Goal: Information Seeking & Learning: Learn about a topic

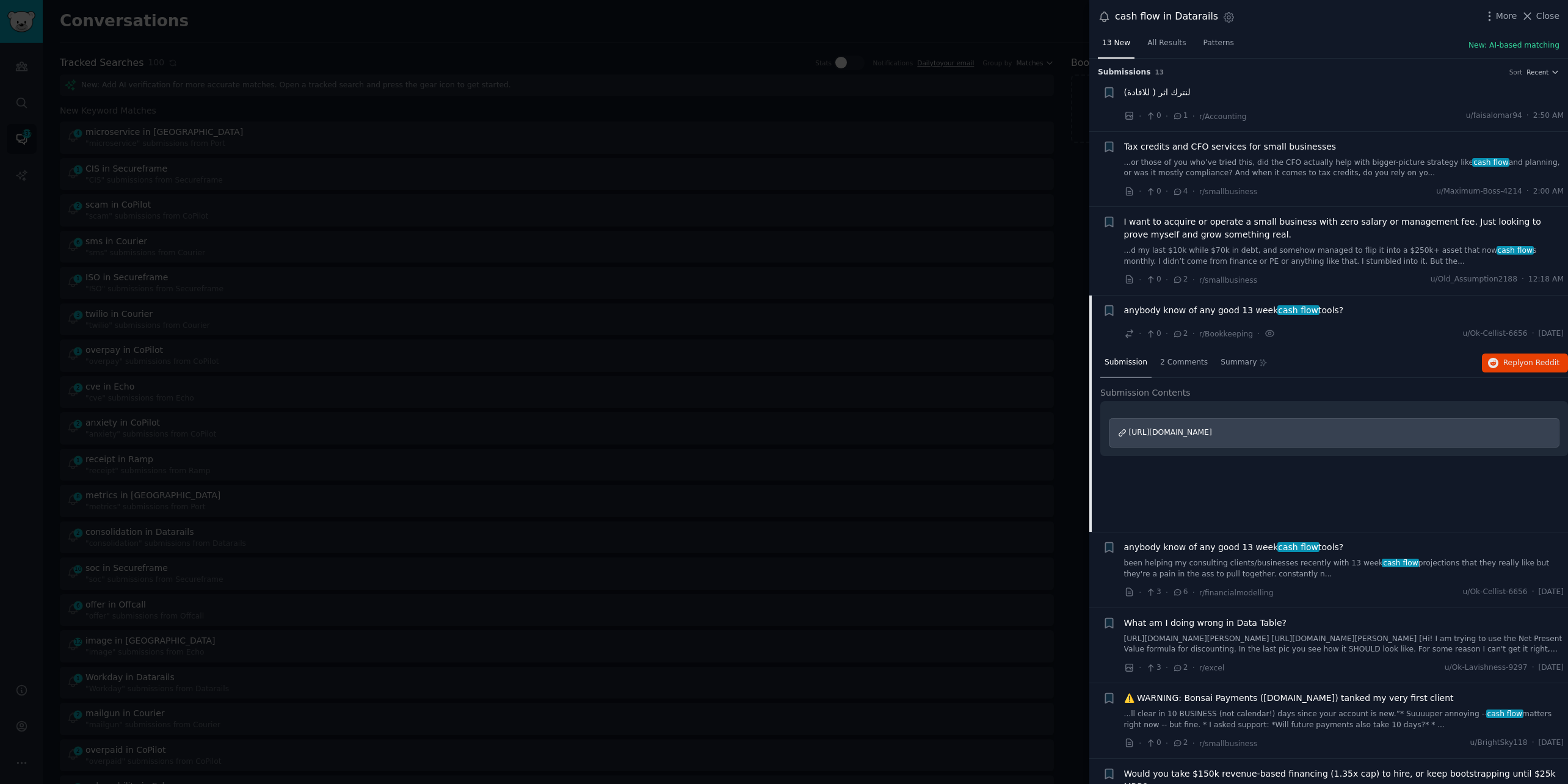
scroll to position [236, 0]
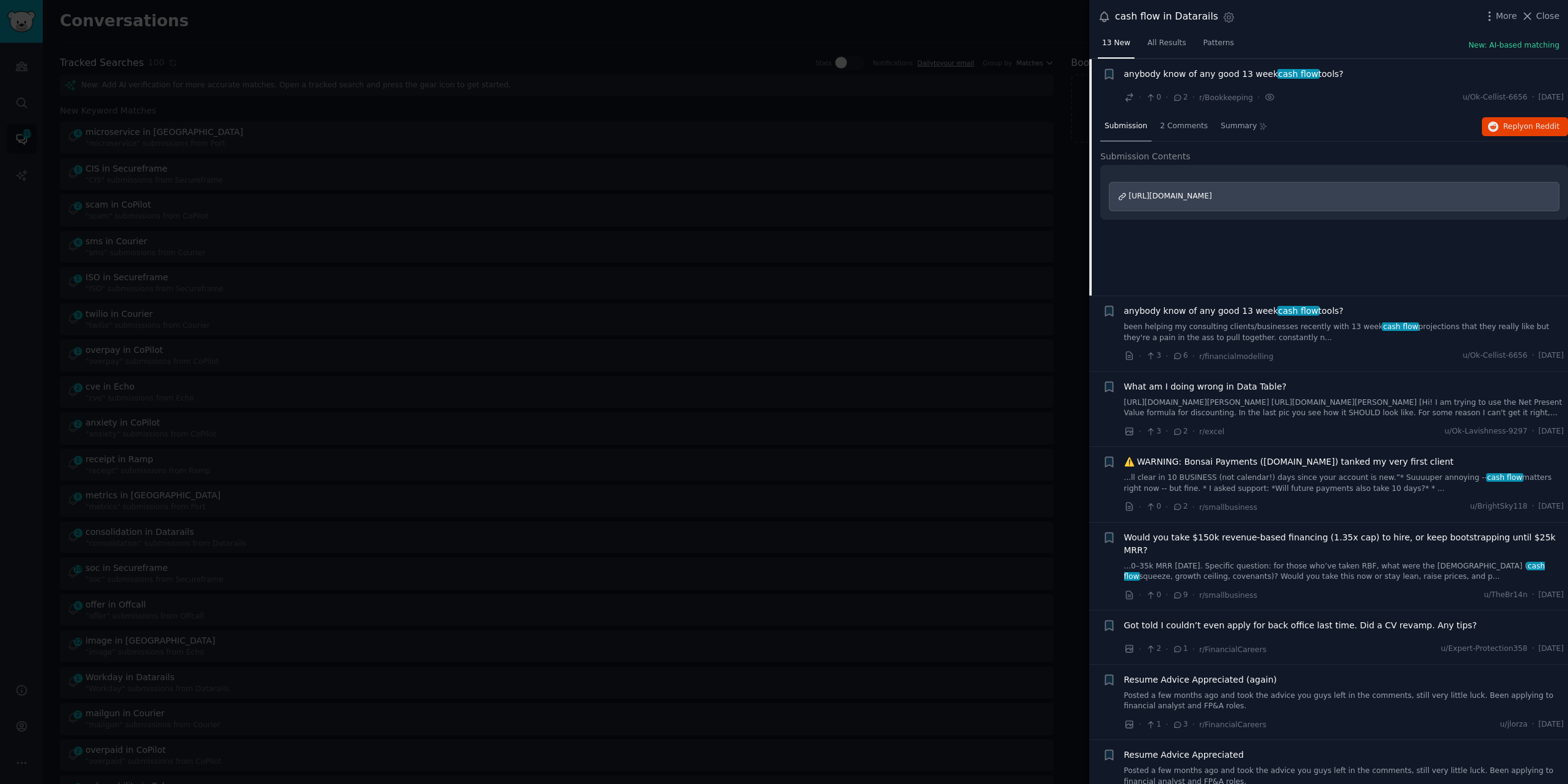
click at [25, 317] on div at bounding box center [784, 392] width 1568 height 784
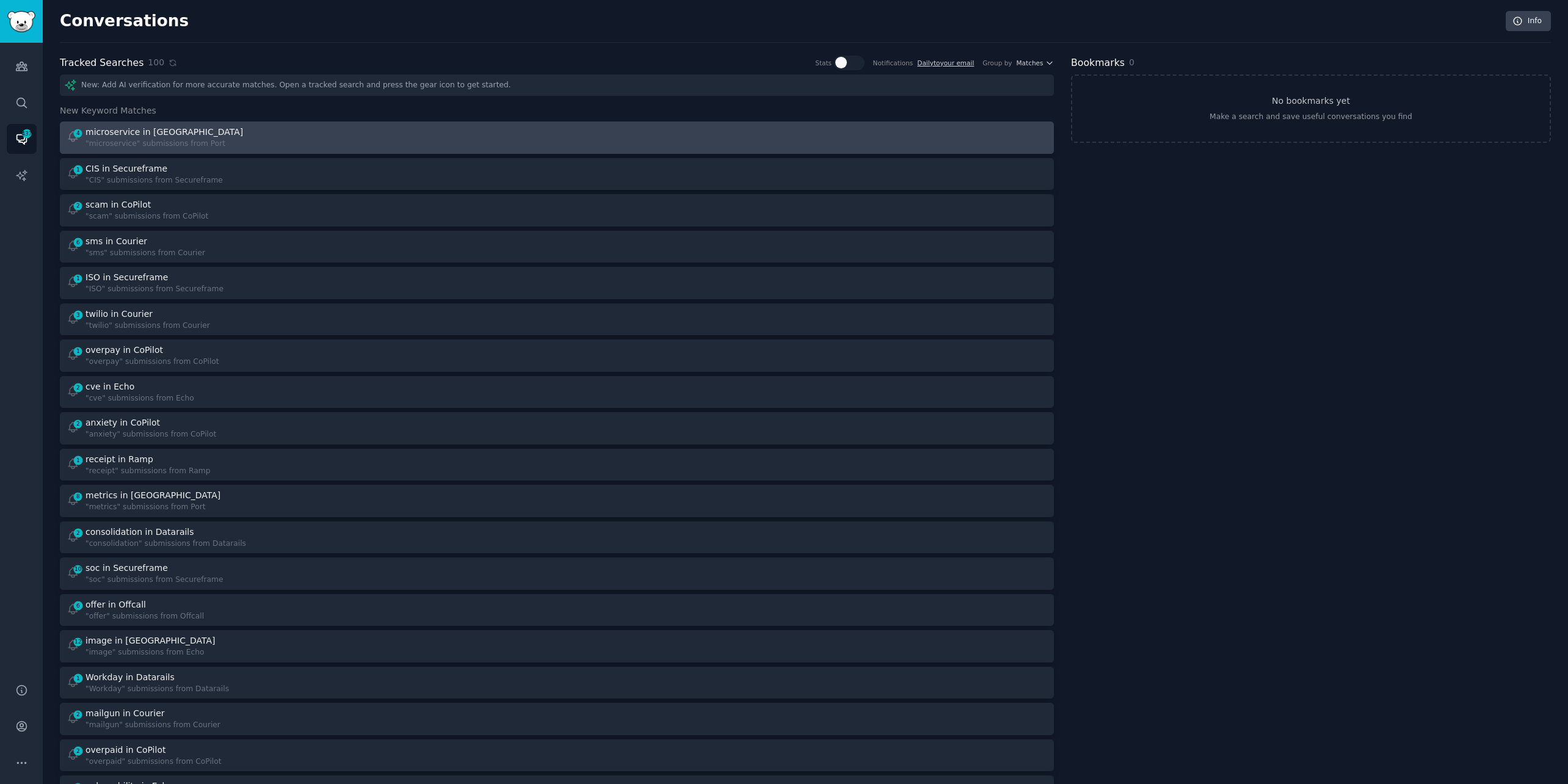
click at [174, 139] on div ""microservice" submissions from Port" at bounding box center [165, 144] width 160 height 11
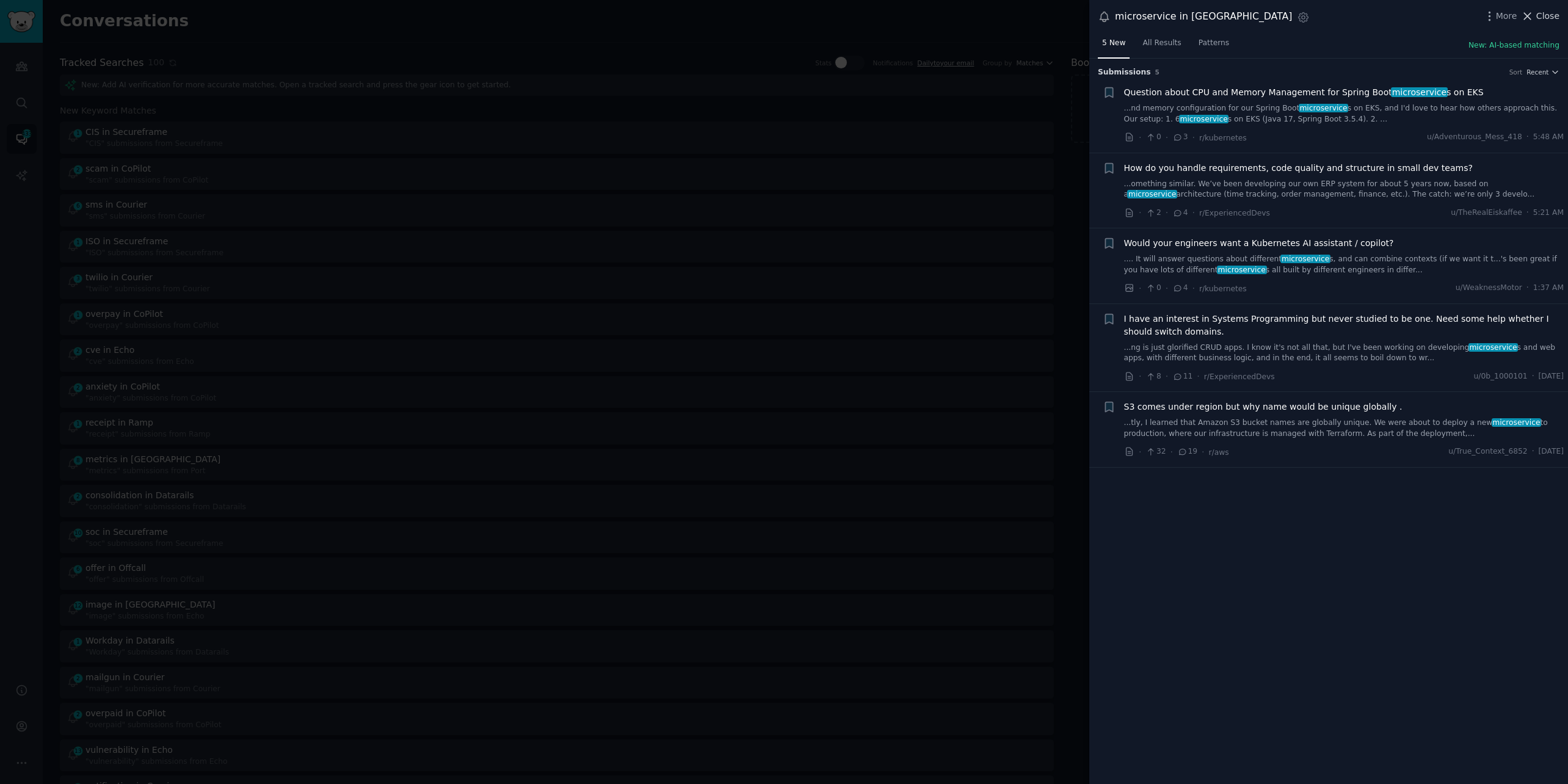
click at [1543, 13] on span "Close" at bounding box center [1547, 16] width 23 height 13
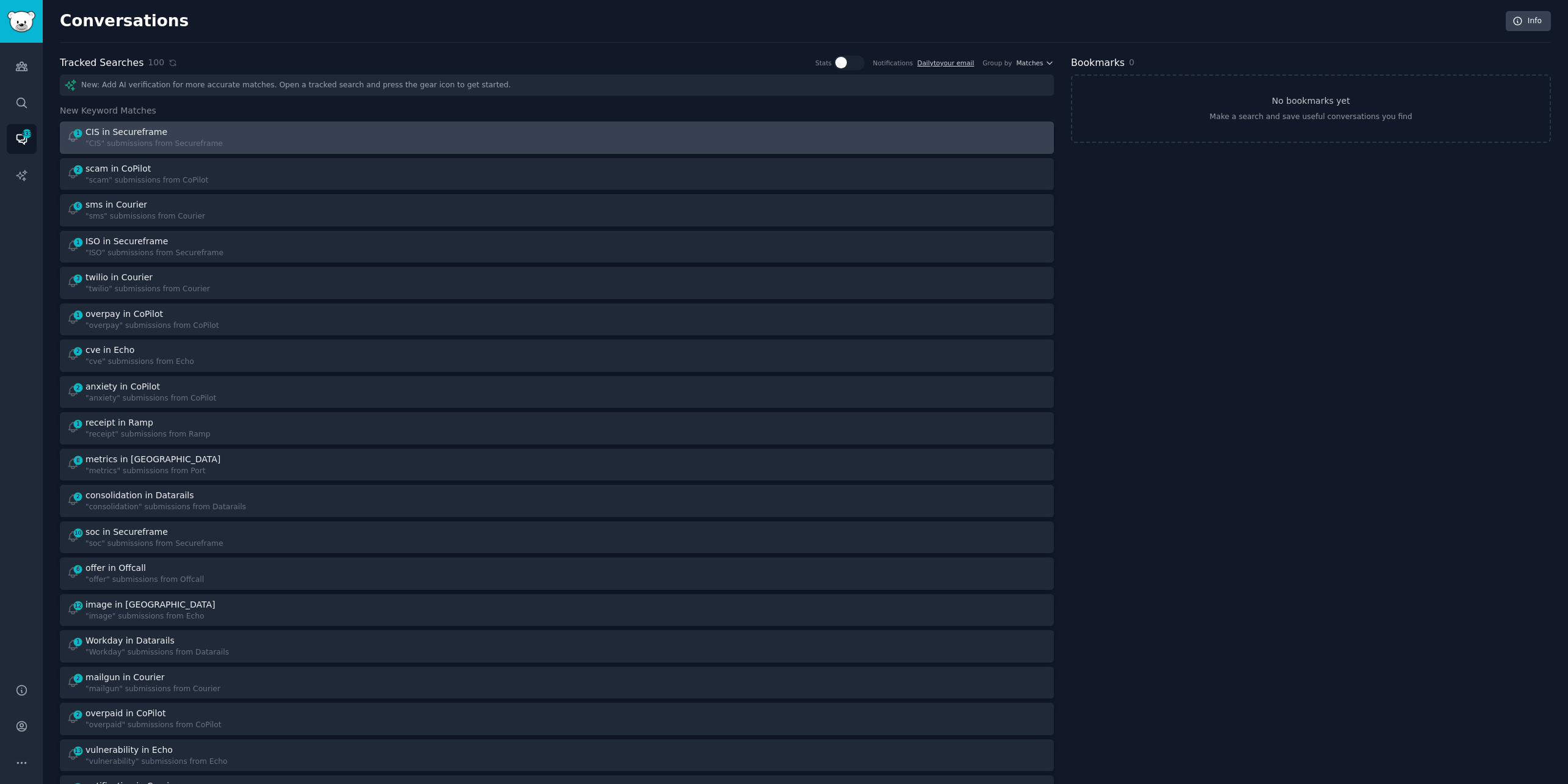
click at [475, 126] on div "1 CIS in Secureframe "CIS" submissions from Secureframe" at bounding box center [307, 138] width 482 height 24
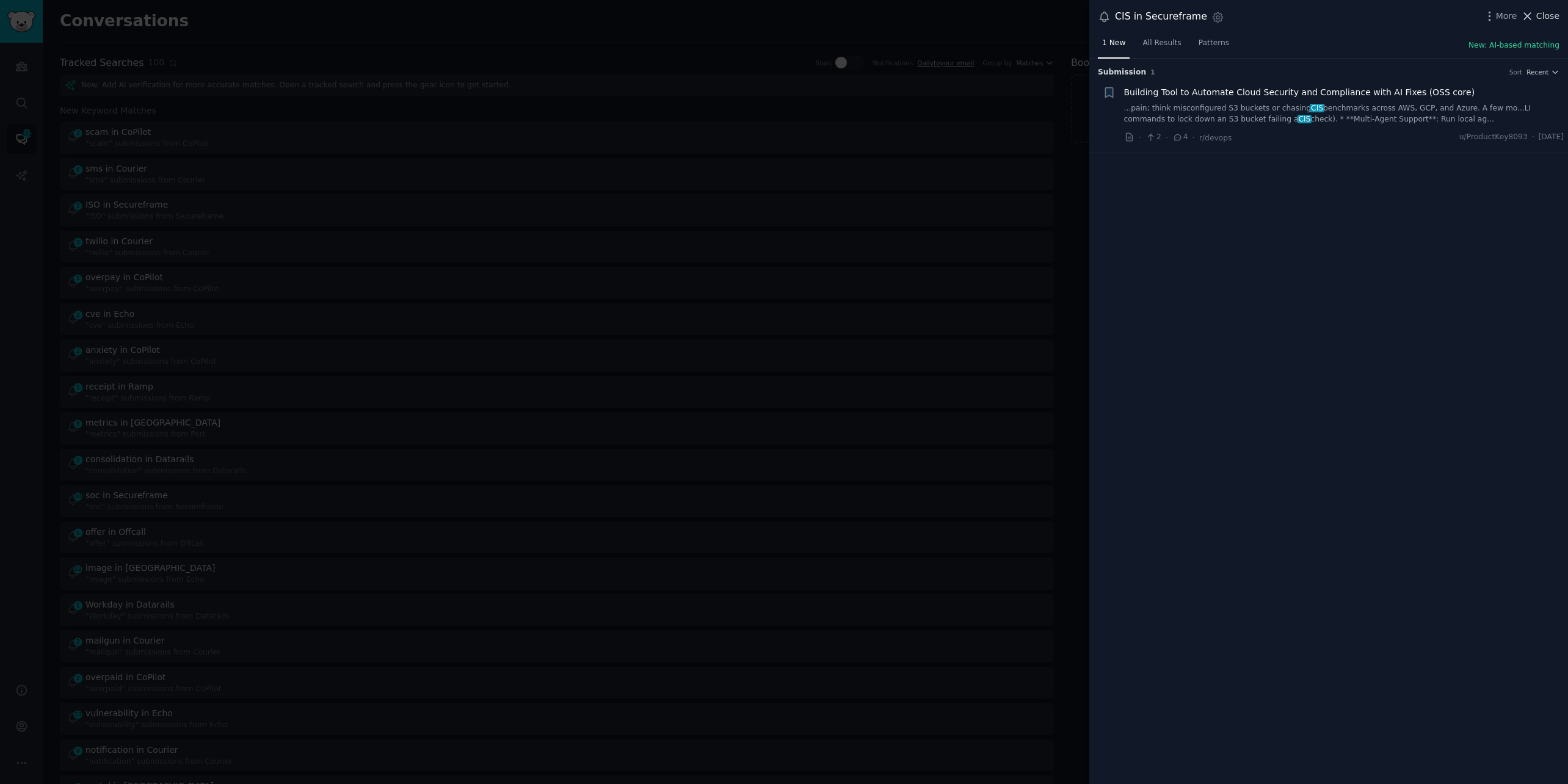
click at [1541, 11] on span "Close" at bounding box center [1547, 16] width 23 height 13
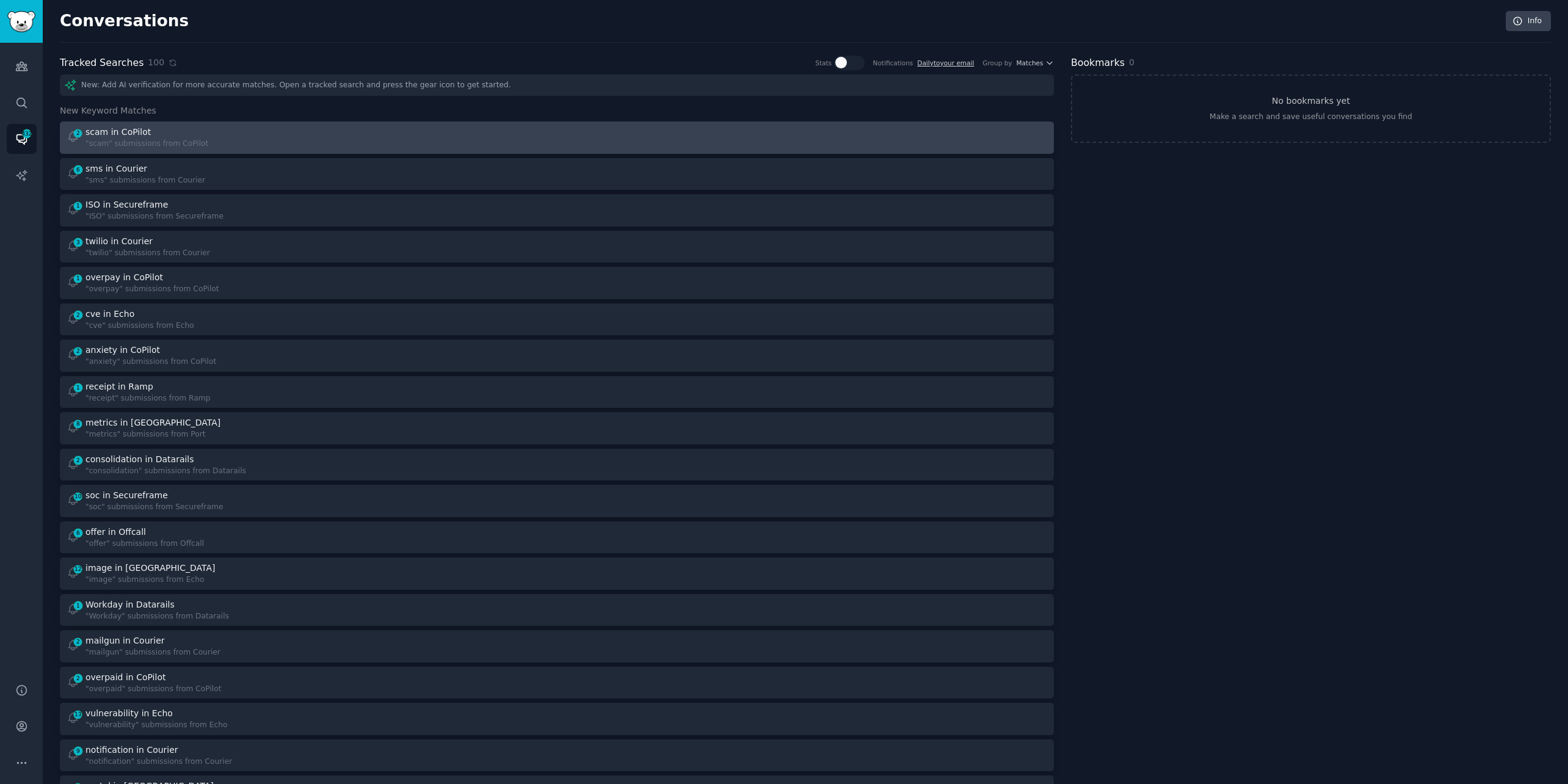
click at [327, 134] on div "2 scam in CoPilot "scam" submissions from CoPilot" at bounding box center [307, 138] width 482 height 24
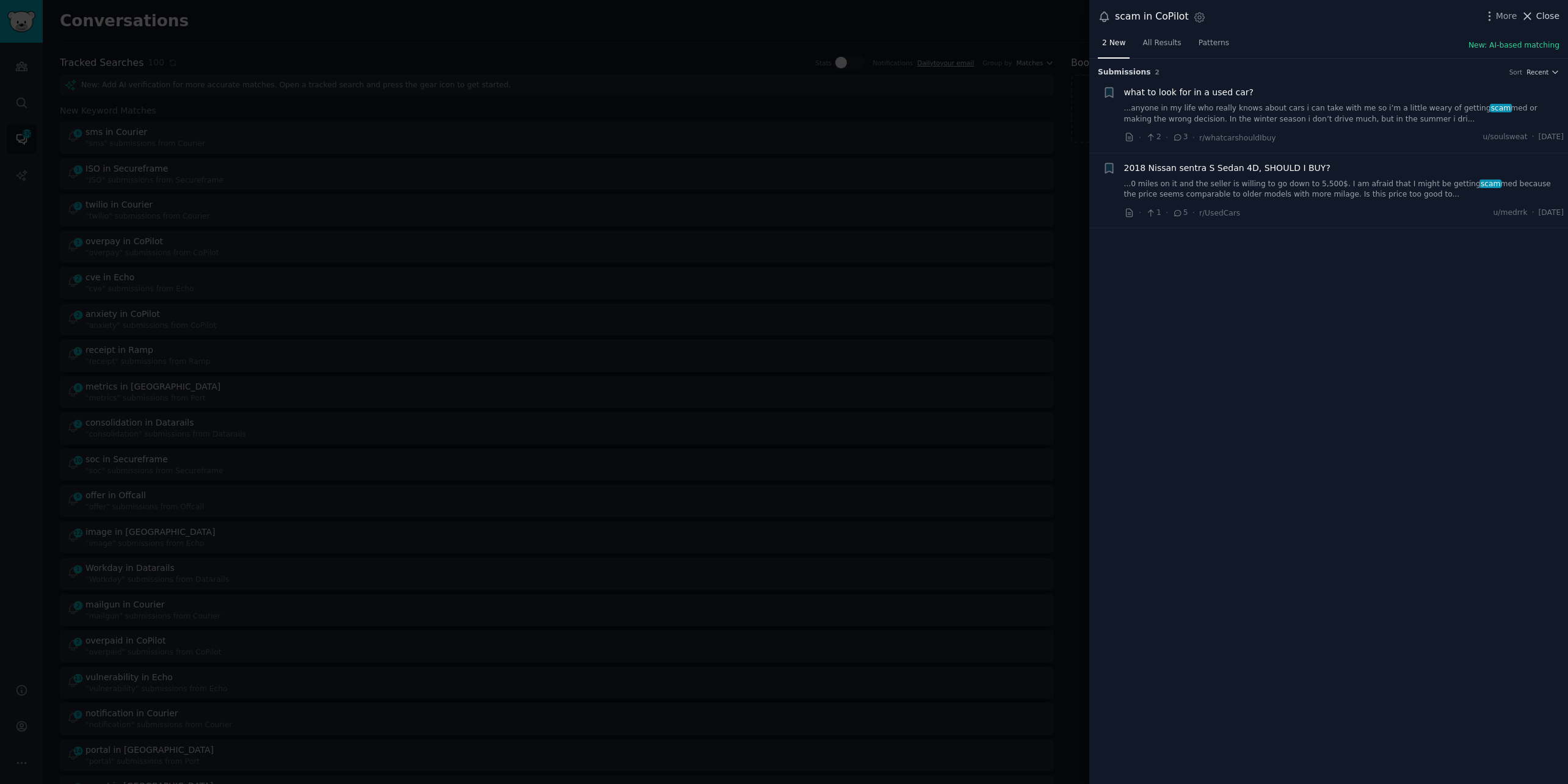
click at [1551, 13] on span "Close" at bounding box center [1547, 16] width 23 height 13
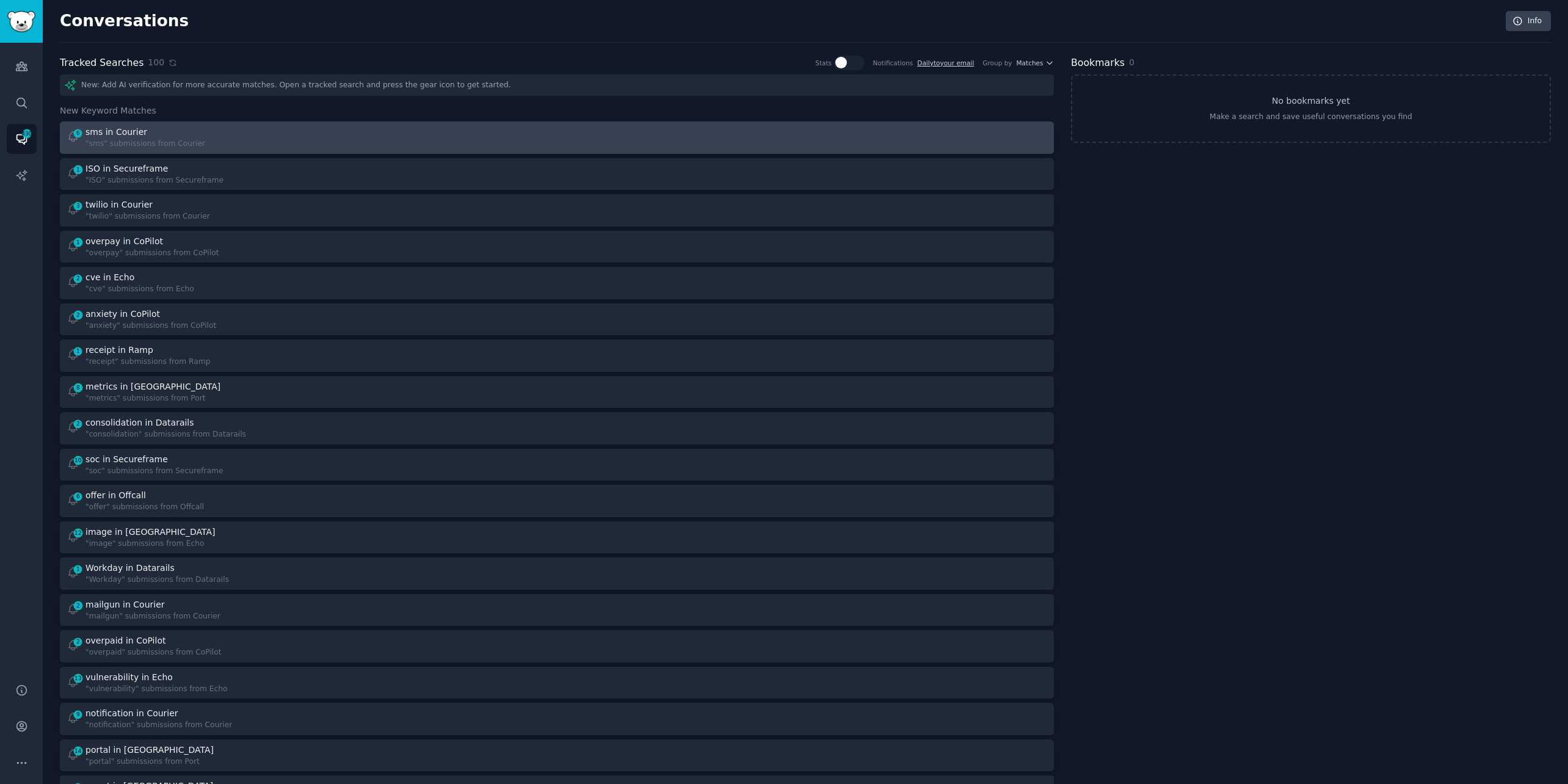
click at [502, 136] on div "6 sms in Courier "sms" submissions from Courier" at bounding box center [307, 138] width 482 height 24
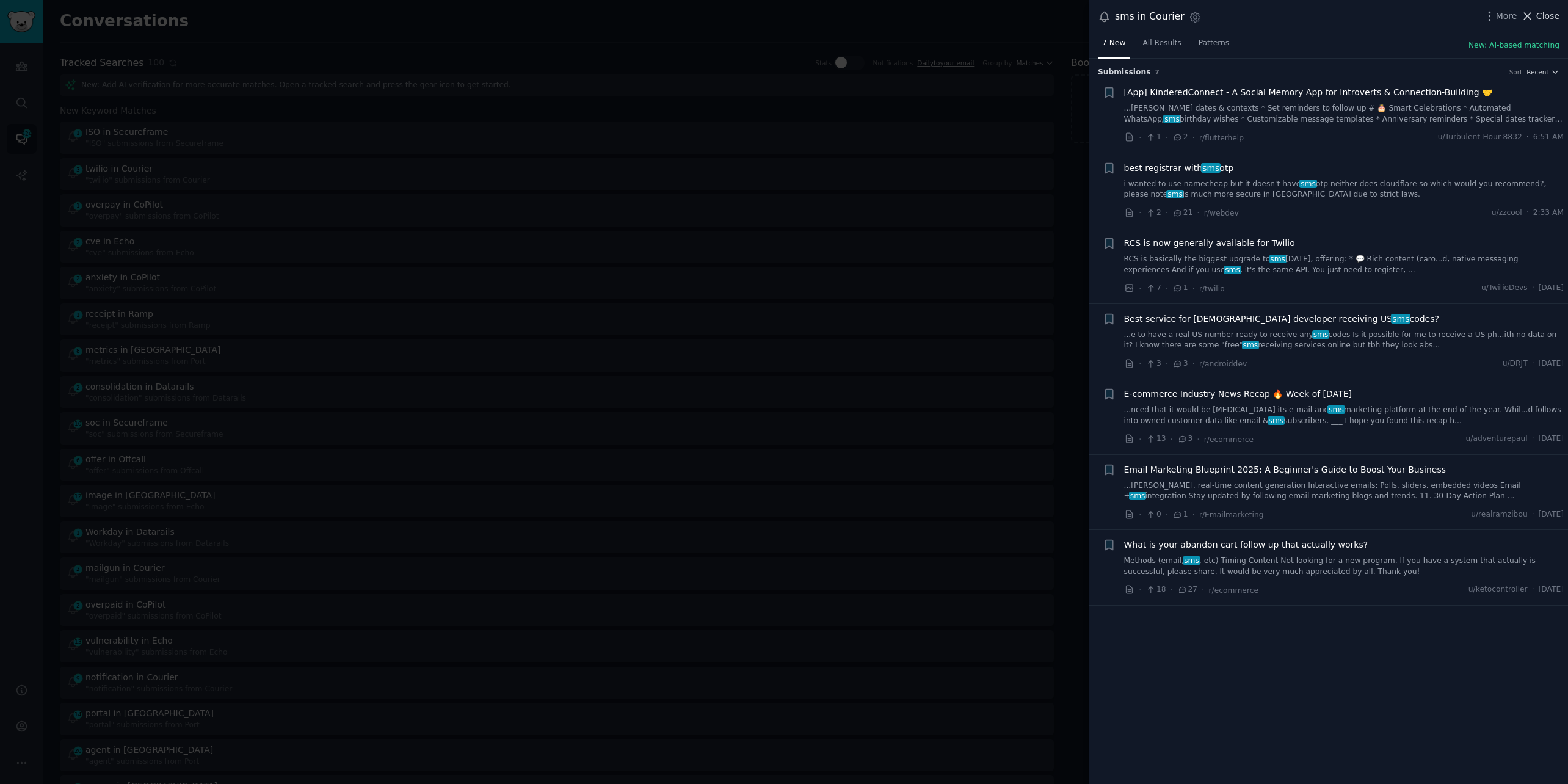
click at [1545, 14] on span "Close" at bounding box center [1547, 16] width 23 height 13
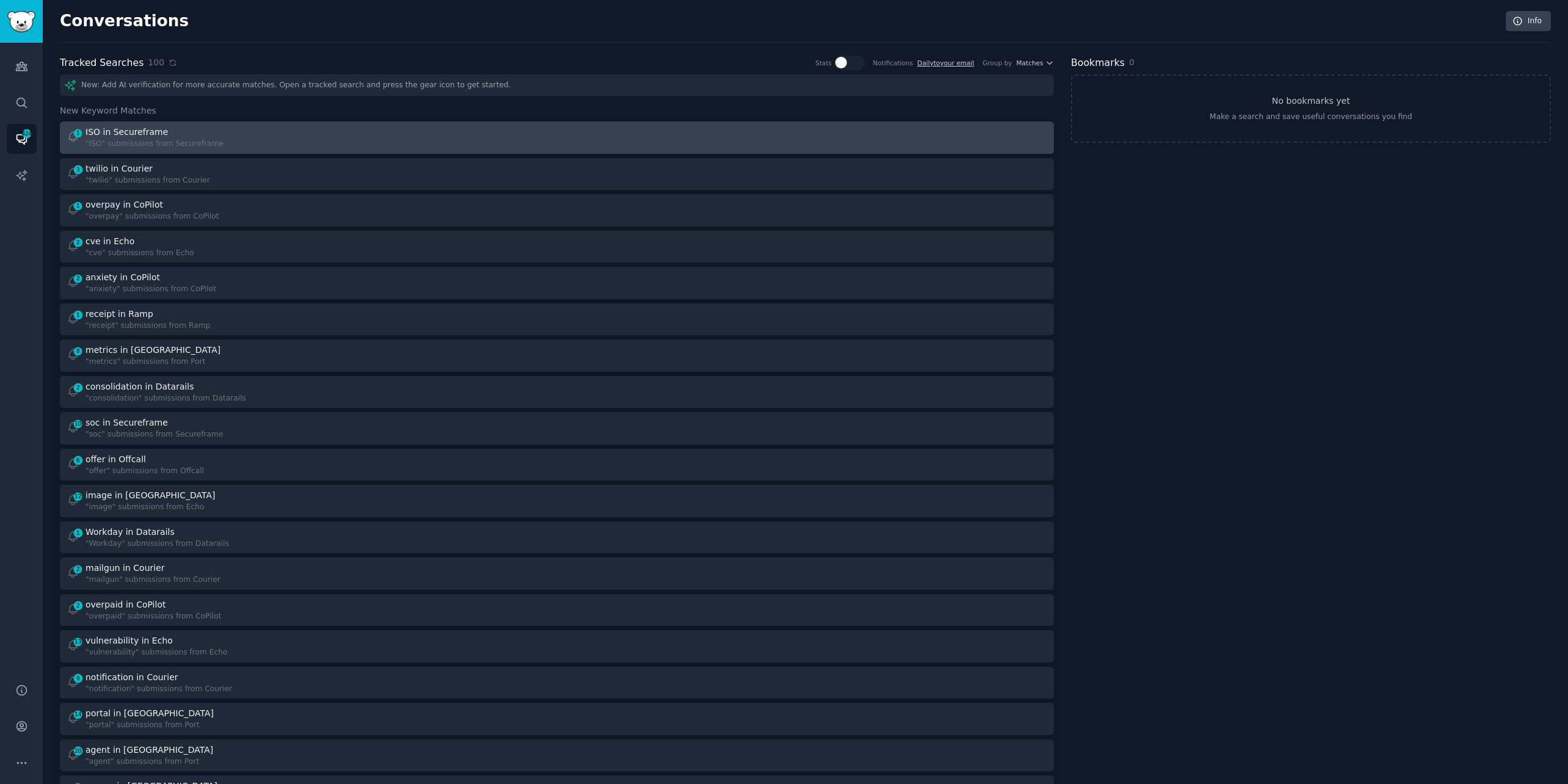
click at [279, 124] on link "1 ISO in Secureframe "ISO" submissions from Secureframe" at bounding box center [556, 137] width 994 height 32
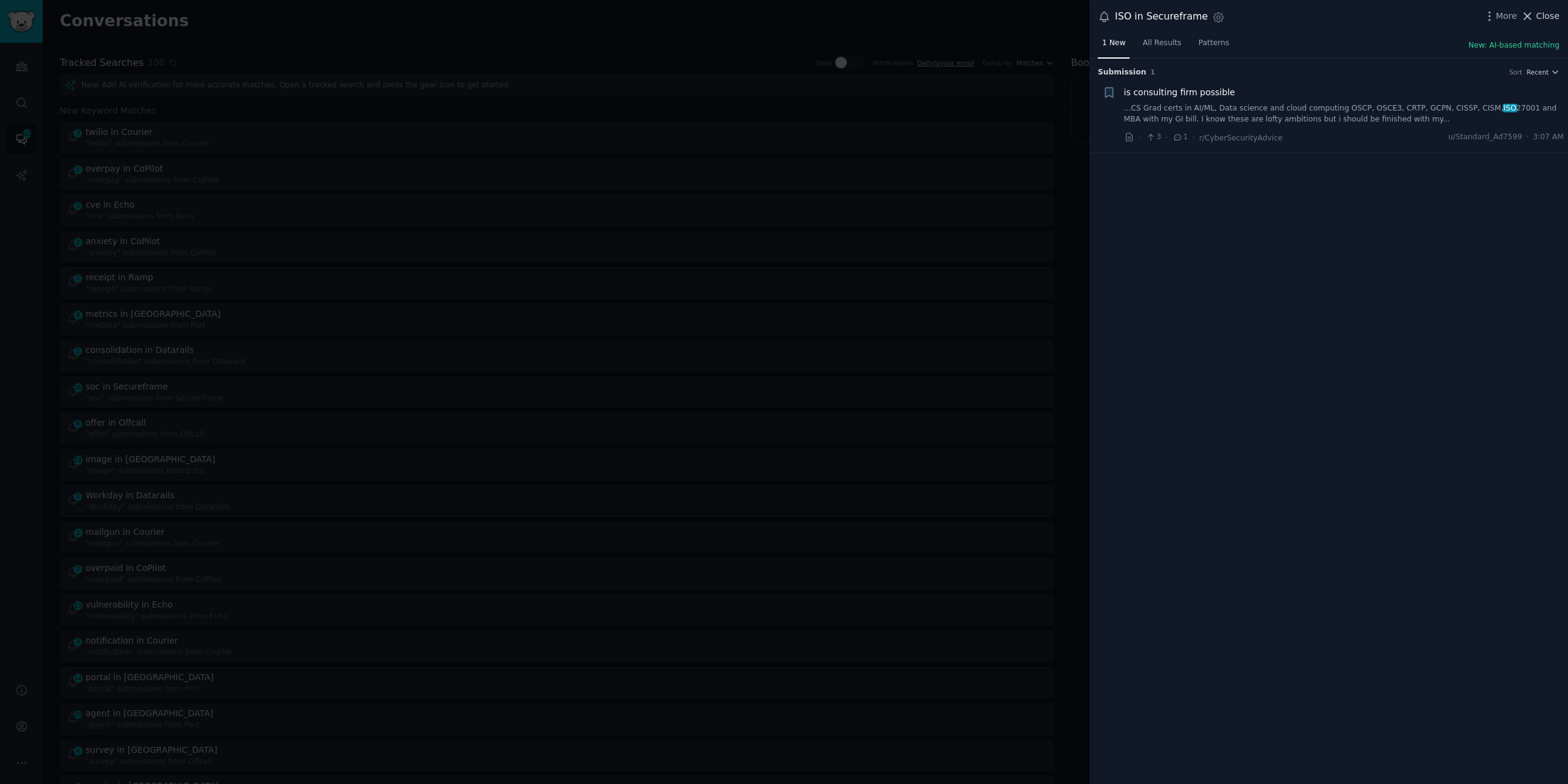
click at [1546, 12] on span "Close" at bounding box center [1547, 16] width 23 height 13
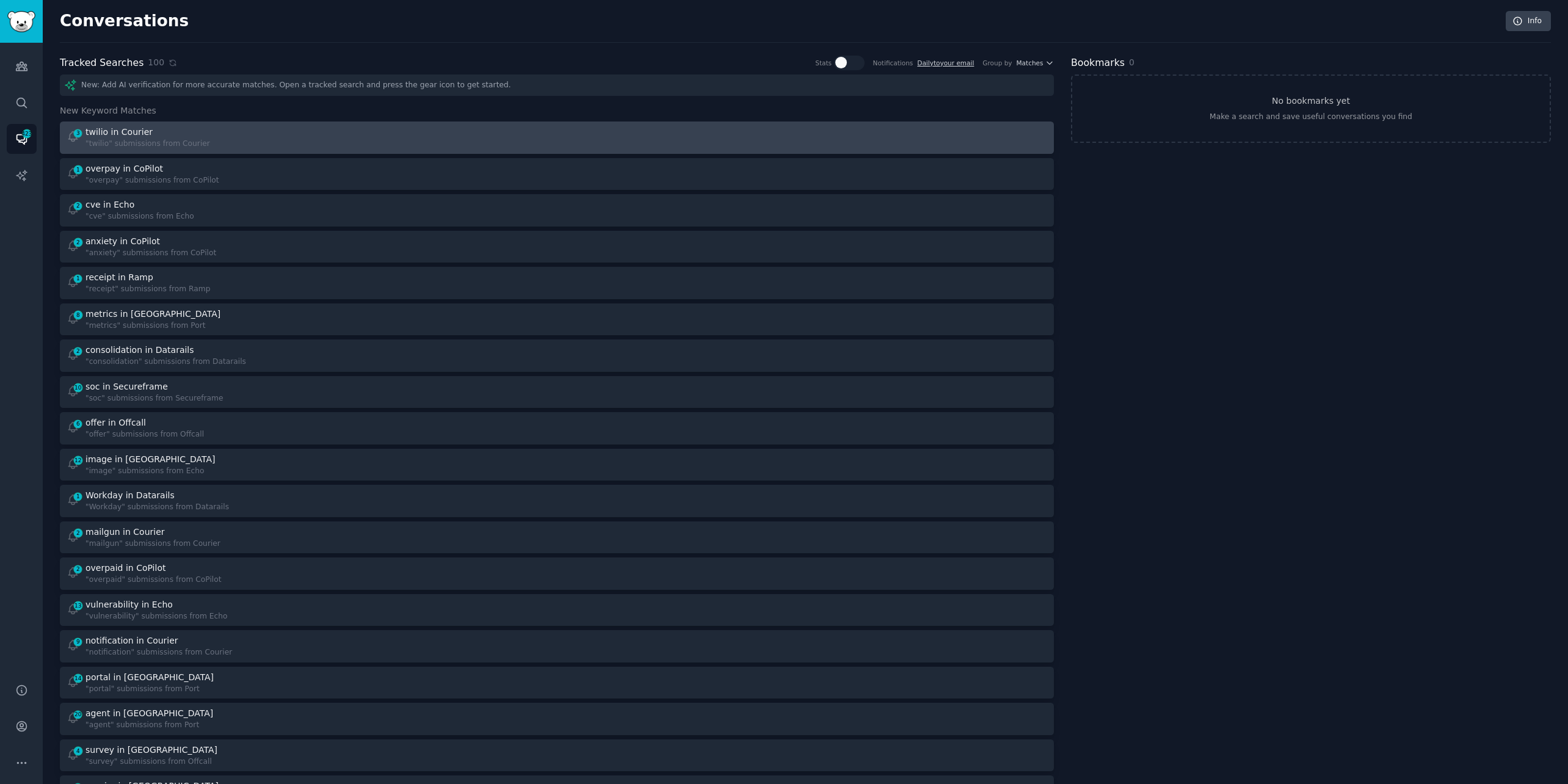
click at [369, 137] on div "3 twilio in Courier "twilio" submissions from Courier" at bounding box center [307, 138] width 482 height 24
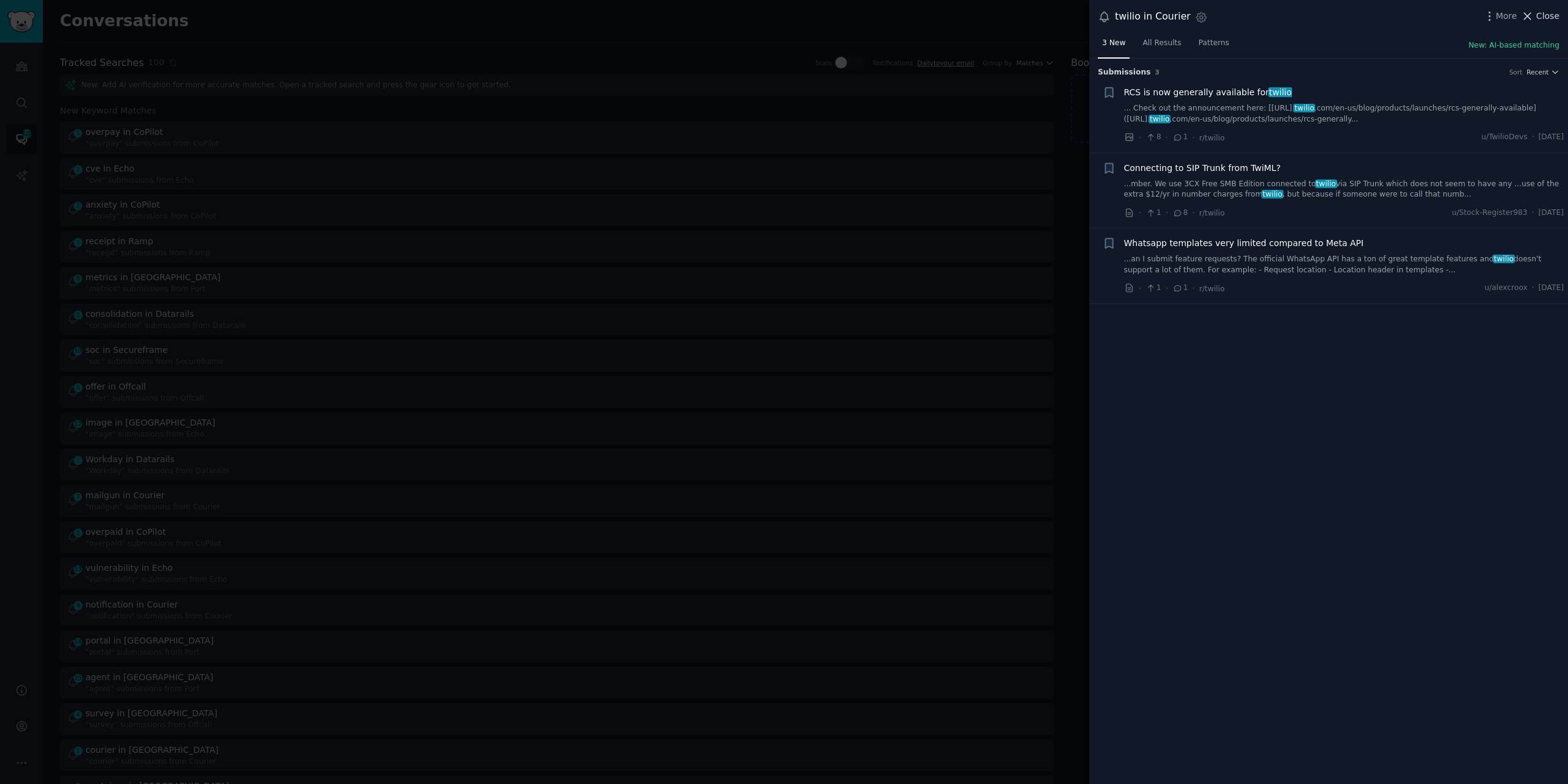
click at [1546, 17] on span "Close" at bounding box center [1547, 16] width 23 height 13
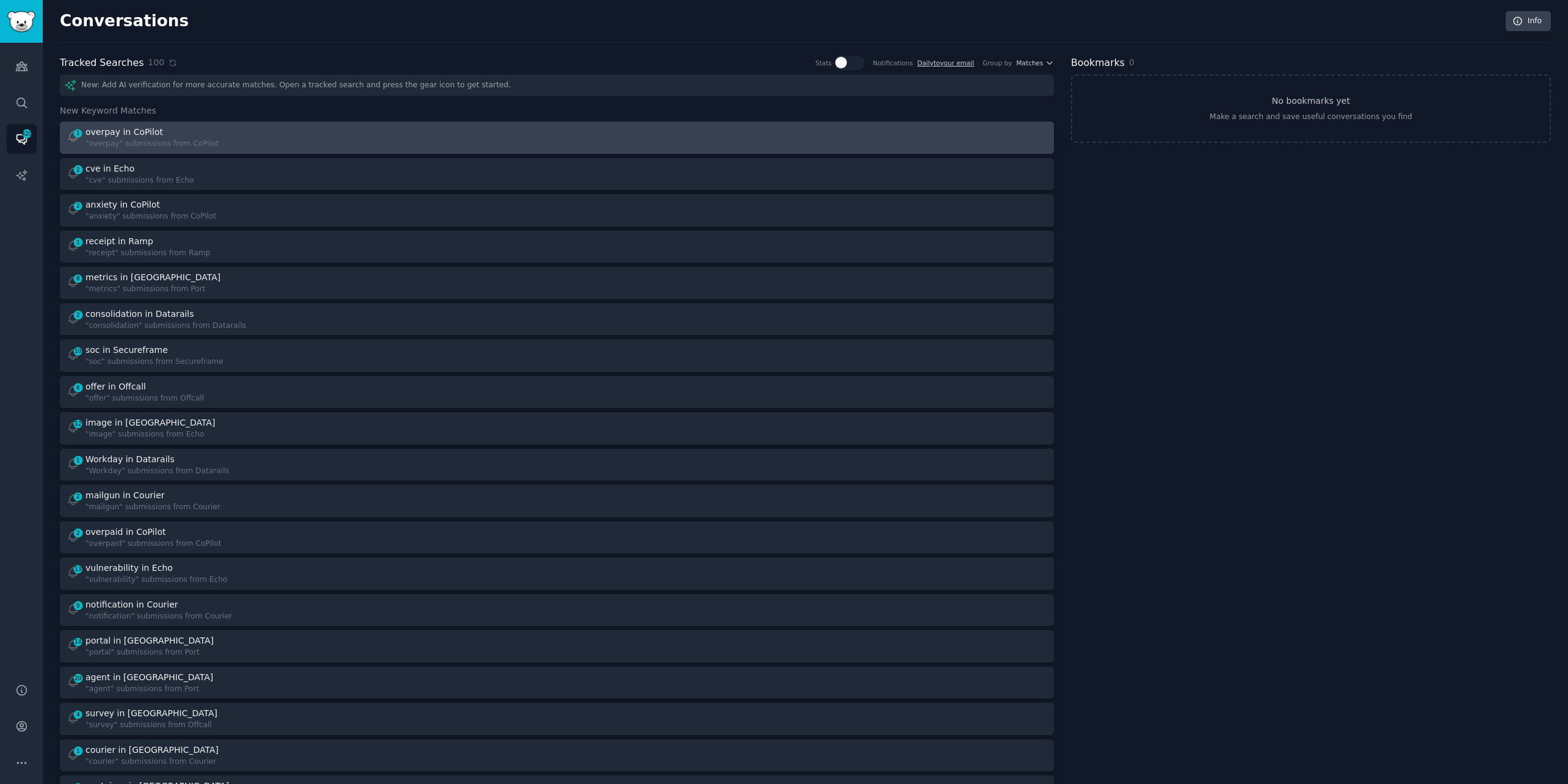
click at [515, 133] on div "1 overpay in CoPilot "overpay" submissions from CoPilot" at bounding box center [307, 138] width 482 height 24
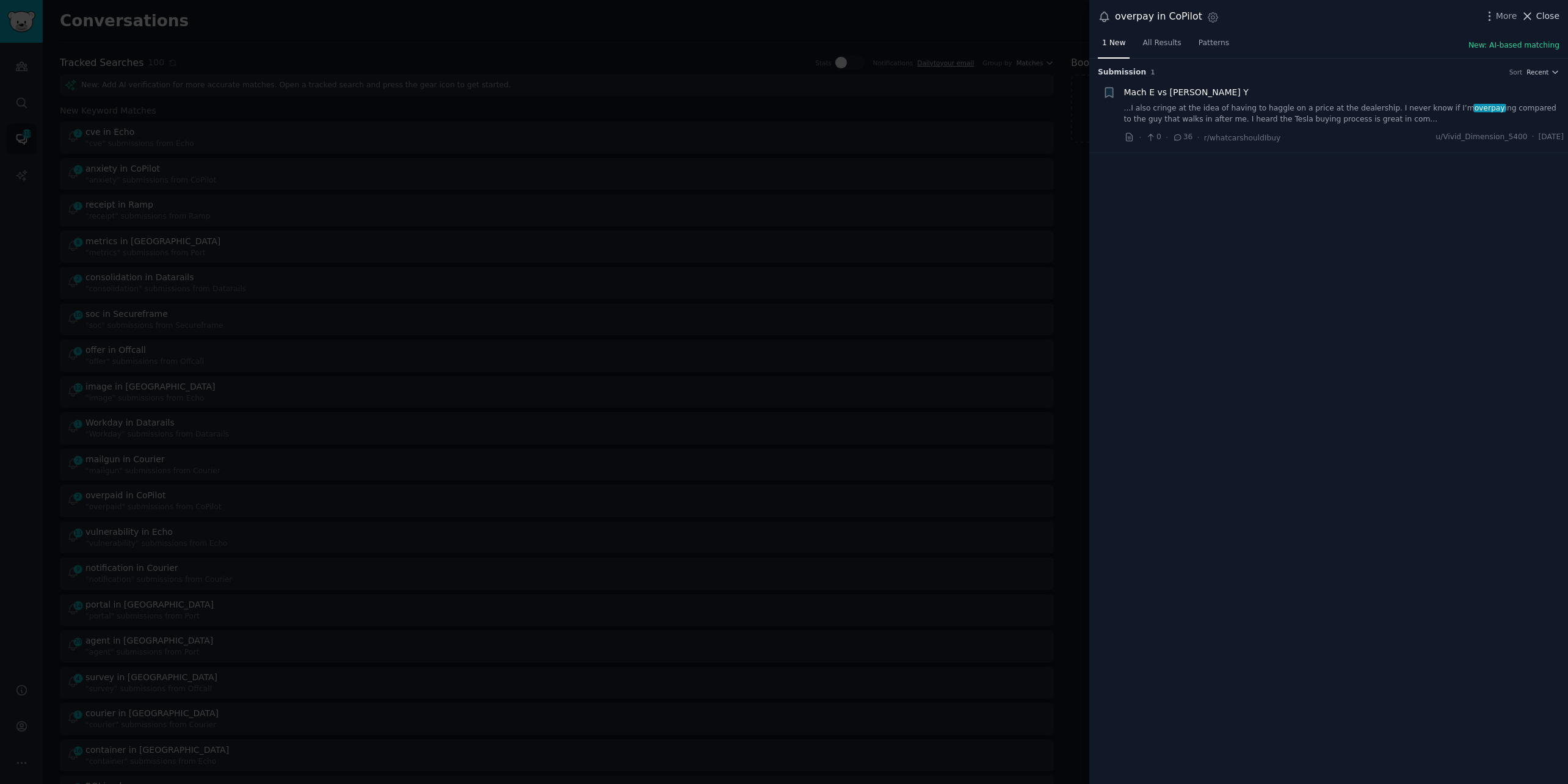
click at [1534, 20] on icon at bounding box center [1527, 16] width 13 height 13
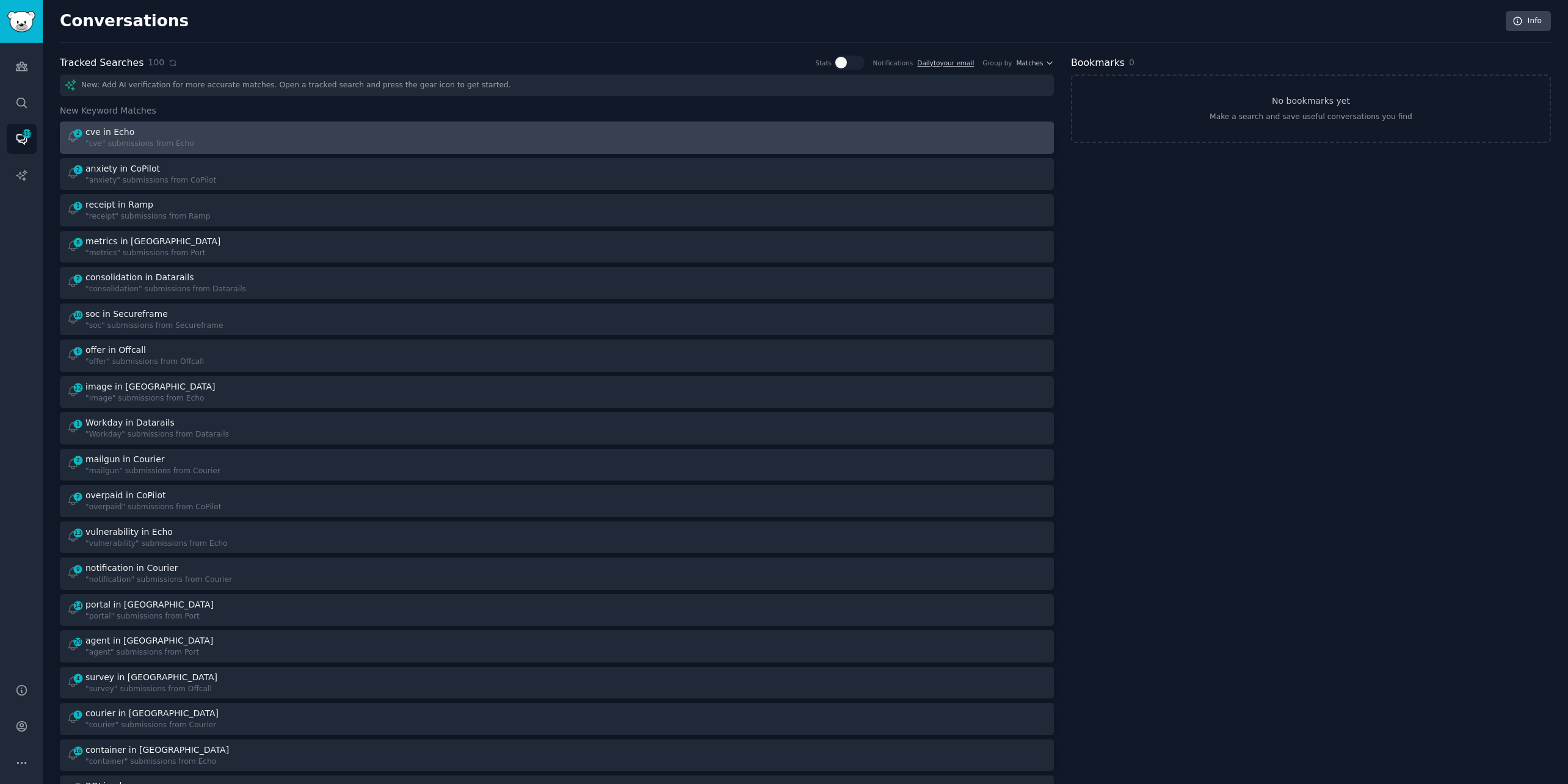
click at [427, 126] on div "2 cve in Echo "cve" submissions from Echo" at bounding box center [307, 138] width 482 height 24
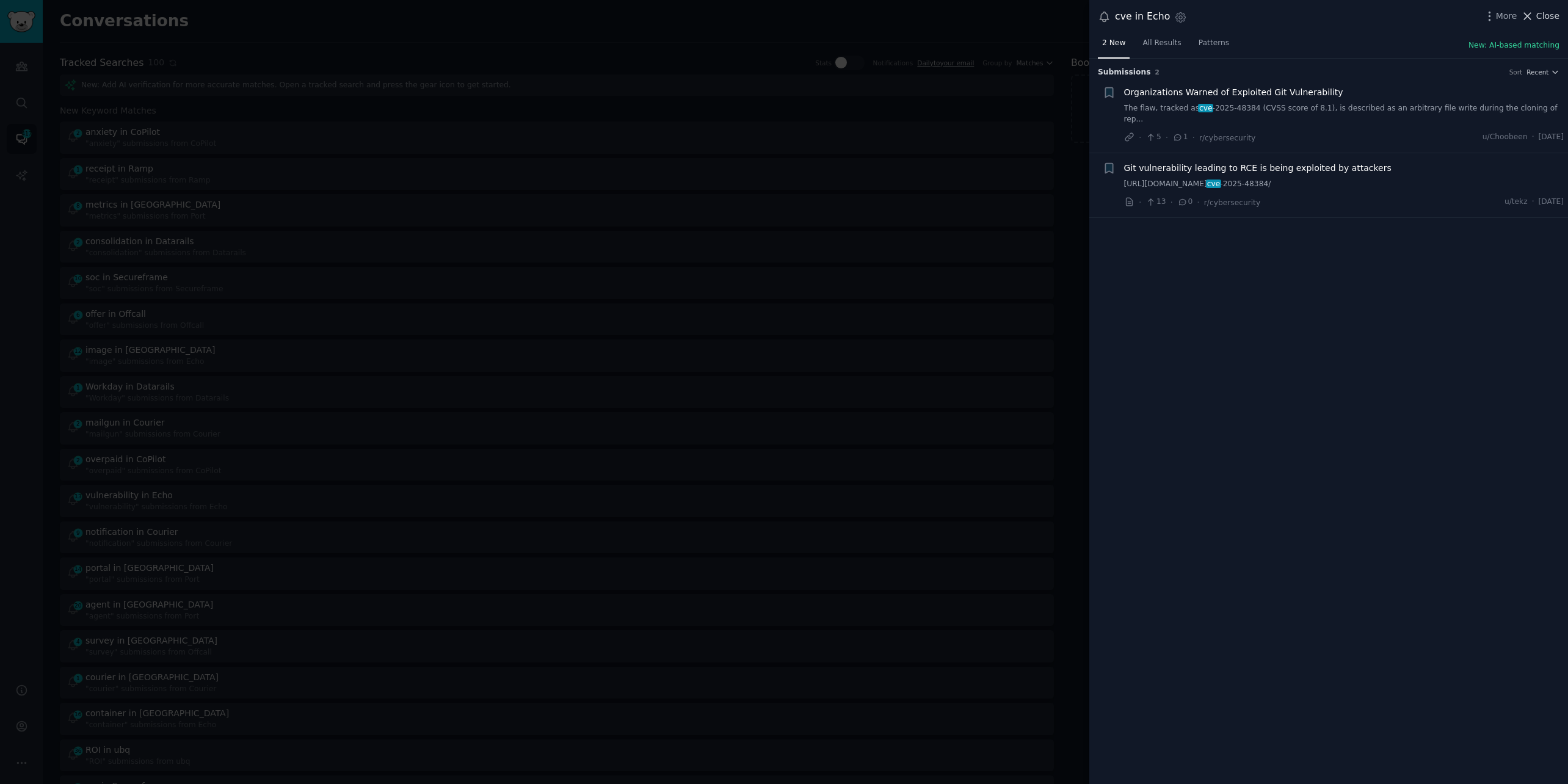
click at [1542, 15] on span "Close" at bounding box center [1547, 16] width 23 height 13
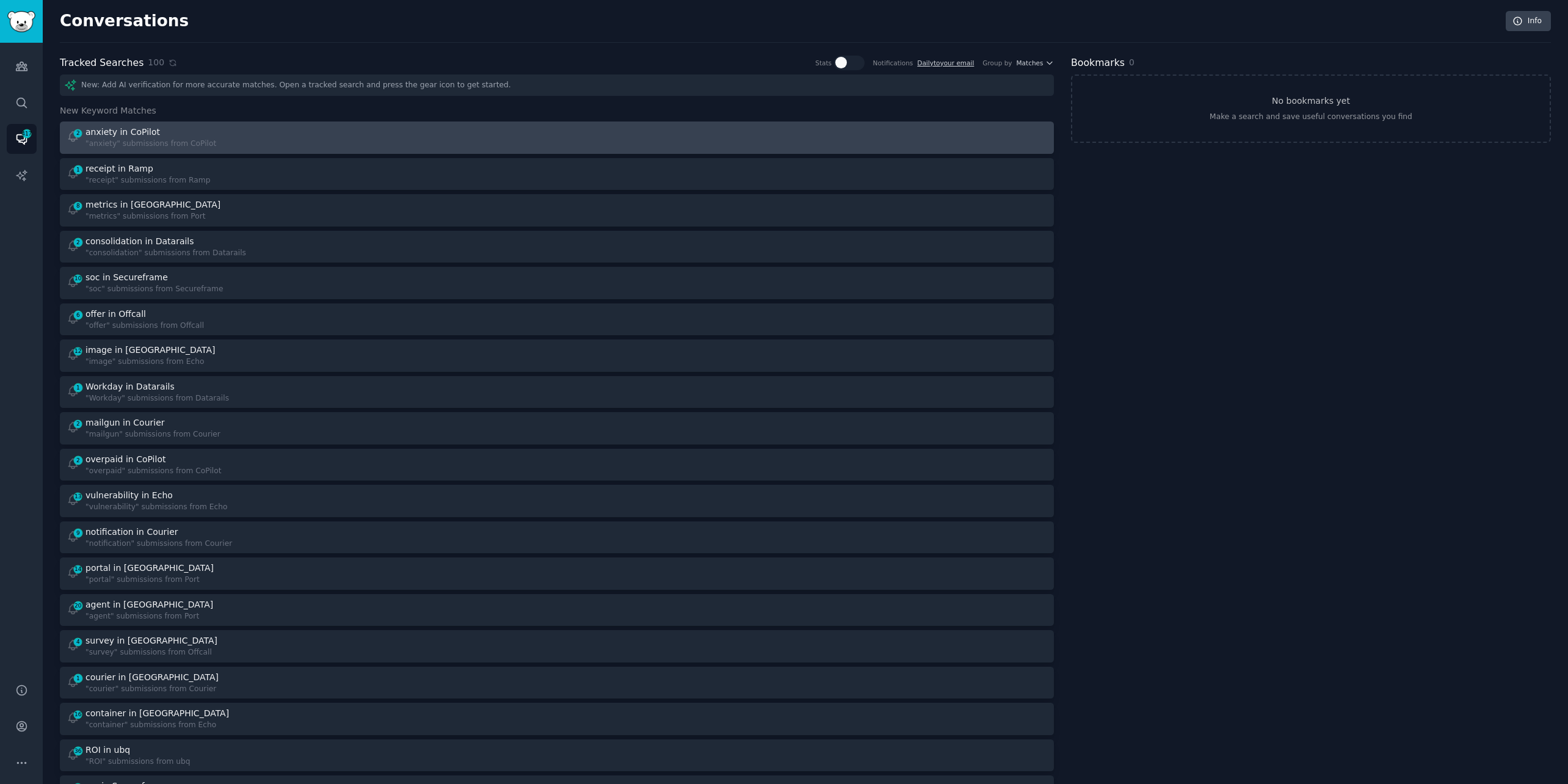
click at [202, 131] on div "anxiety in CoPilot" at bounding box center [150, 132] width 131 height 13
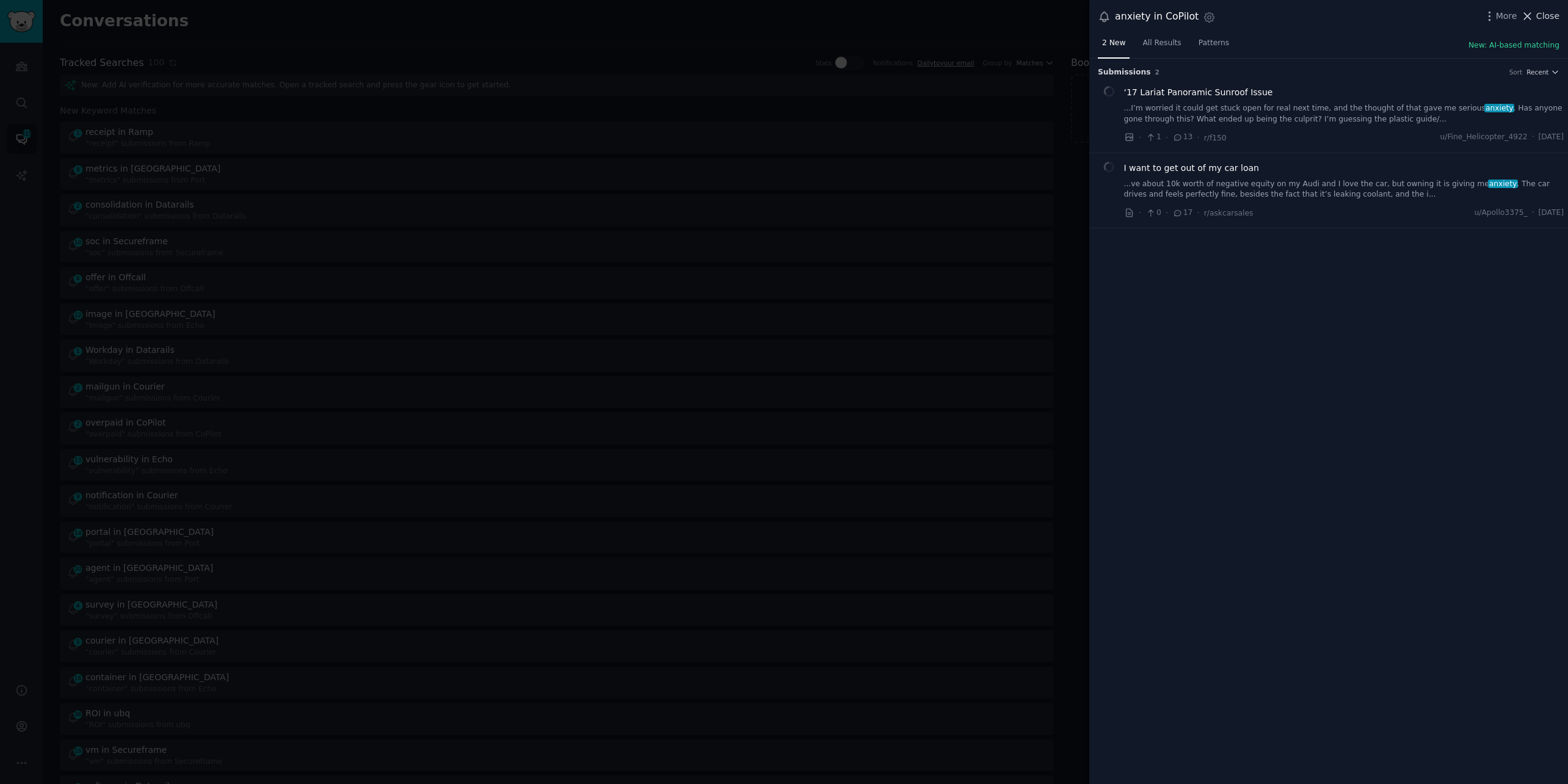
click at [1539, 14] on span "Close" at bounding box center [1547, 16] width 23 height 13
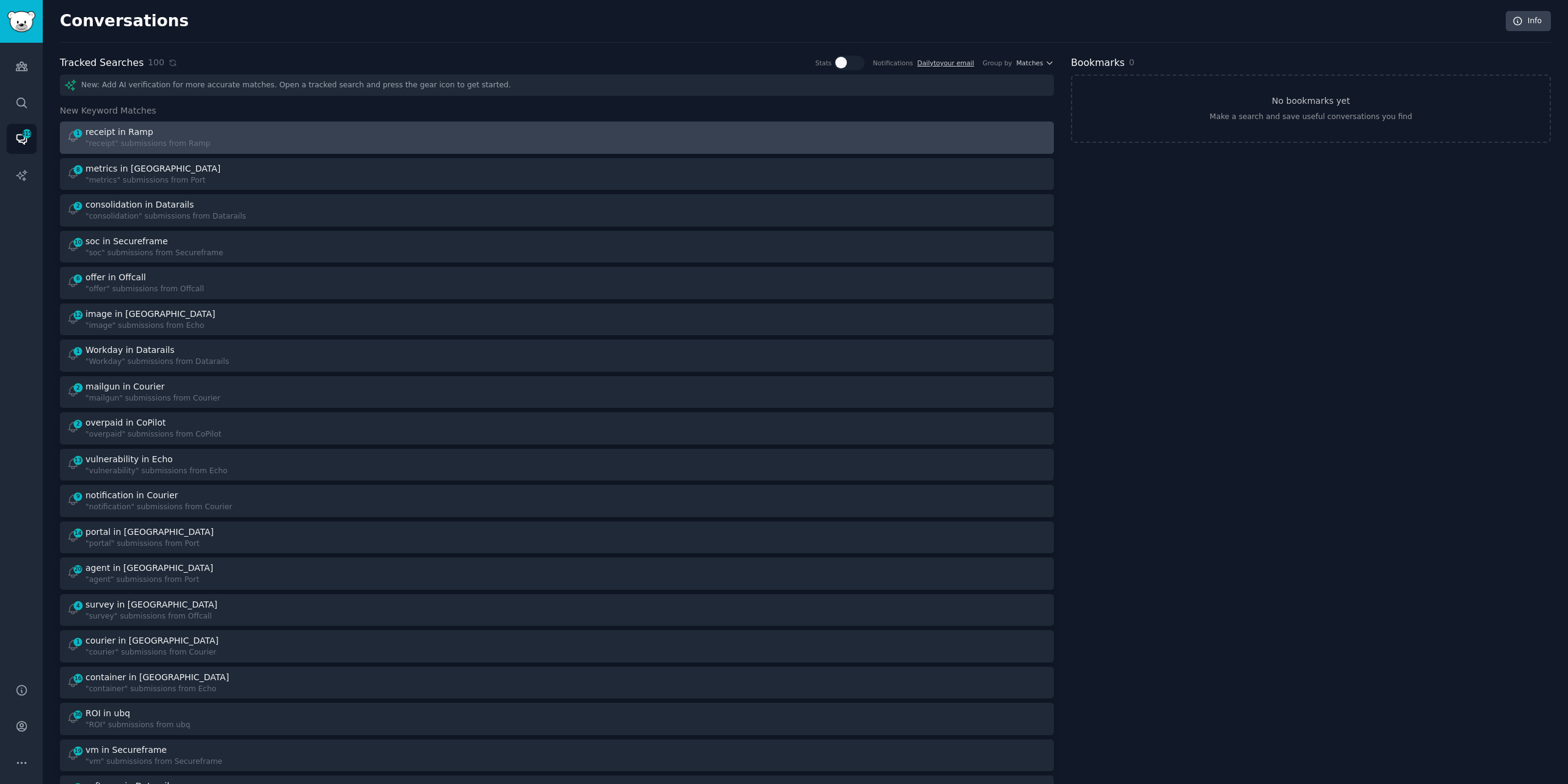
click at [432, 130] on div "1 receipt in Ramp "receipt" submissions from Ramp" at bounding box center [307, 138] width 482 height 24
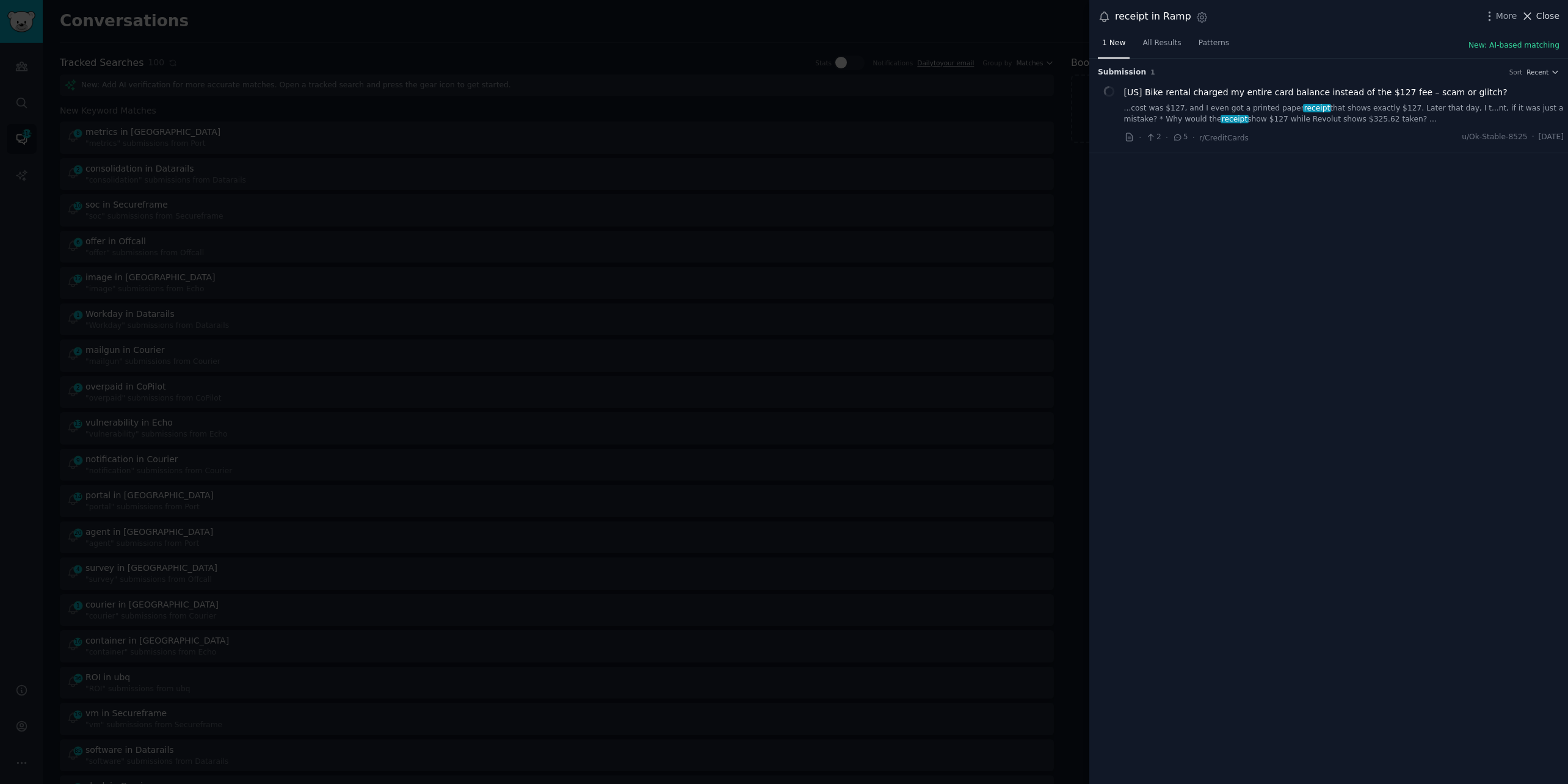
click at [1541, 14] on span "Close" at bounding box center [1547, 16] width 23 height 13
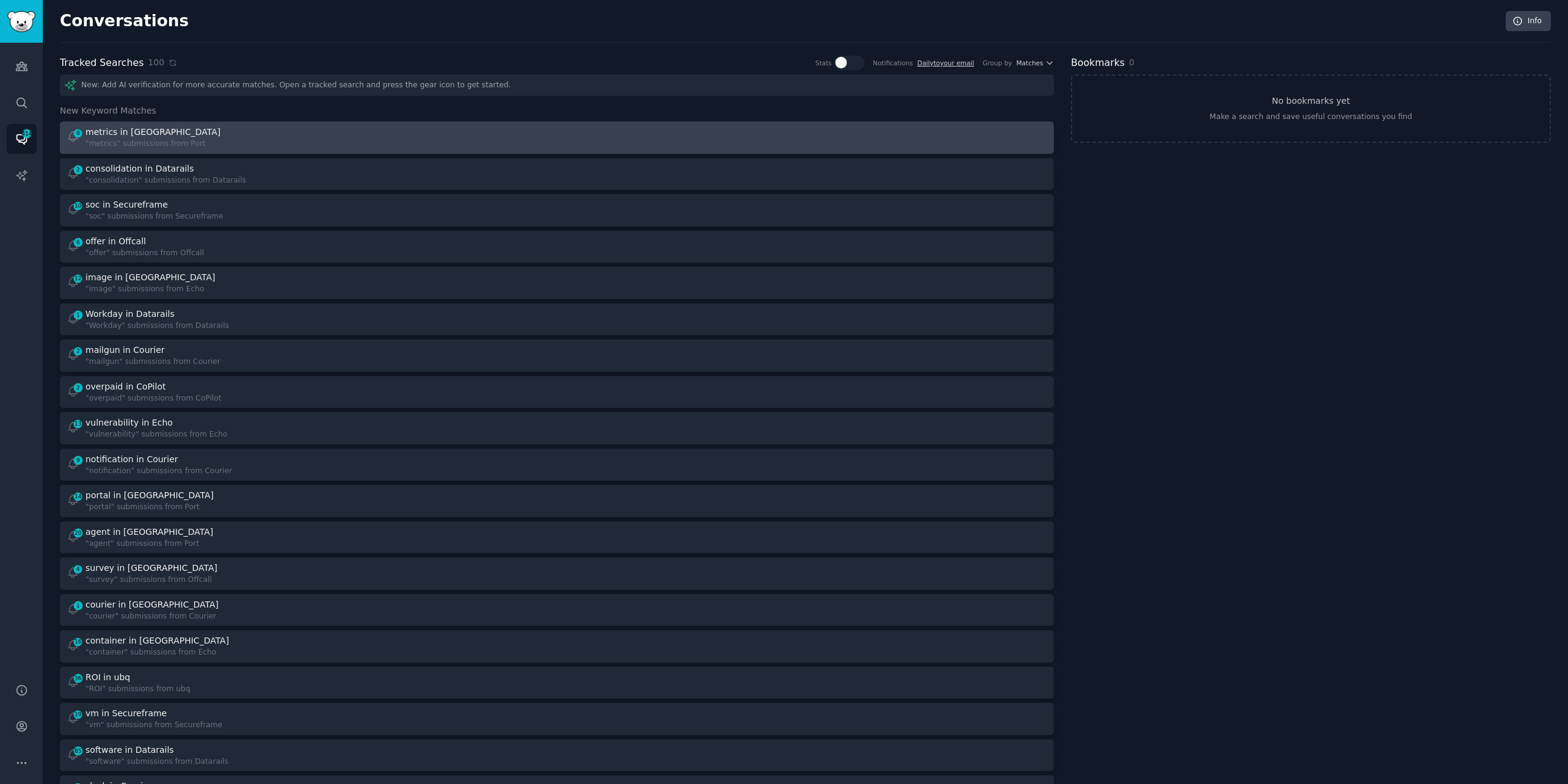
click at [457, 132] on div "8 metrics in Port "metrics" submissions from Port" at bounding box center [307, 138] width 482 height 24
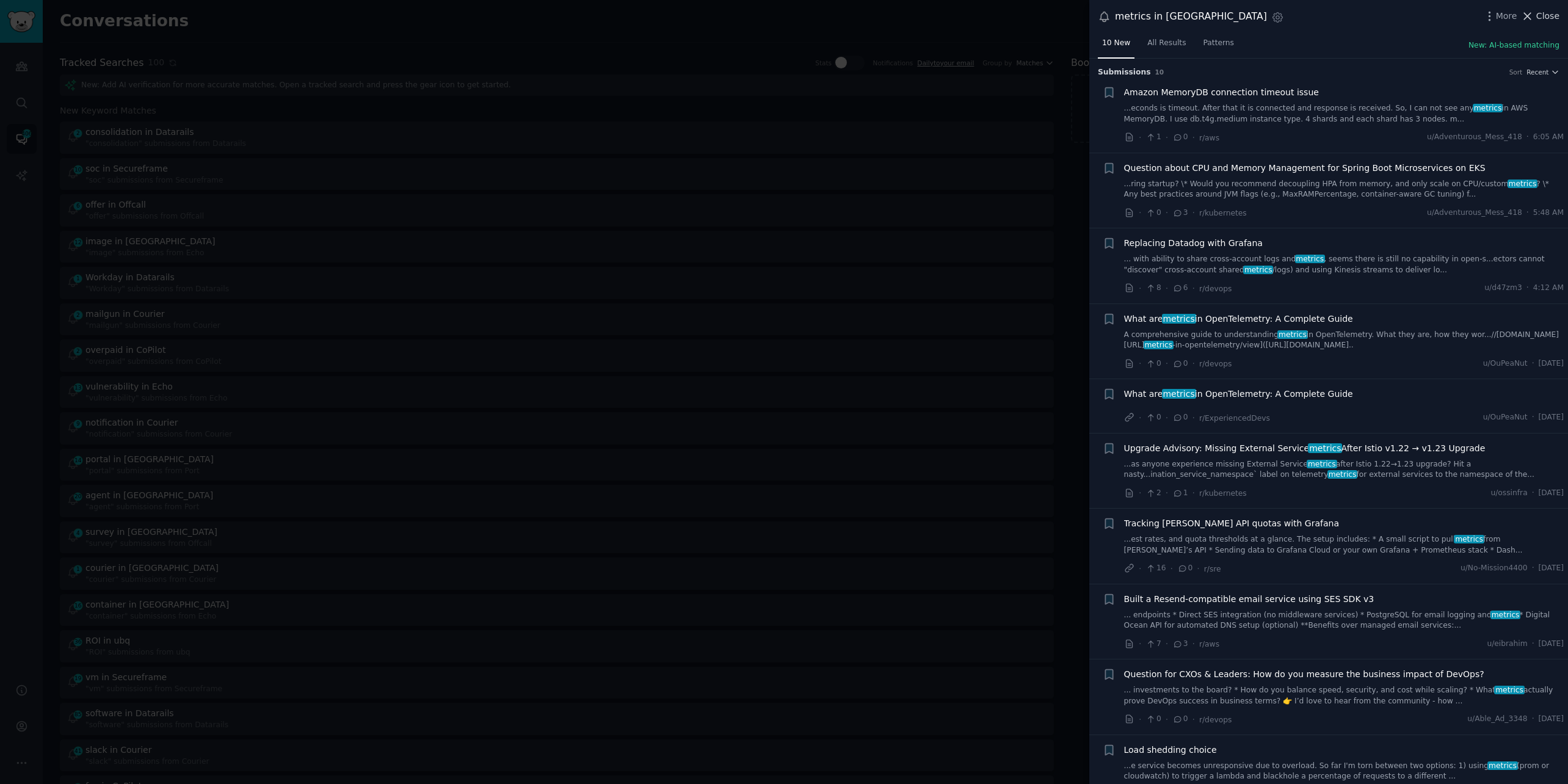
click at [1534, 18] on button "Close" at bounding box center [1540, 16] width 38 height 13
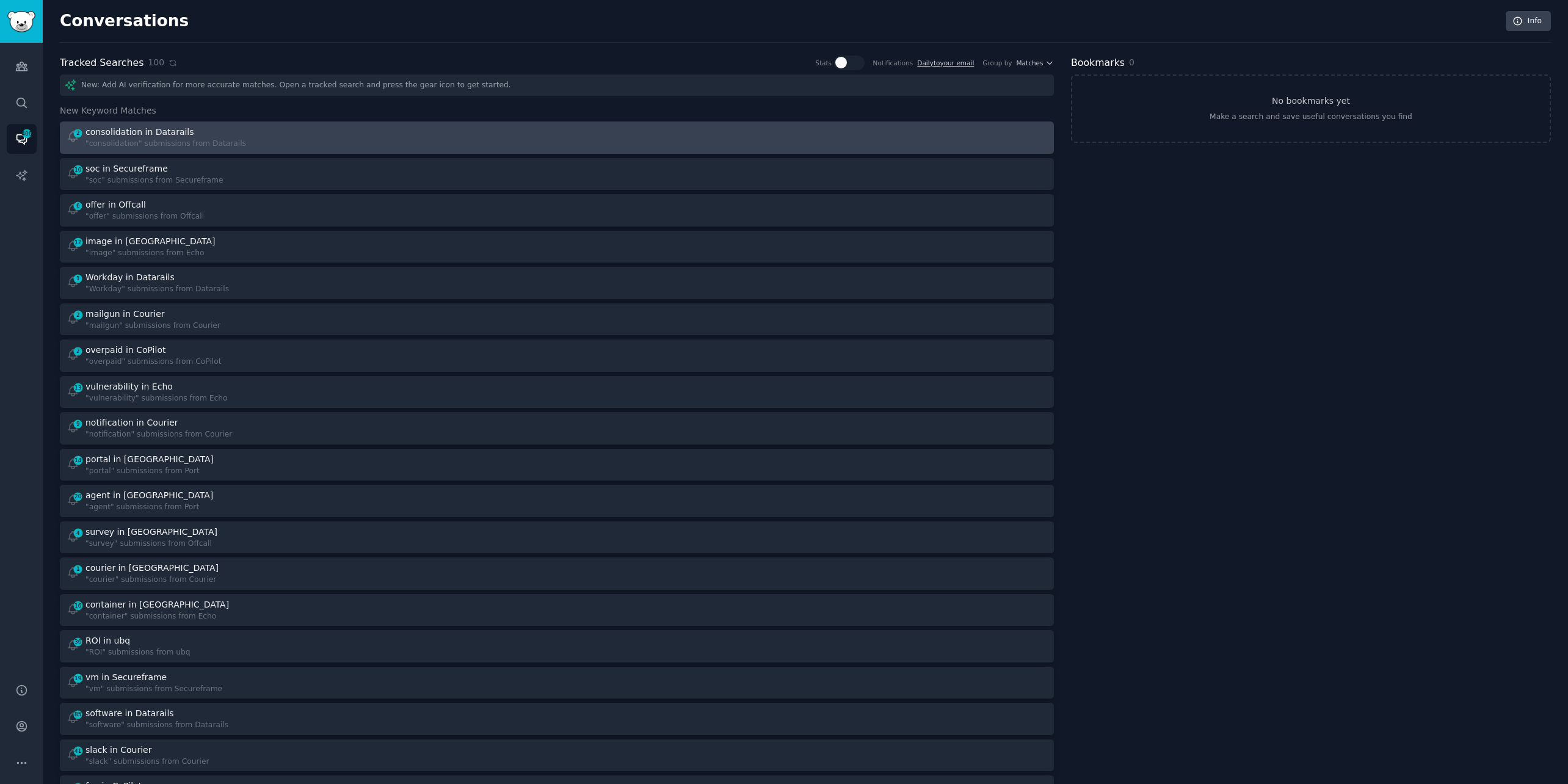
click at [207, 139] on div ""consolidation" submissions from Datarails" at bounding box center [166, 144] width 161 height 11
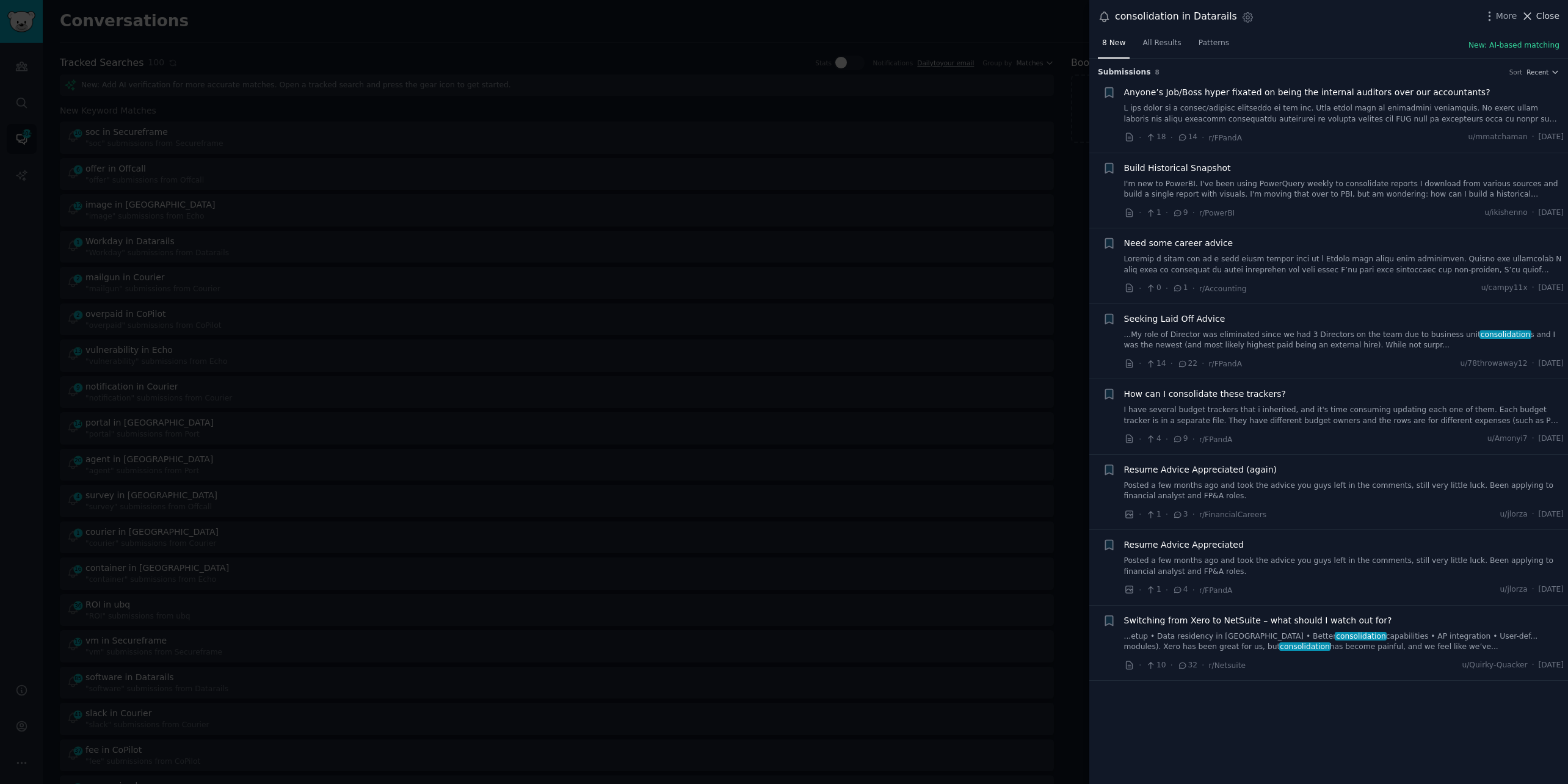
click at [1543, 10] on span "Close" at bounding box center [1547, 16] width 23 height 13
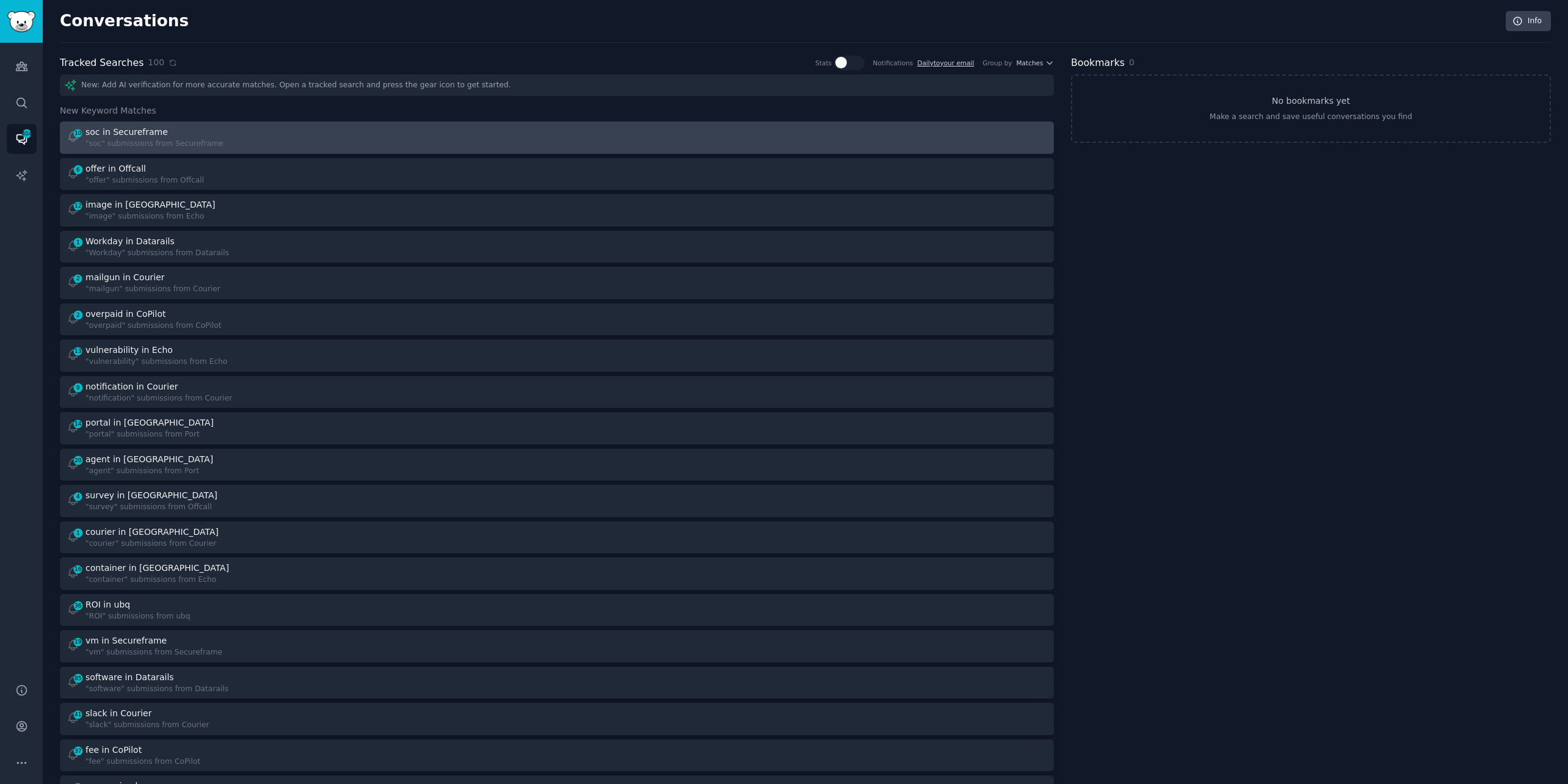
click at [396, 131] on div "10 soc in Secureframe "soc" submissions from Secureframe" at bounding box center [307, 138] width 482 height 24
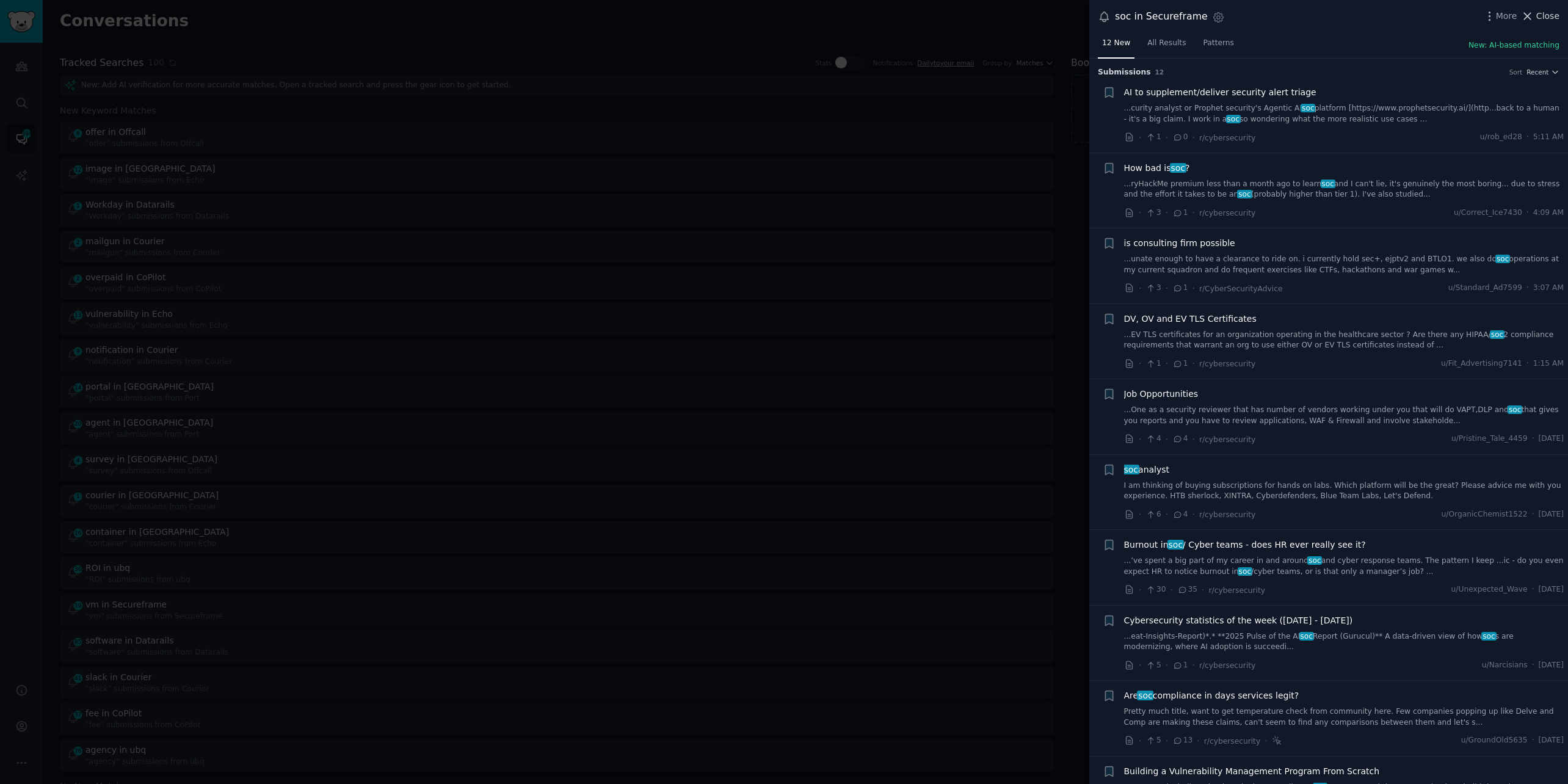
click at [1534, 11] on icon at bounding box center [1527, 16] width 13 height 13
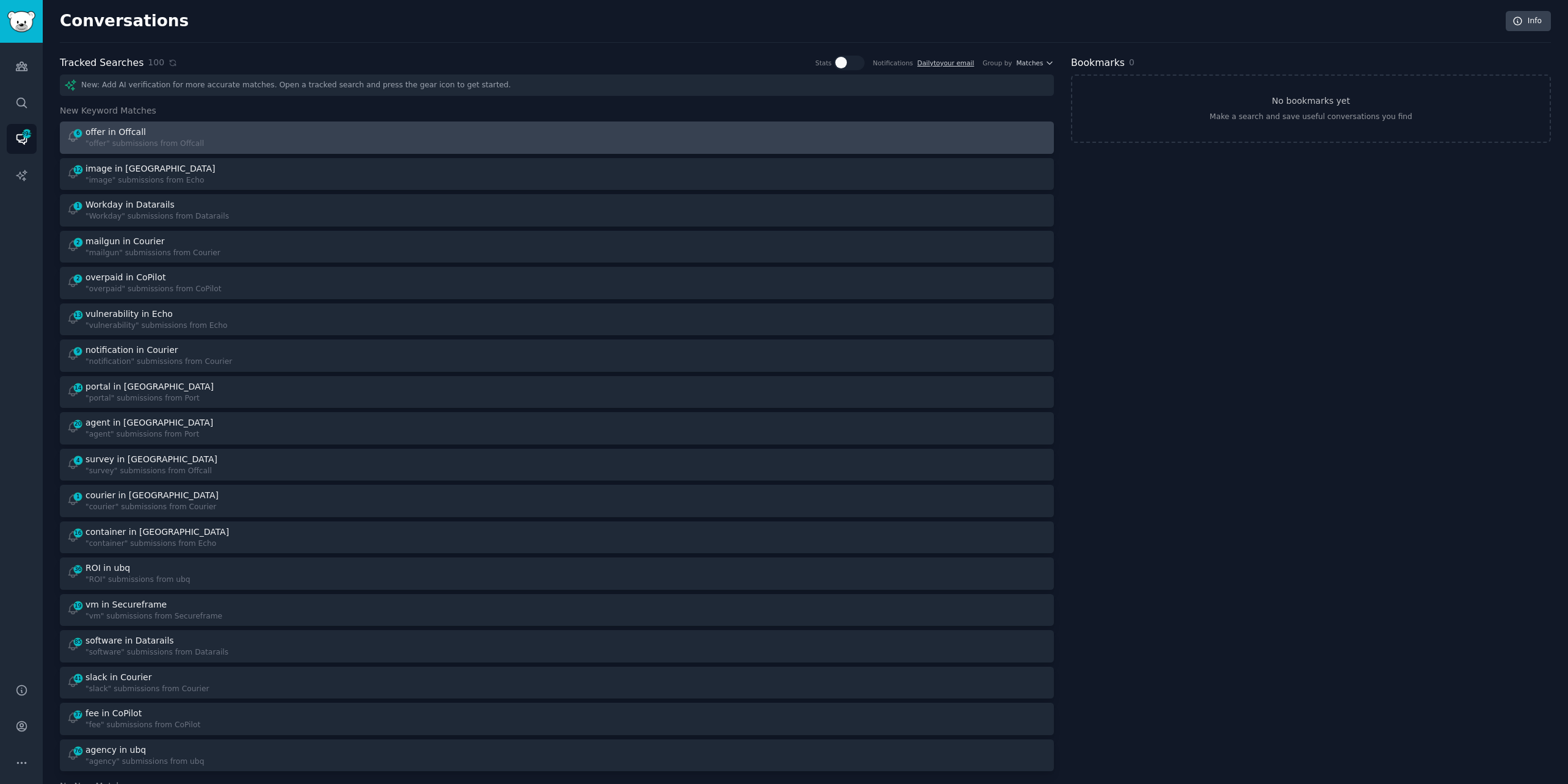
click at [219, 140] on div "6 offer in Offcall "offer" submissions from Offcall" at bounding box center [307, 138] width 482 height 24
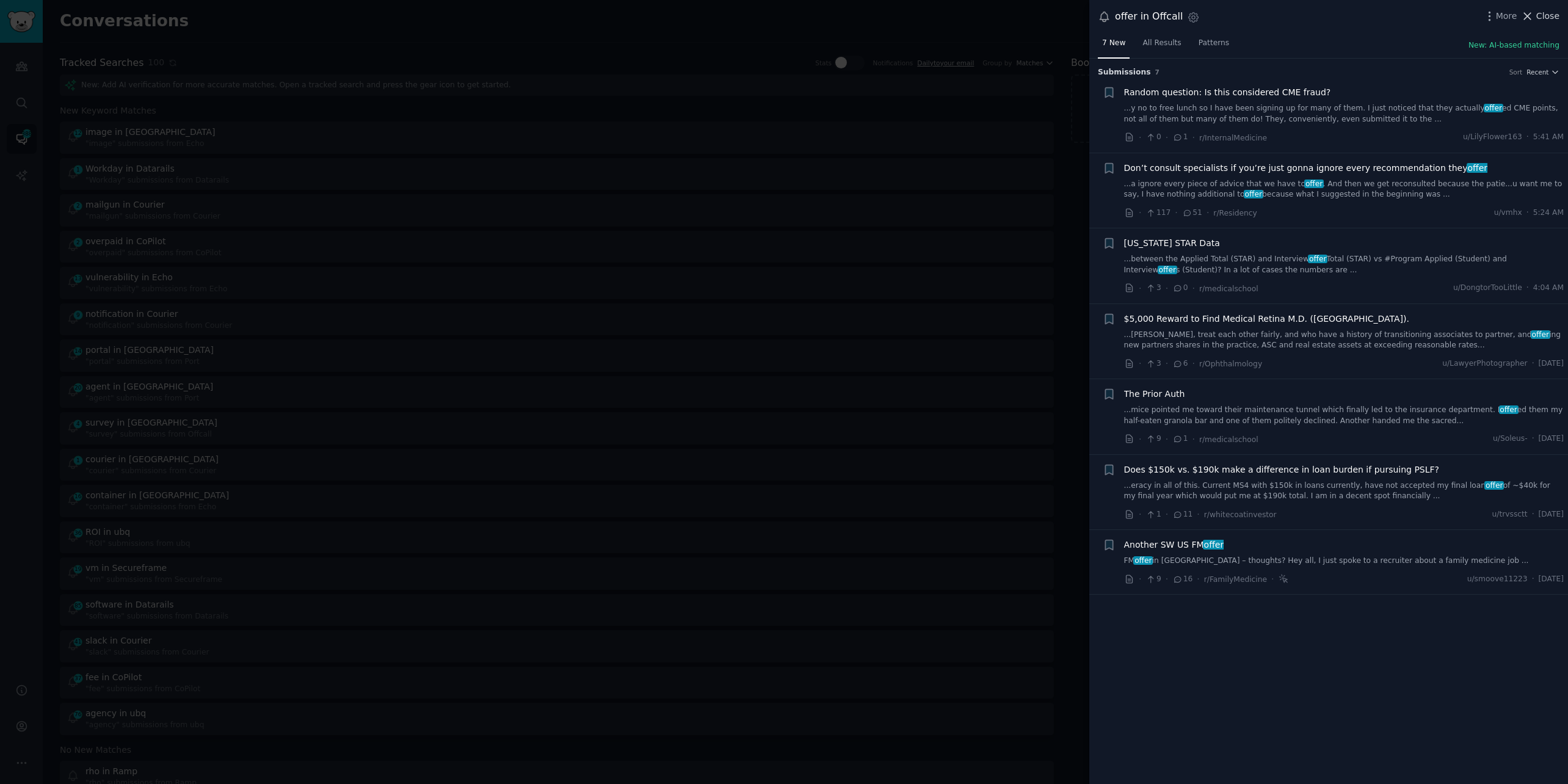
click at [1543, 16] on span "Close" at bounding box center [1547, 16] width 23 height 13
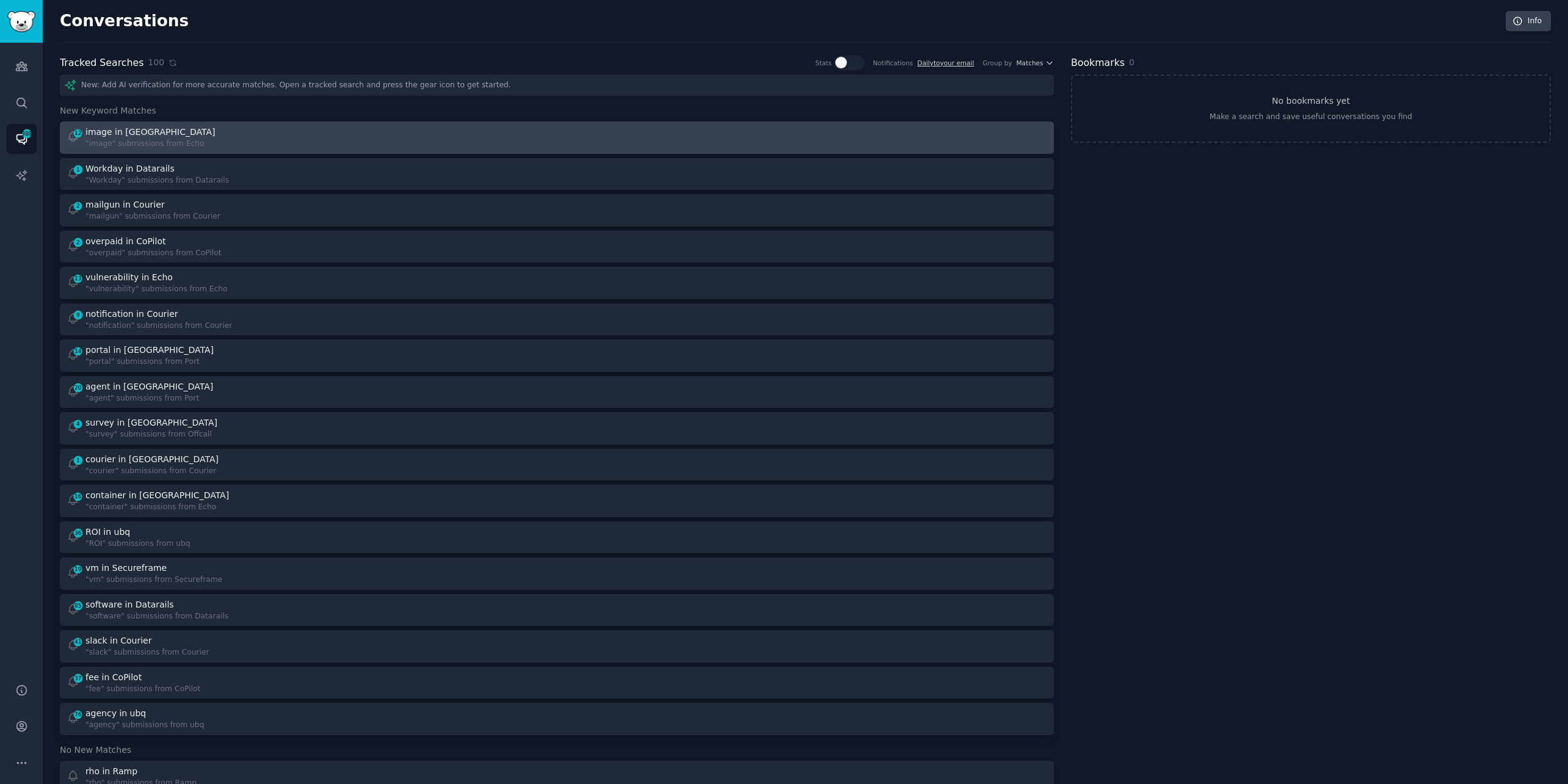
click at [400, 138] on div "12 image in Echo "image" submissions from Echo" at bounding box center [307, 138] width 482 height 24
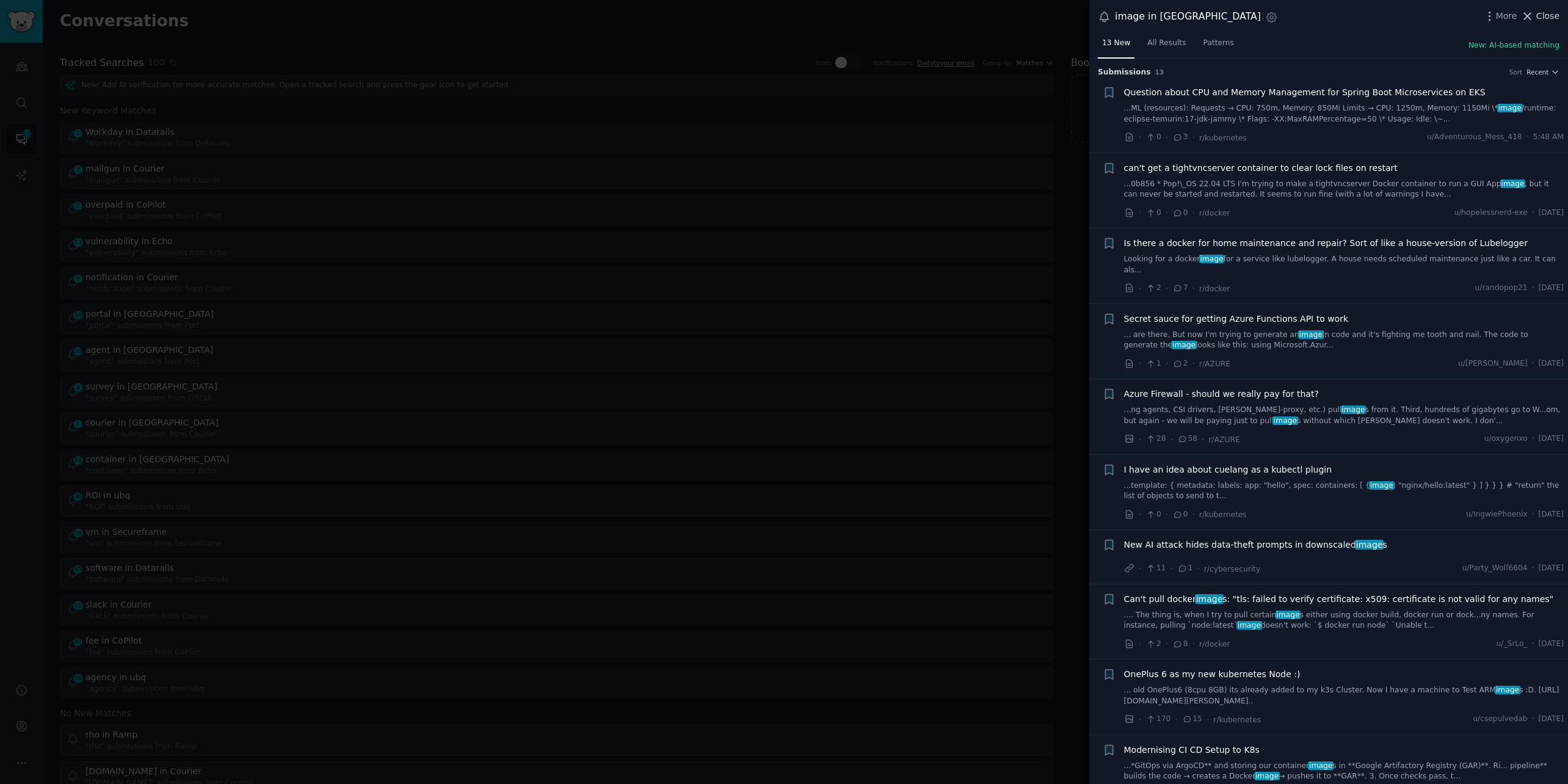
click at [1542, 13] on span "Close" at bounding box center [1547, 16] width 23 height 13
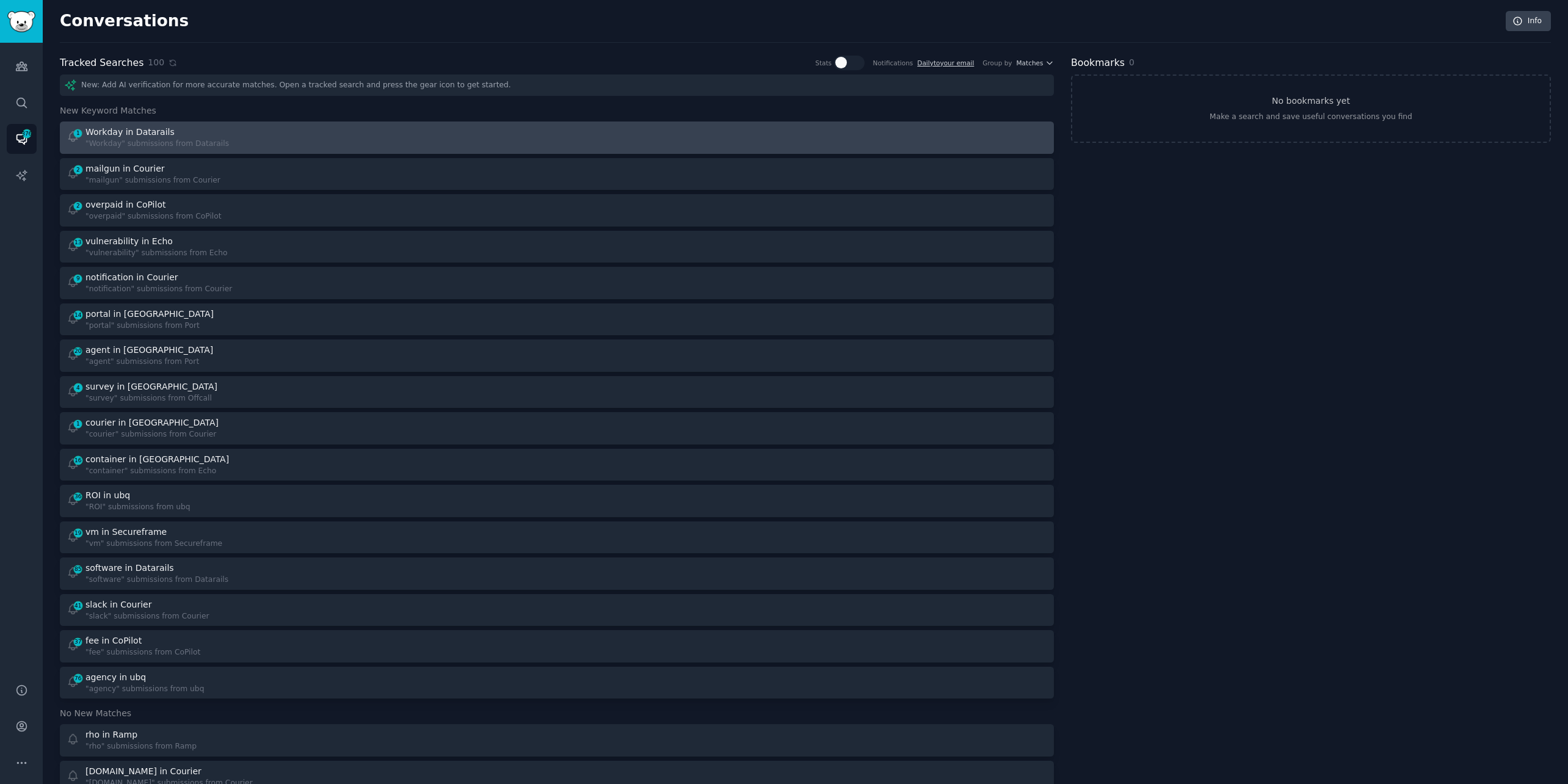
click at [306, 129] on div "1 Workday in Datarails "Workday" submissions from Datarails" at bounding box center [307, 138] width 482 height 24
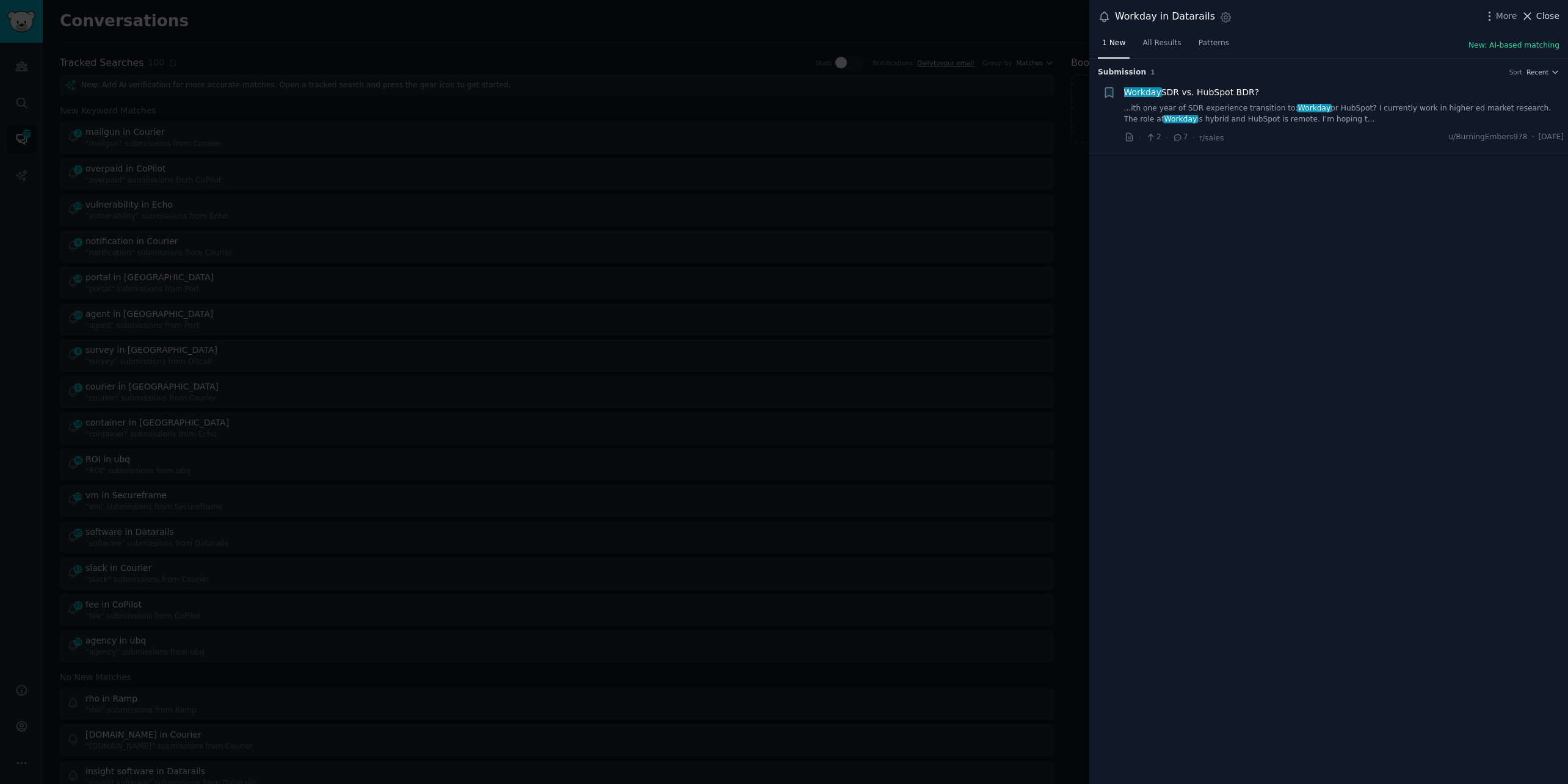
click at [1545, 16] on span "Close" at bounding box center [1547, 16] width 23 height 13
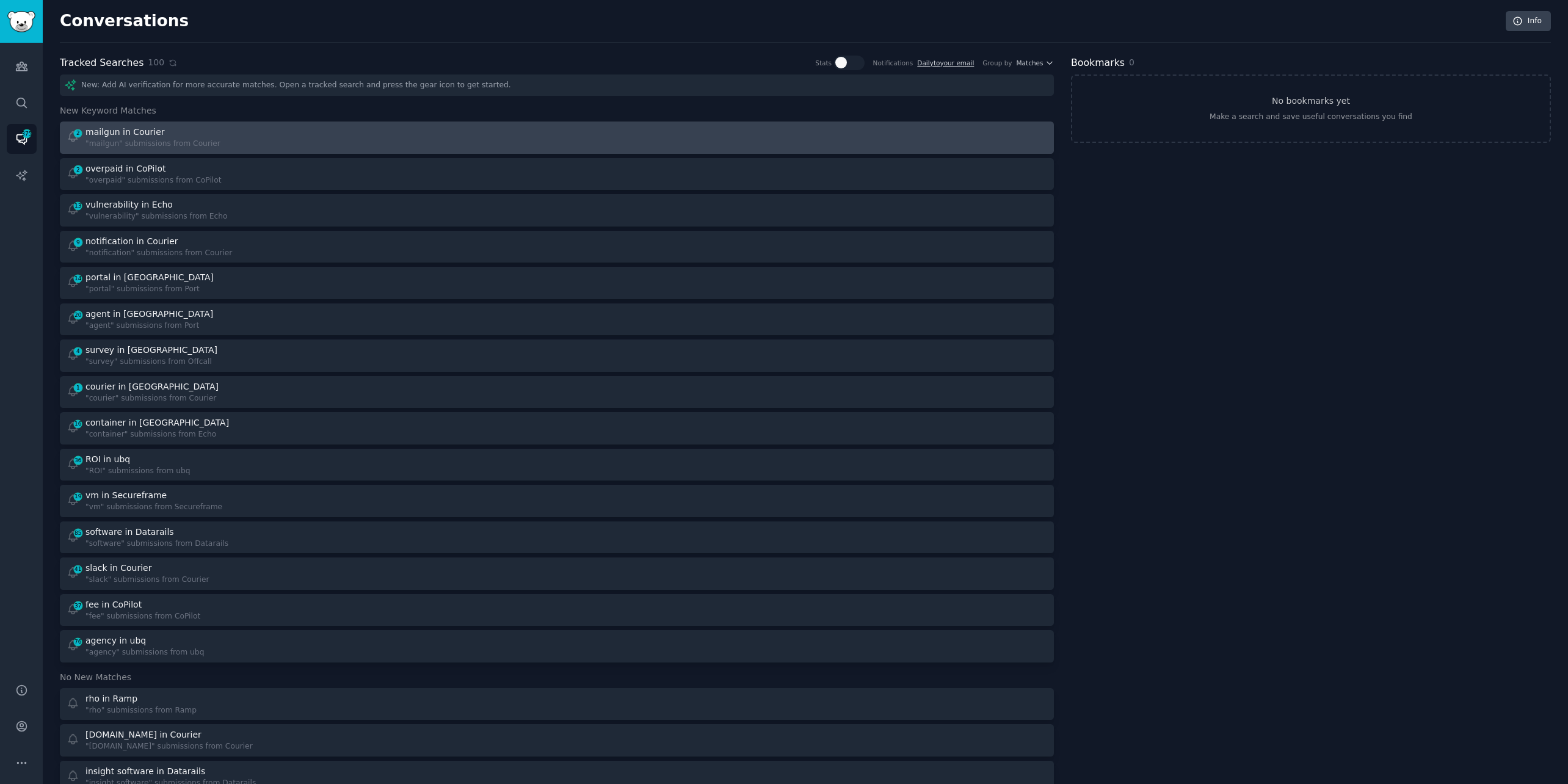
click at [351, 137] on div "2 mailgun in Courier "mailgun" submissions from Courier" at bounding box center [307, 138] width 482 height 24
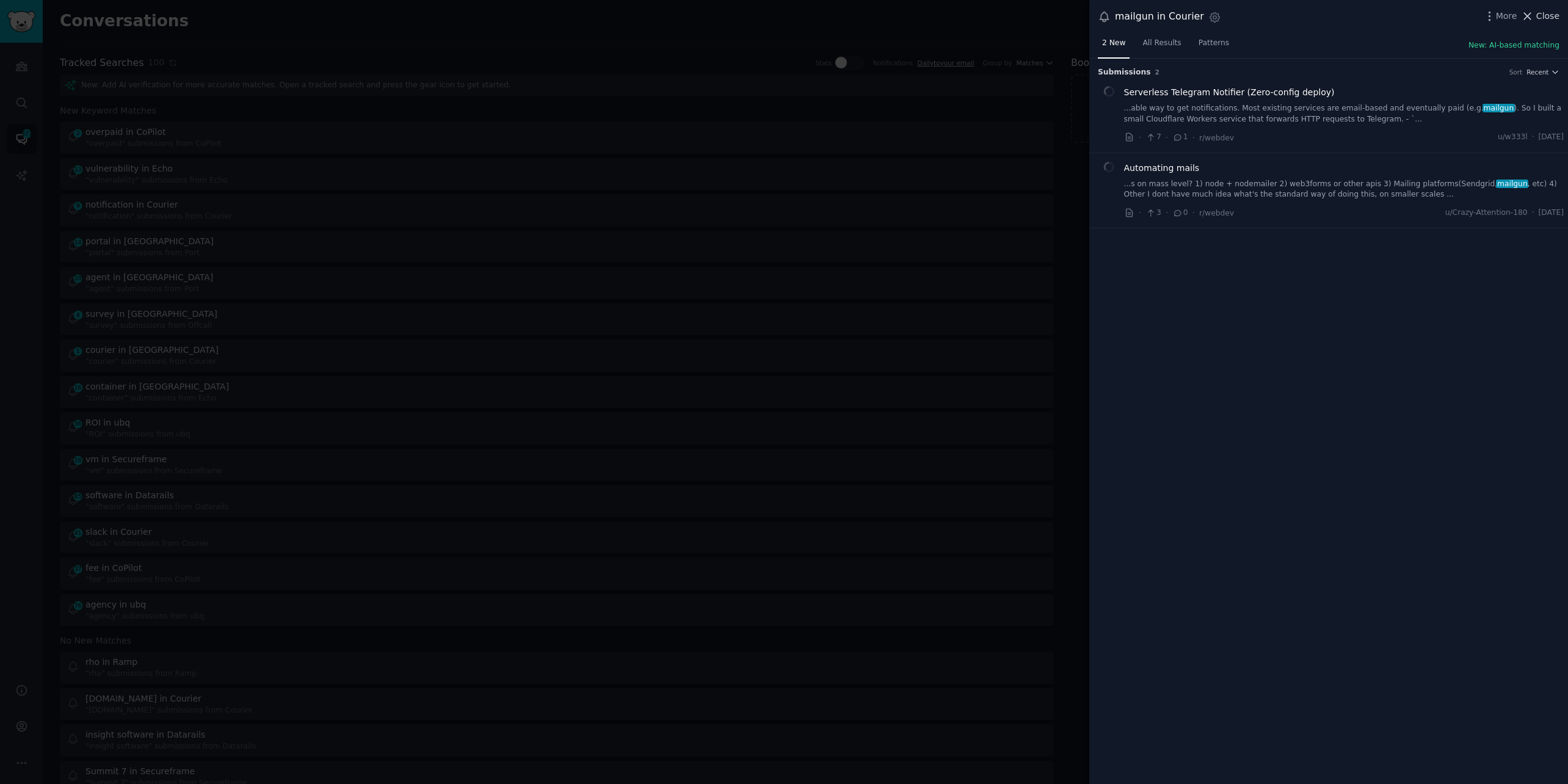
click at [1536, 17] on button "Close" at bounding box center [1540, 16] width 38 height 13
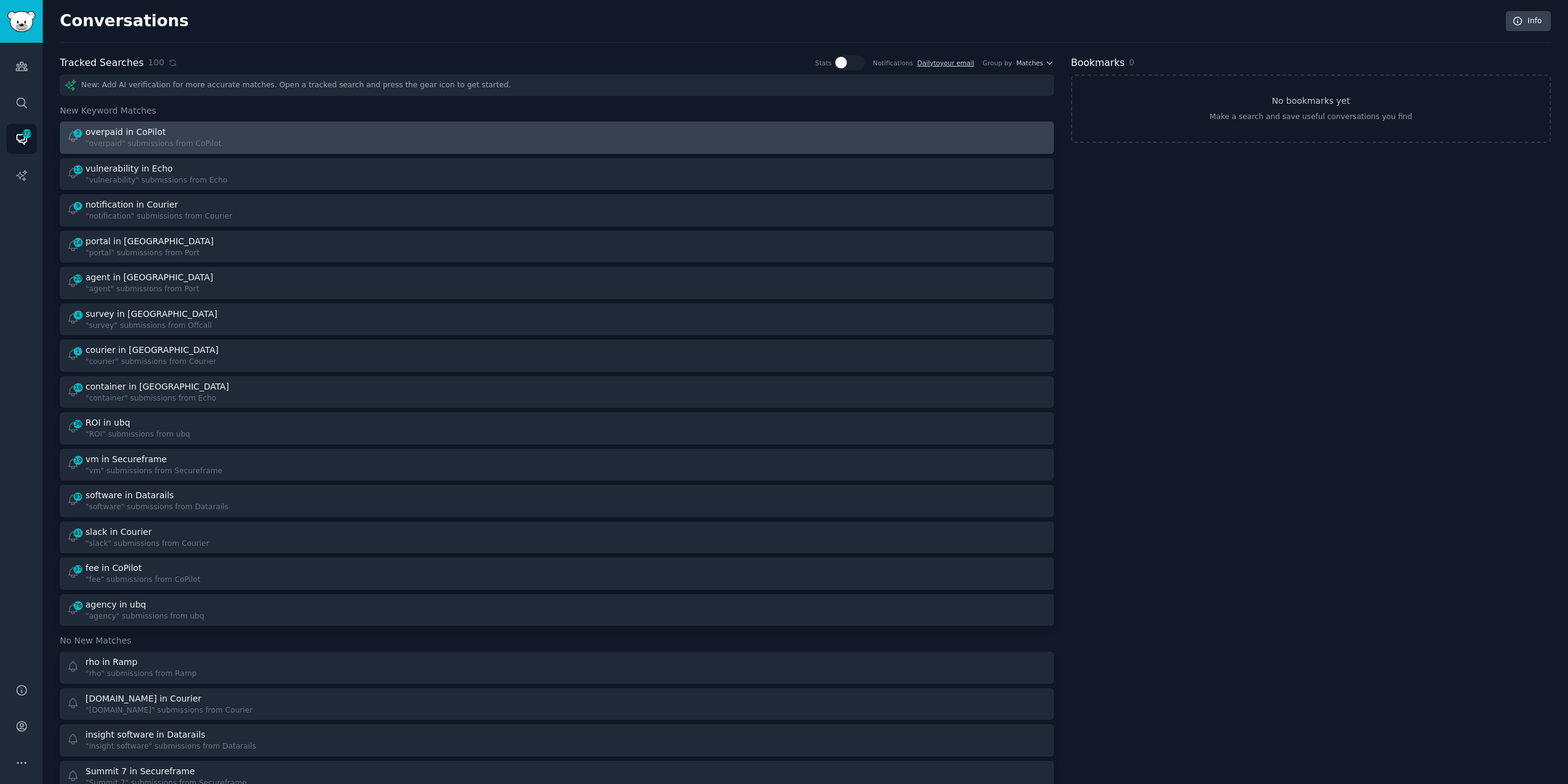
click at [463, 134] on div "2 overpaid in CoPilot "overpaid" submissions from CoPilot" at bounding box center [307, 138] width 482 height 24
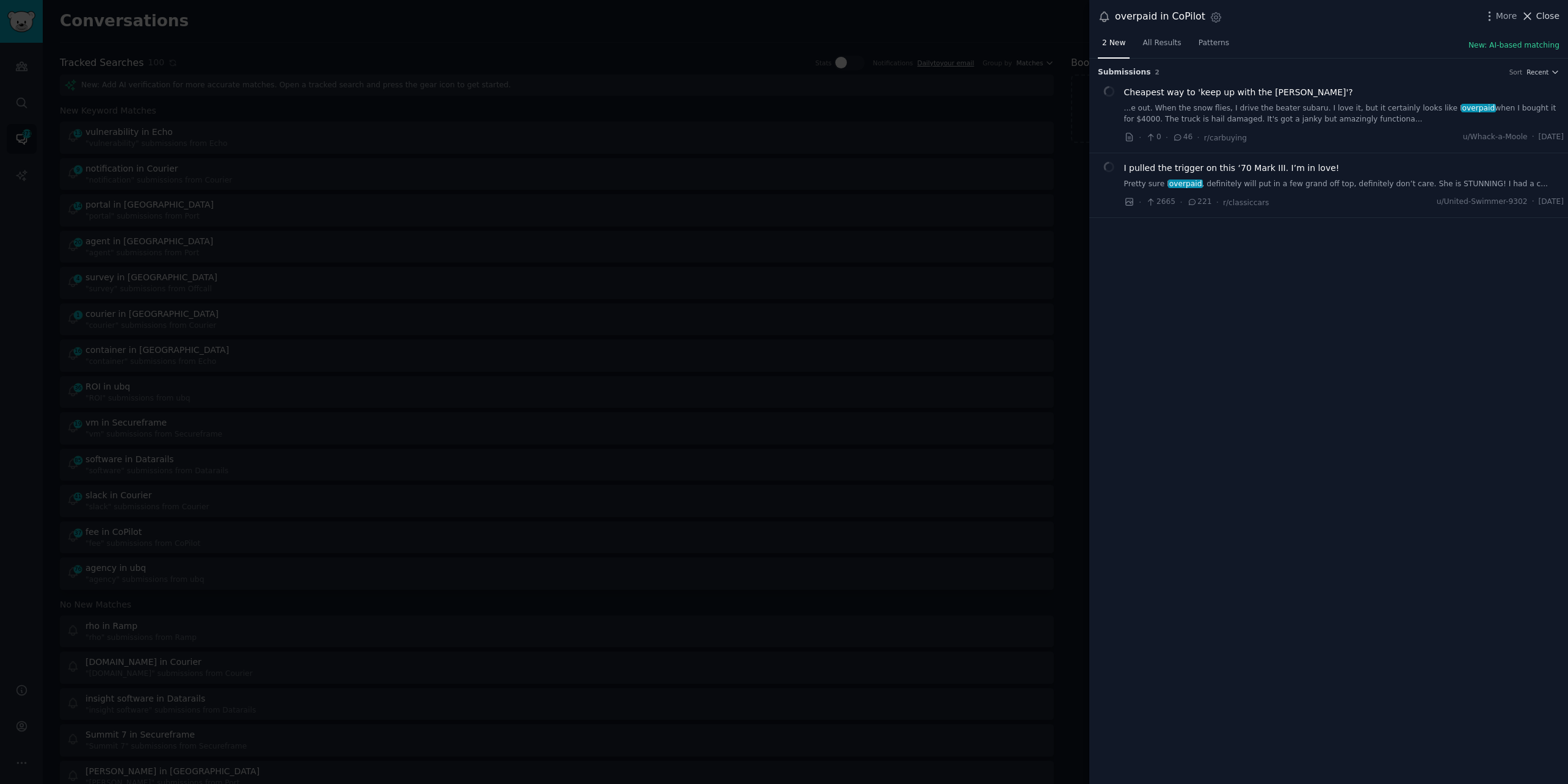
click at [1547, 16] on span "Close" at bounding box center [1547, 16] width 23 height 13
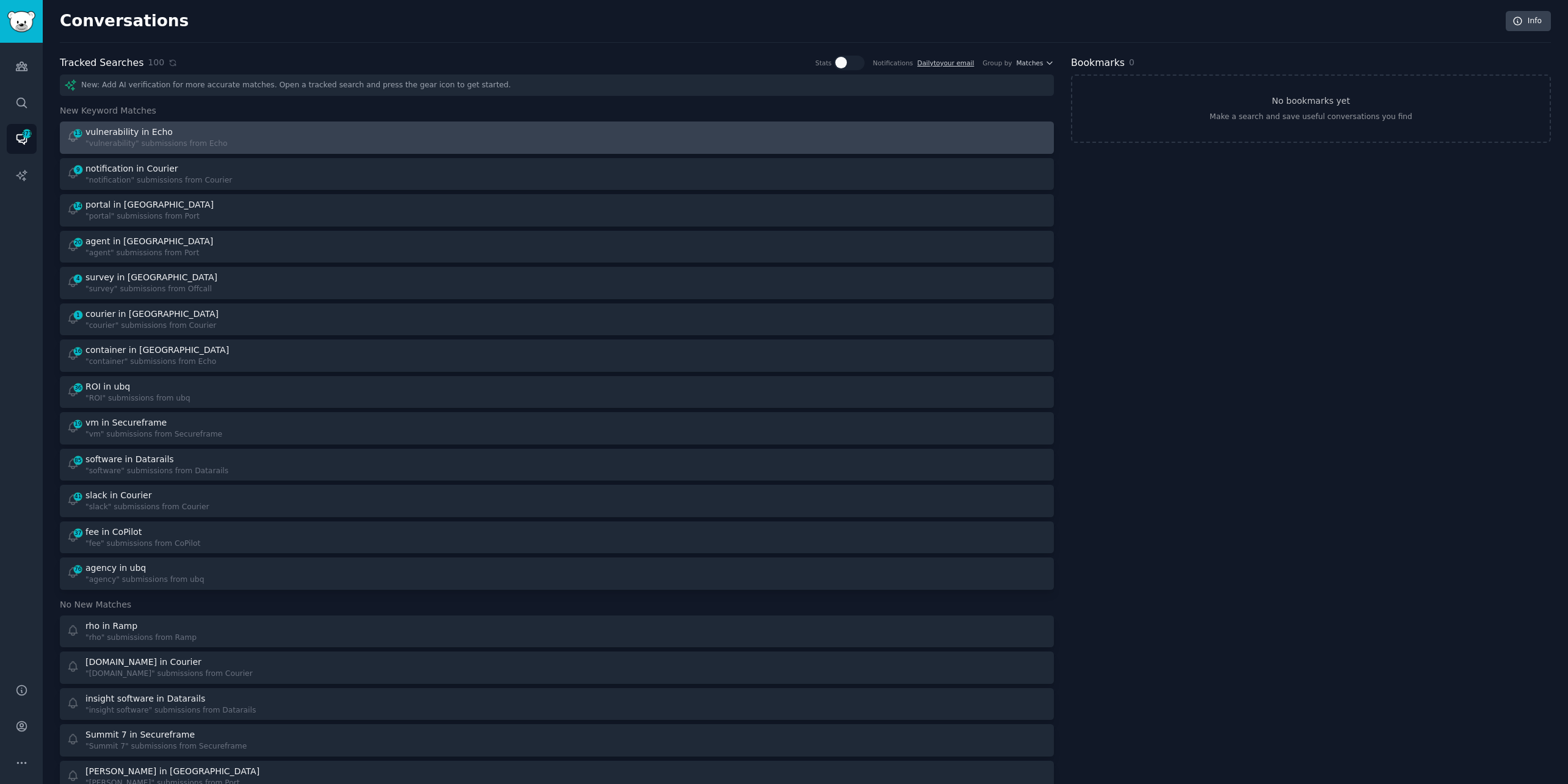
click at [499, 142] on div "13 vulnerability in Echo "vulnerability" submissions from Echo" at bounding box center [307, 138] width 482 height 24
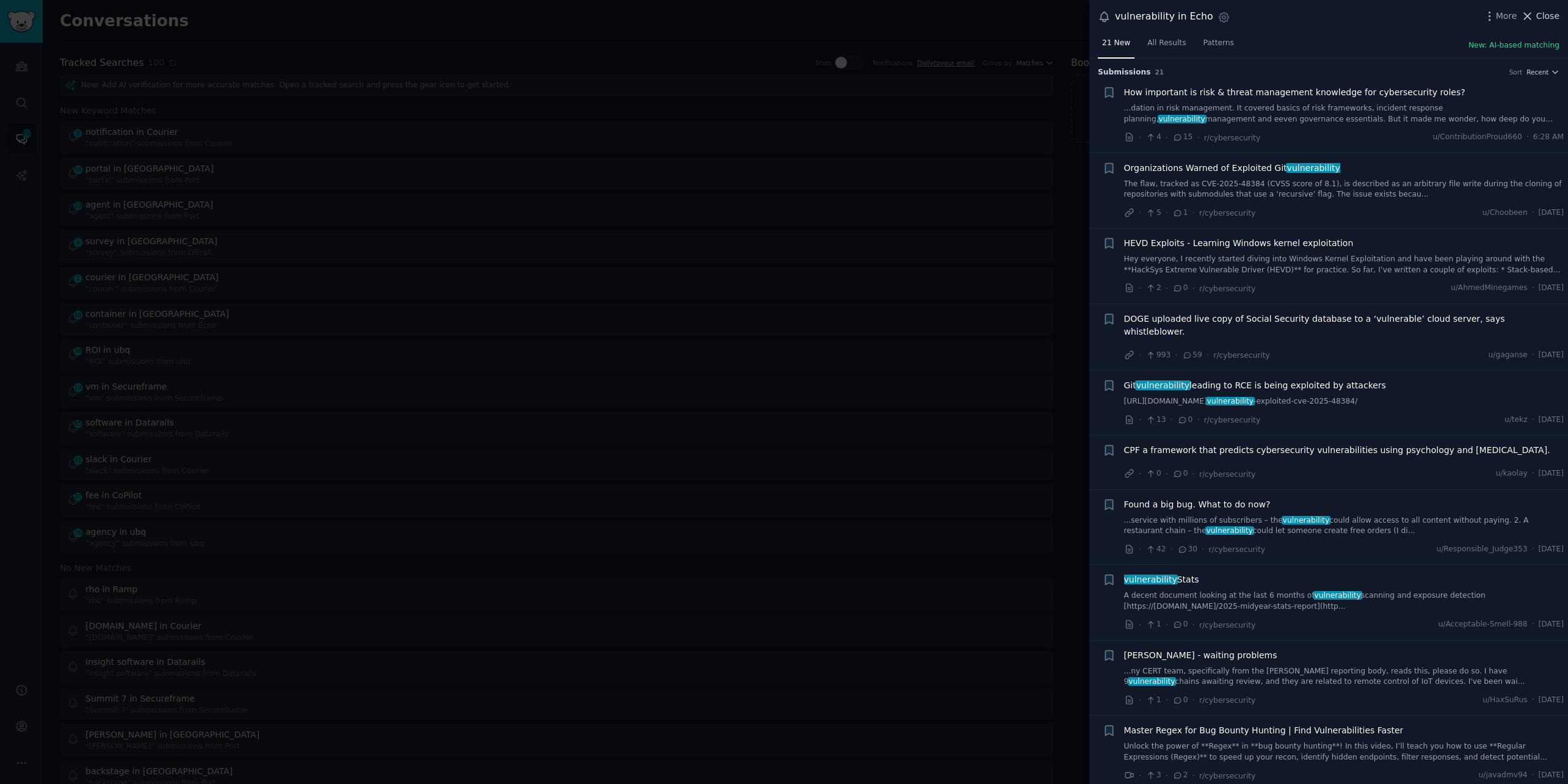
click at [1540, 17] on span "Close" at bounding box center [1547, 16] width 23 height 13
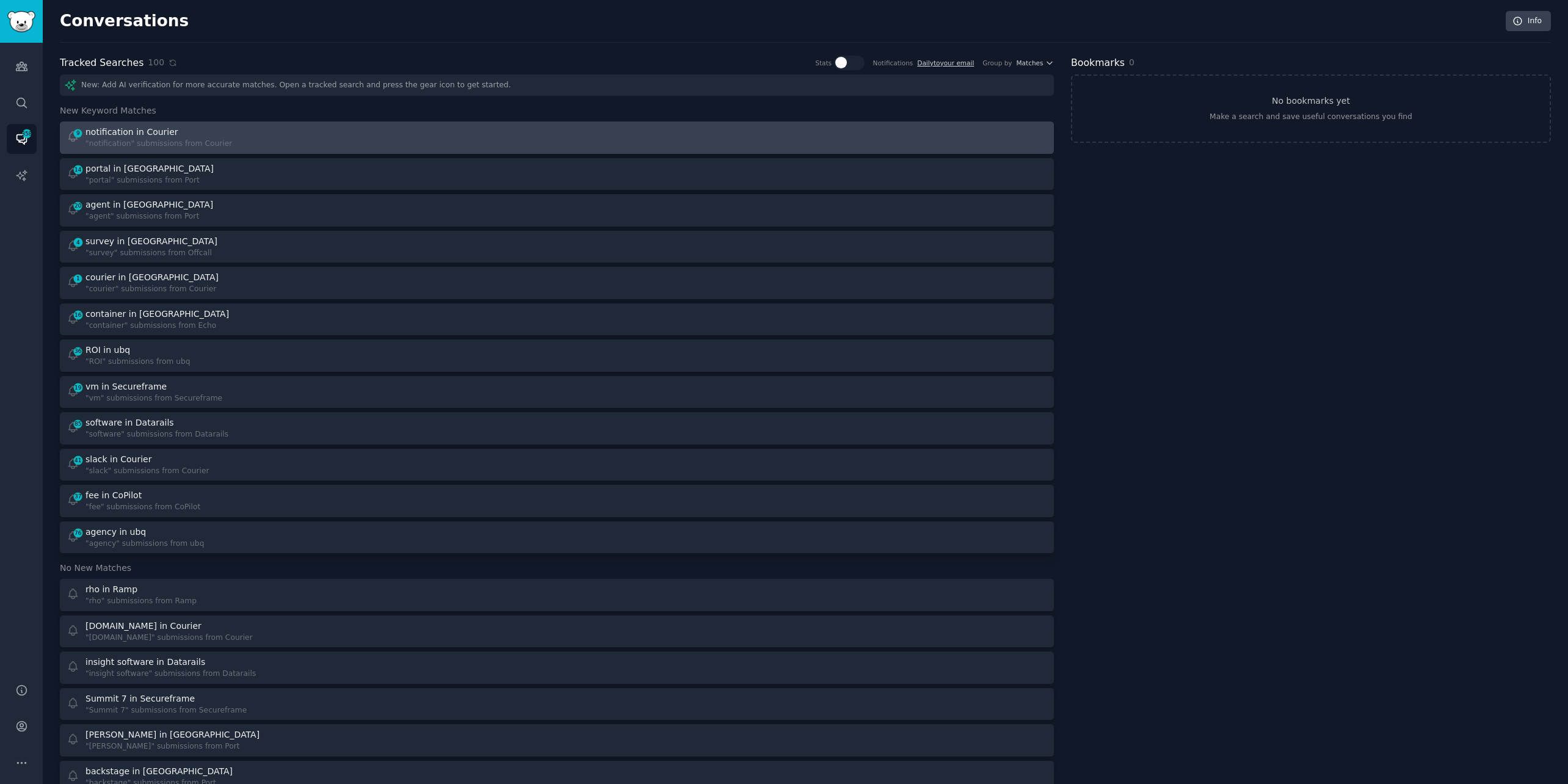
click at [328, 135] on div "9 notification in Courier "notification" submissions from Courier" at bounding box center [307, 138] width 482 height 24
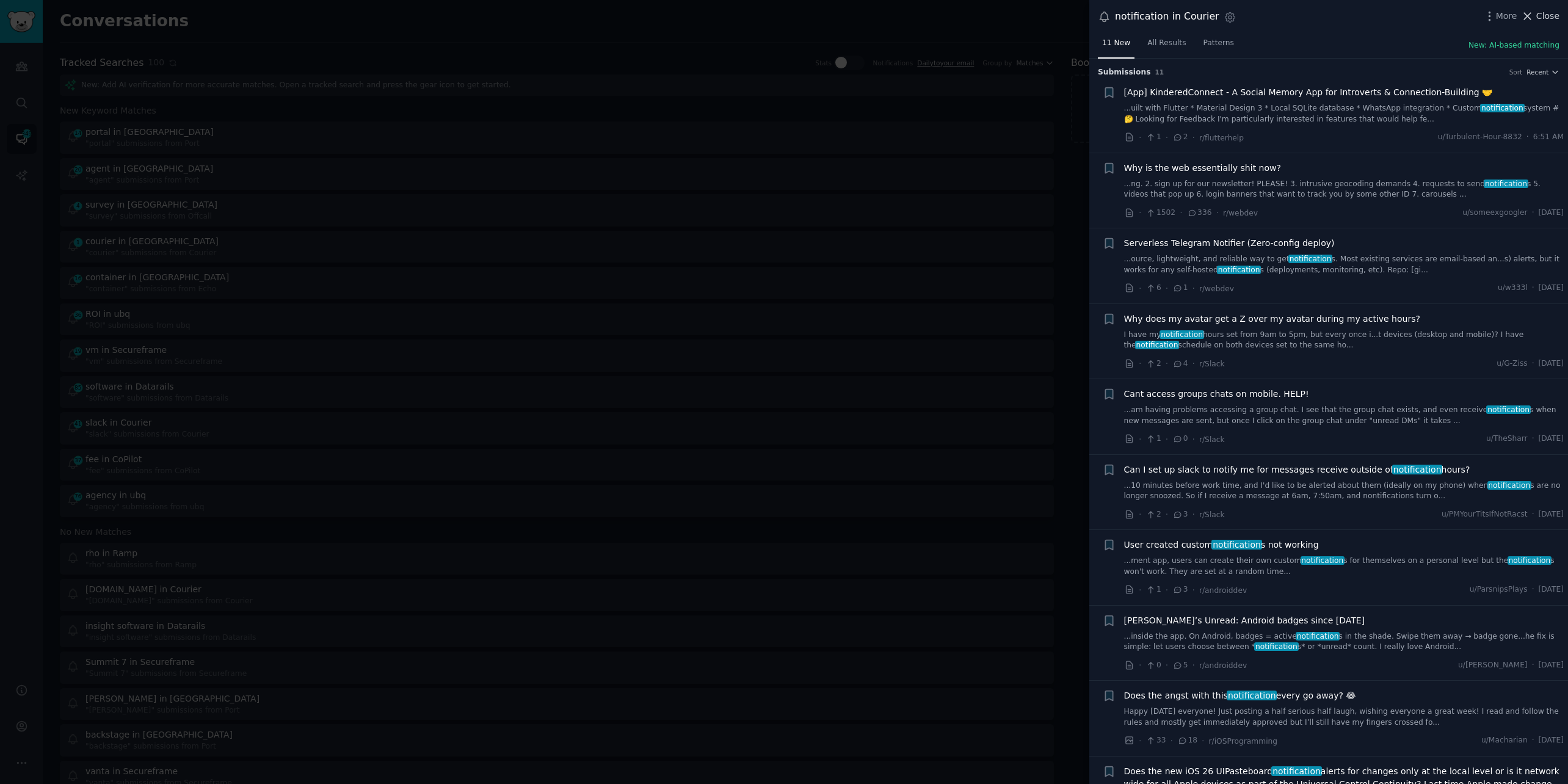
click at [1534, 11] on icon at bounding box center [1527, 16] width 13 height 13
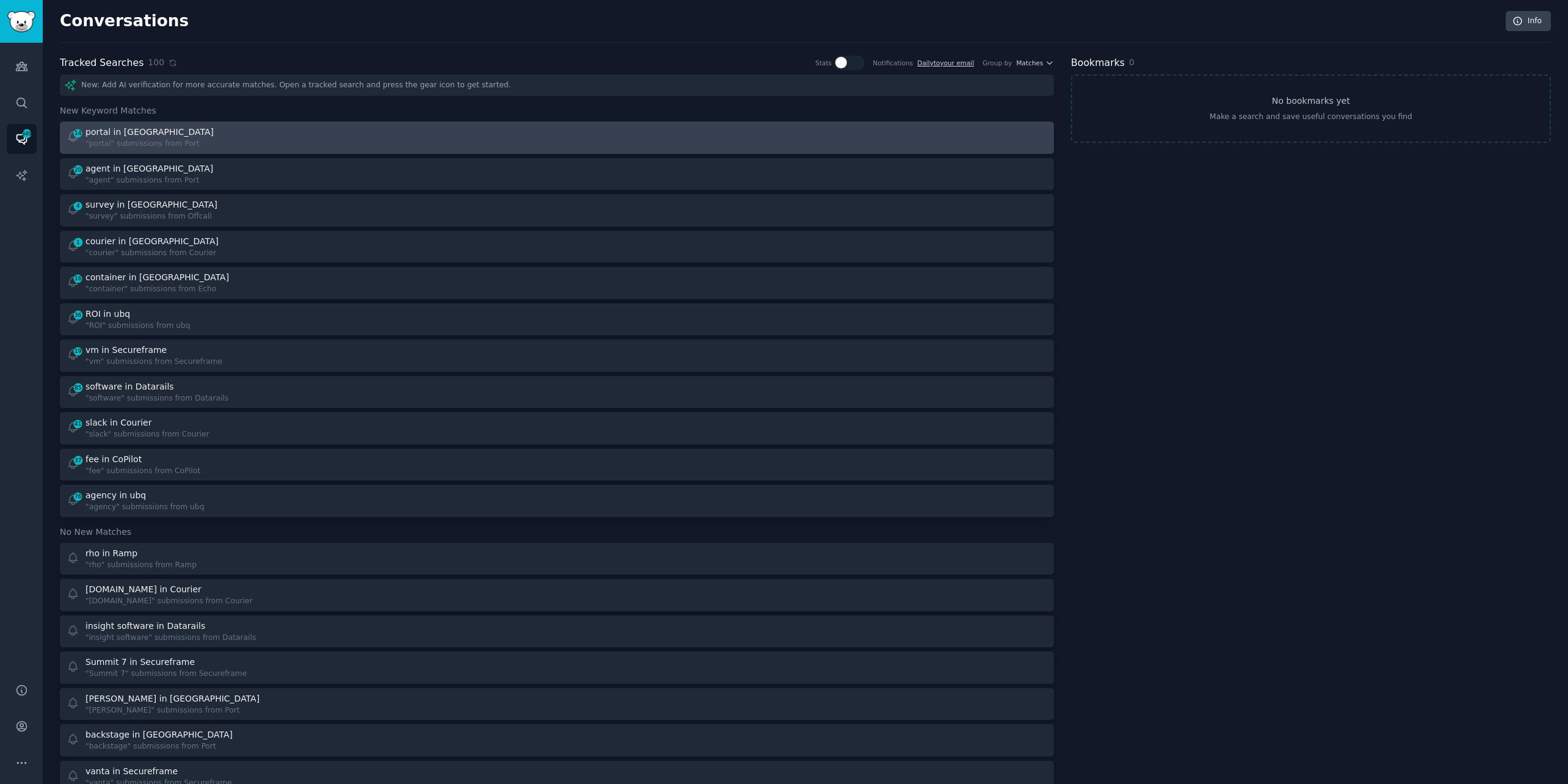
click at [395, 132] on div "14 portal in Port "portal" submissions from Port" at bounding box center [307, 138] width 482 height 24
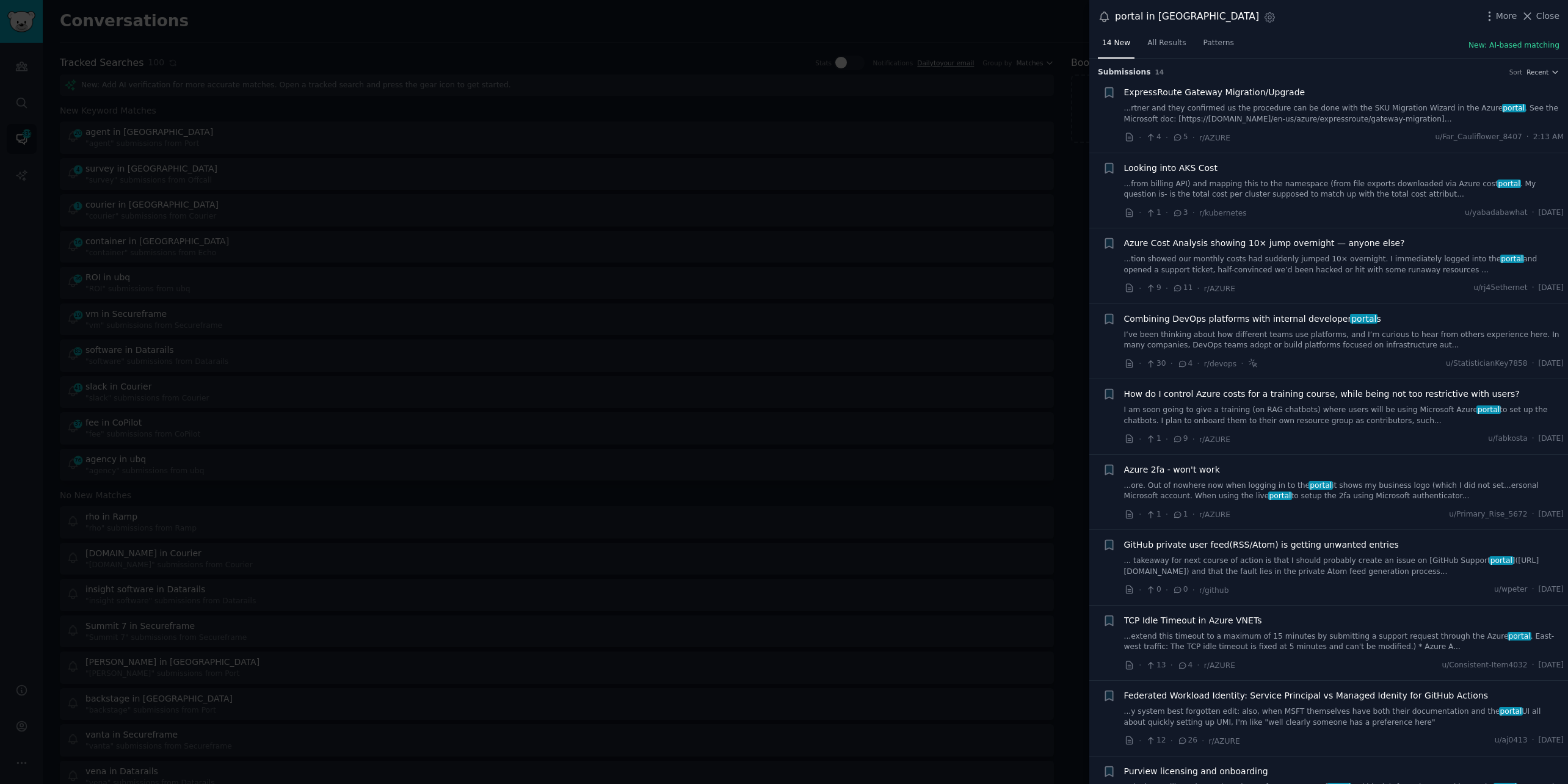
click at [1313, 340] on link "I’ve been thinking about how different teams use platforms, and I’m curious to …" at bounding box center [1344, 341] width 440 height 21
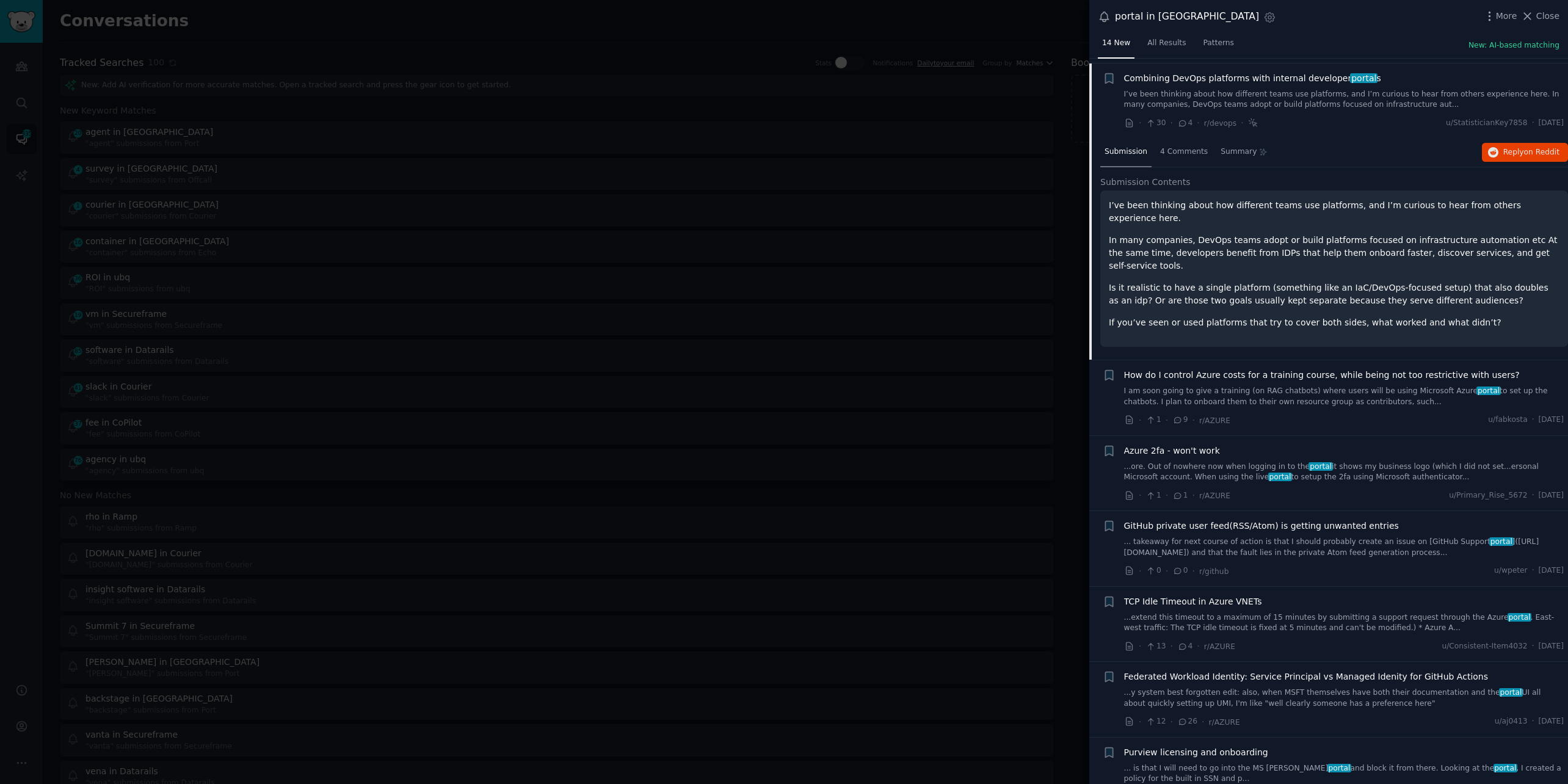
scroll to position [245, 0]
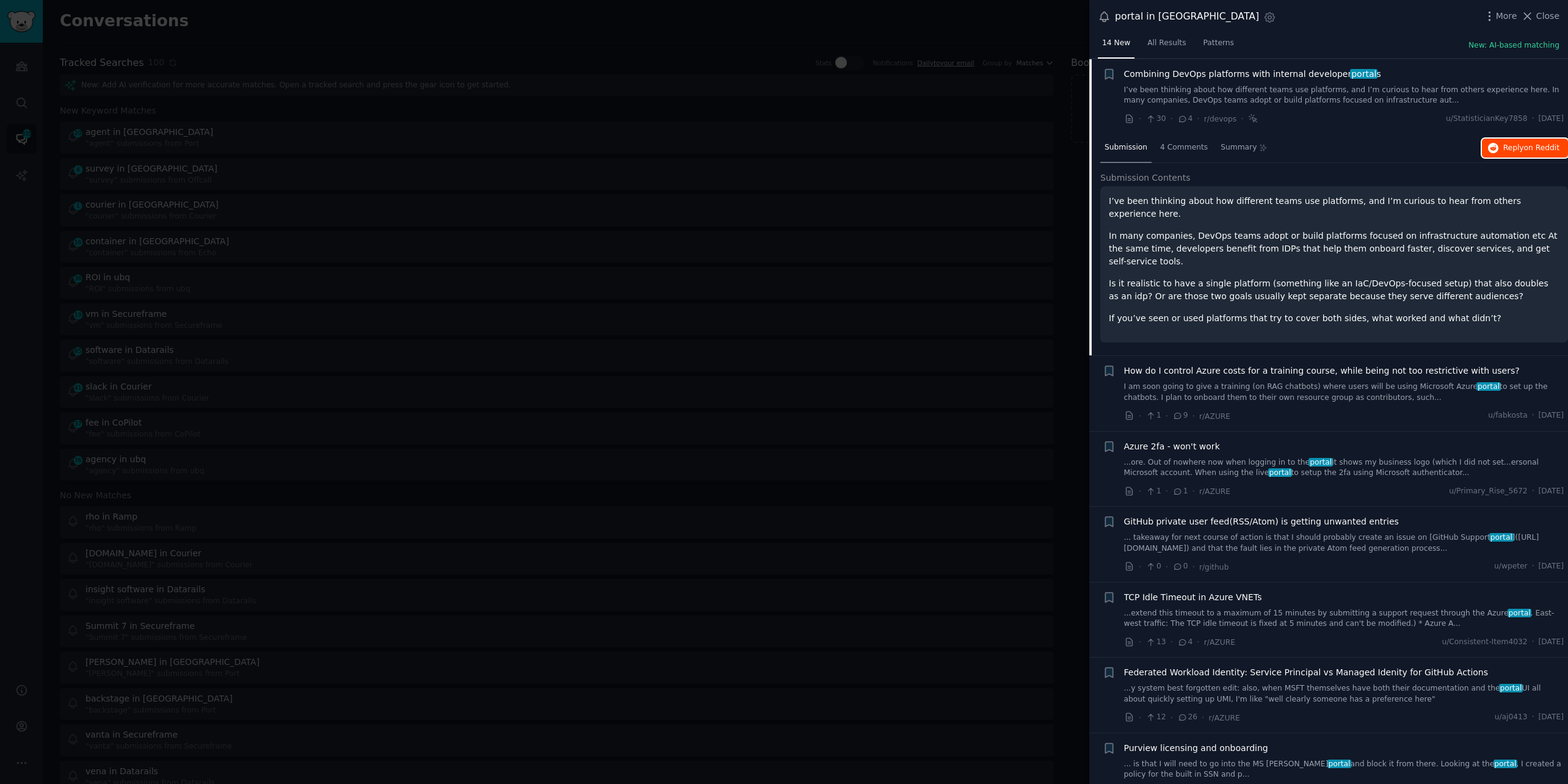
click at [1524, 149] on span "on Reddit" at bounding box center [1541, 148] width 36 height 9
click at [232, 58] on div at bounding box center [784, 392] width 1568 height 784
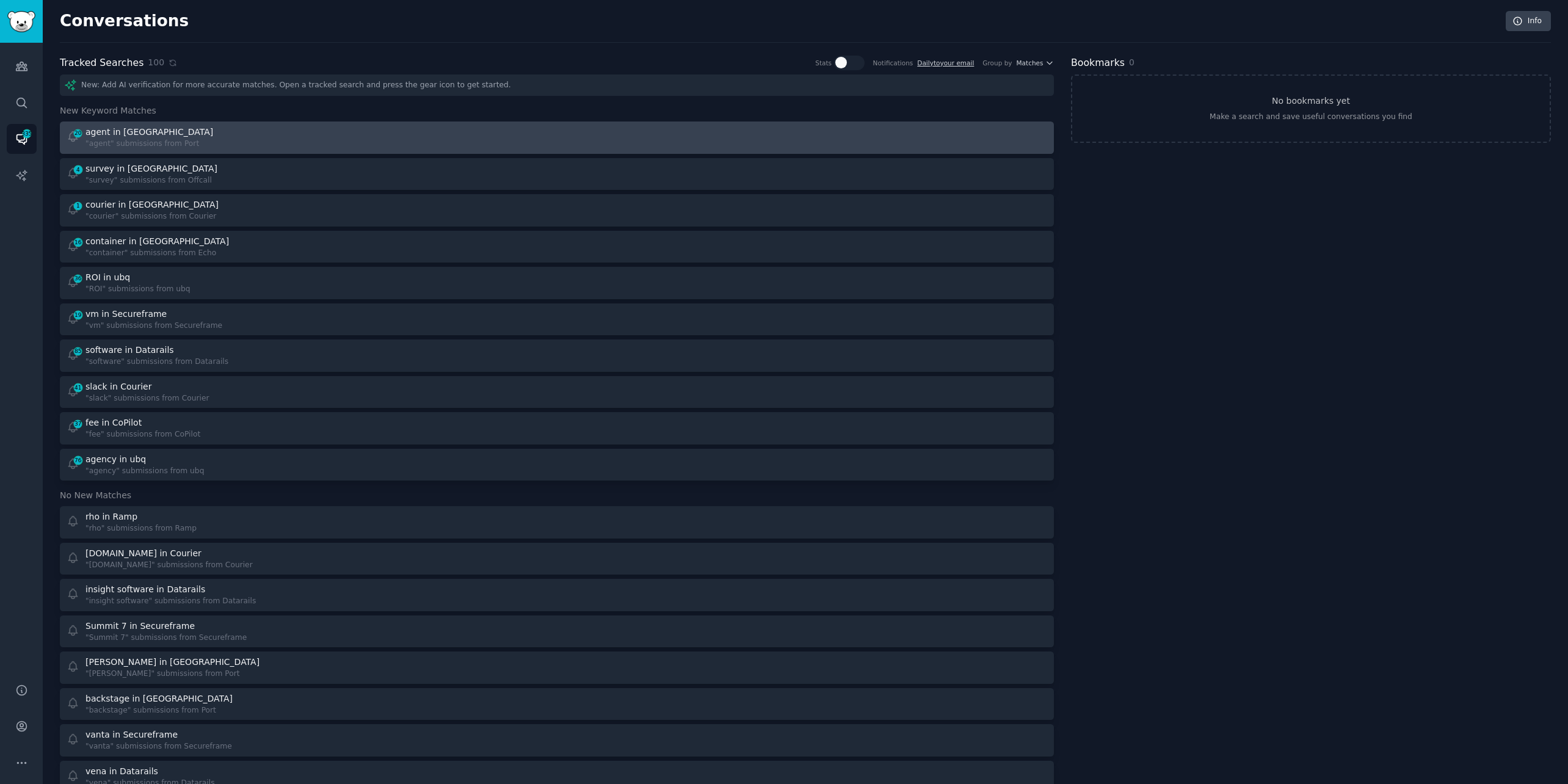
click at [188, 131] on div "agent in [GEOGRAPHIC_DATA]" at bounding box center [150, 132] width 130 height 13
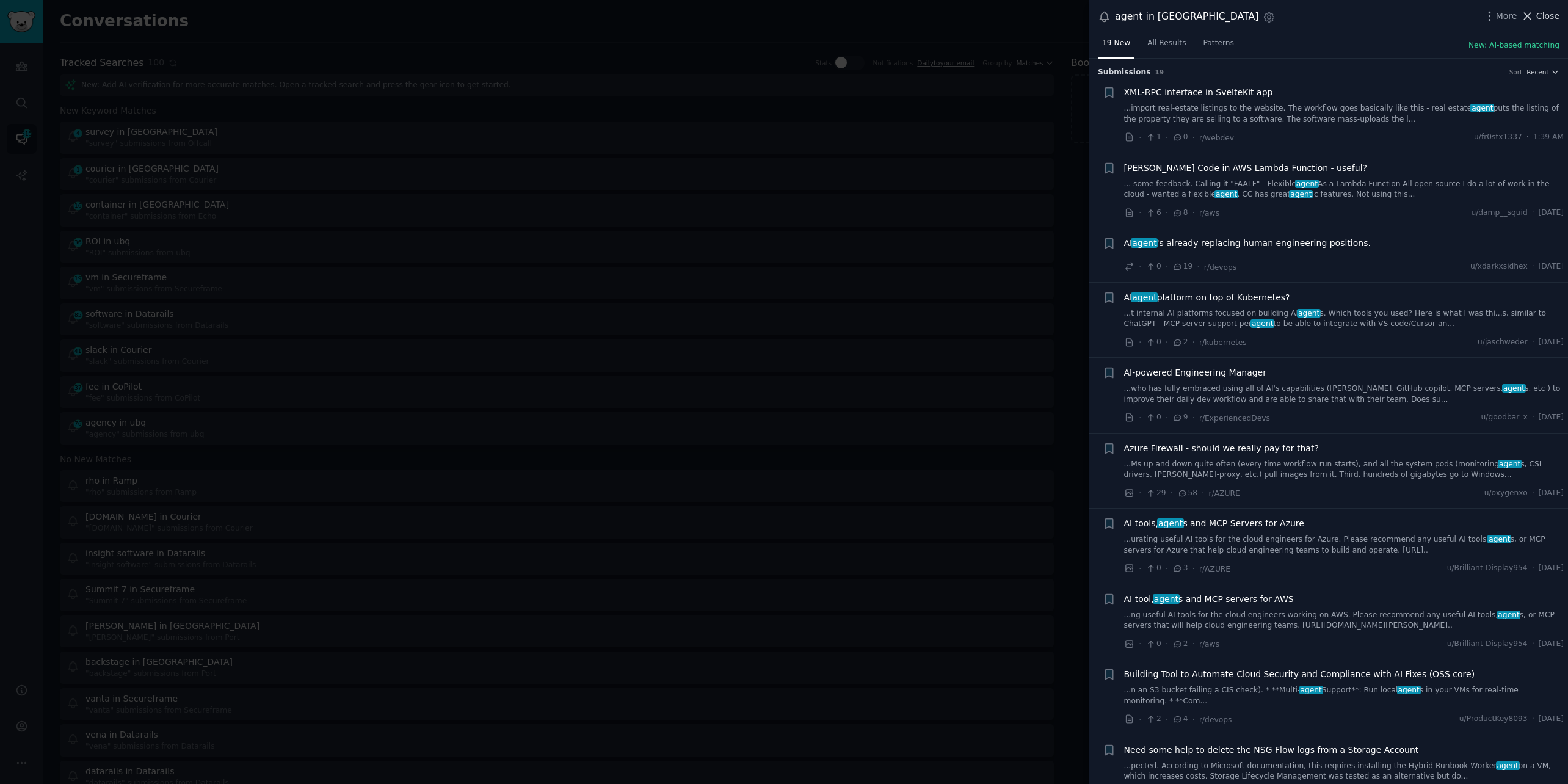
click at [1543, 11] on span "Close" at bounding box center [1547, 16] width 23 height 13
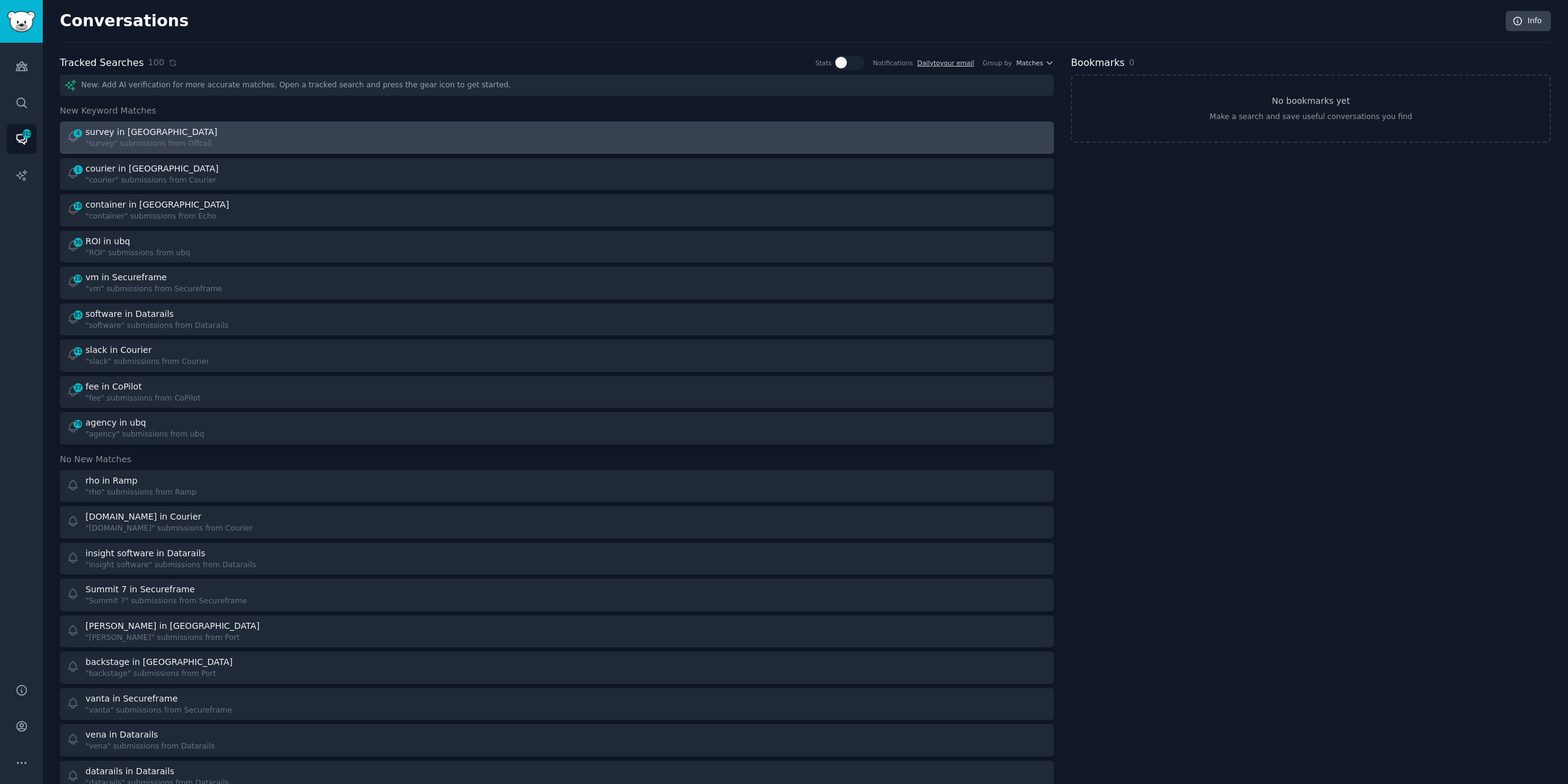
click at [473, 123] on link "4 survey in Offcall "survey" submissions from Offcall" at bounding box center [556, 137] width 994 height 32
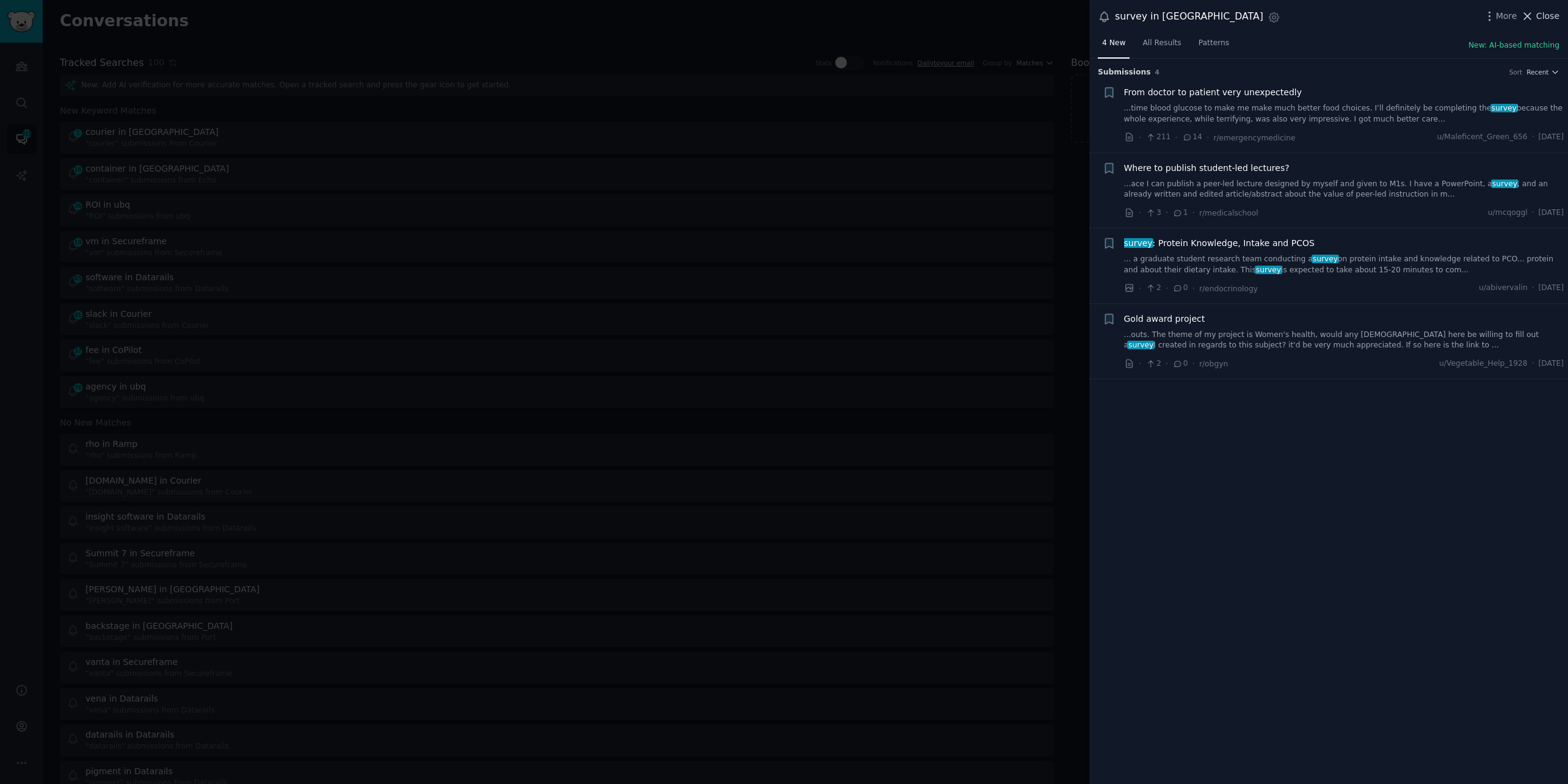
click at [1538, 17] on span "Close" at bounding box center [1547, 16] width 23 height 13
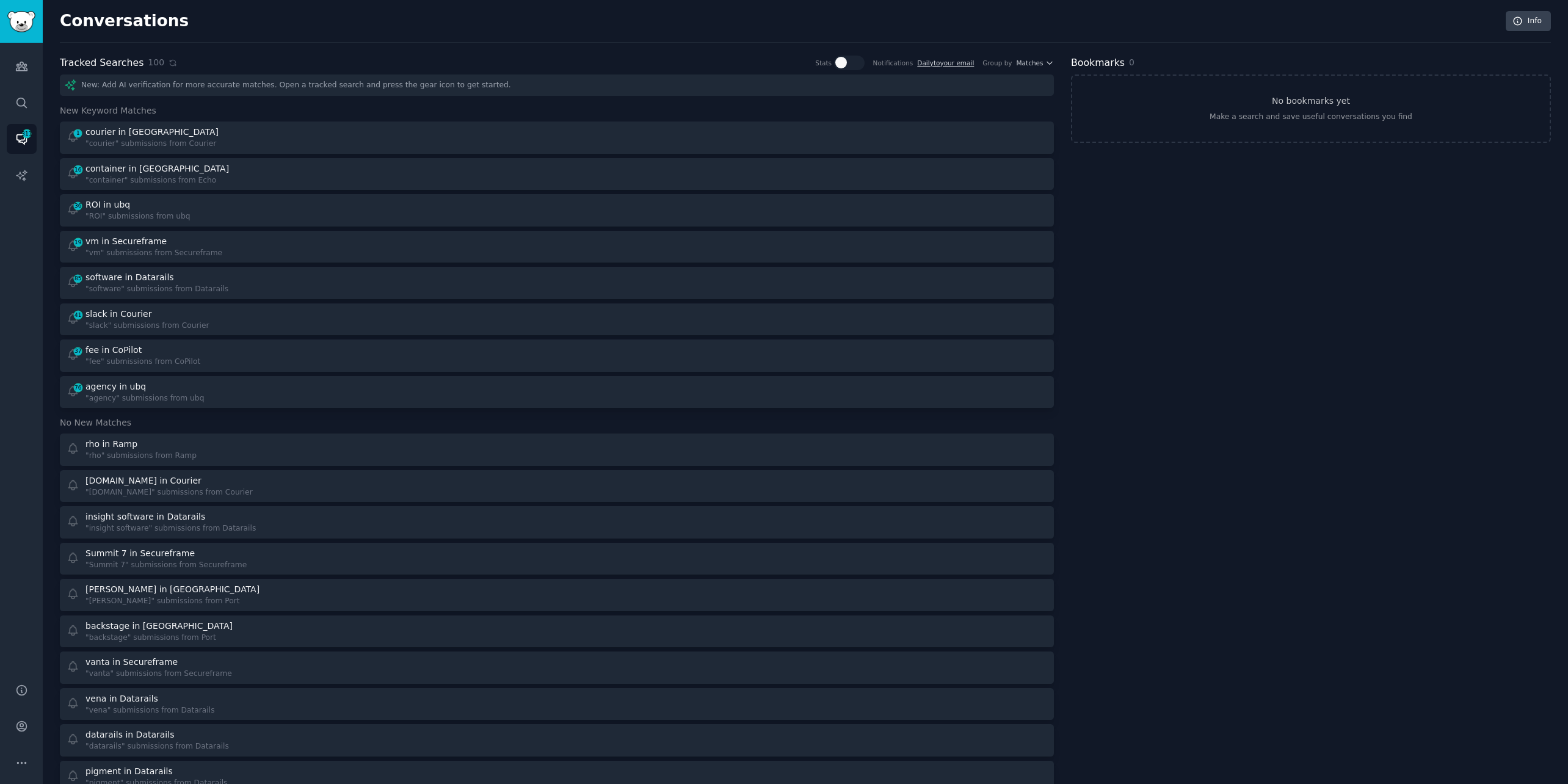
scroll to position [3047, 0]
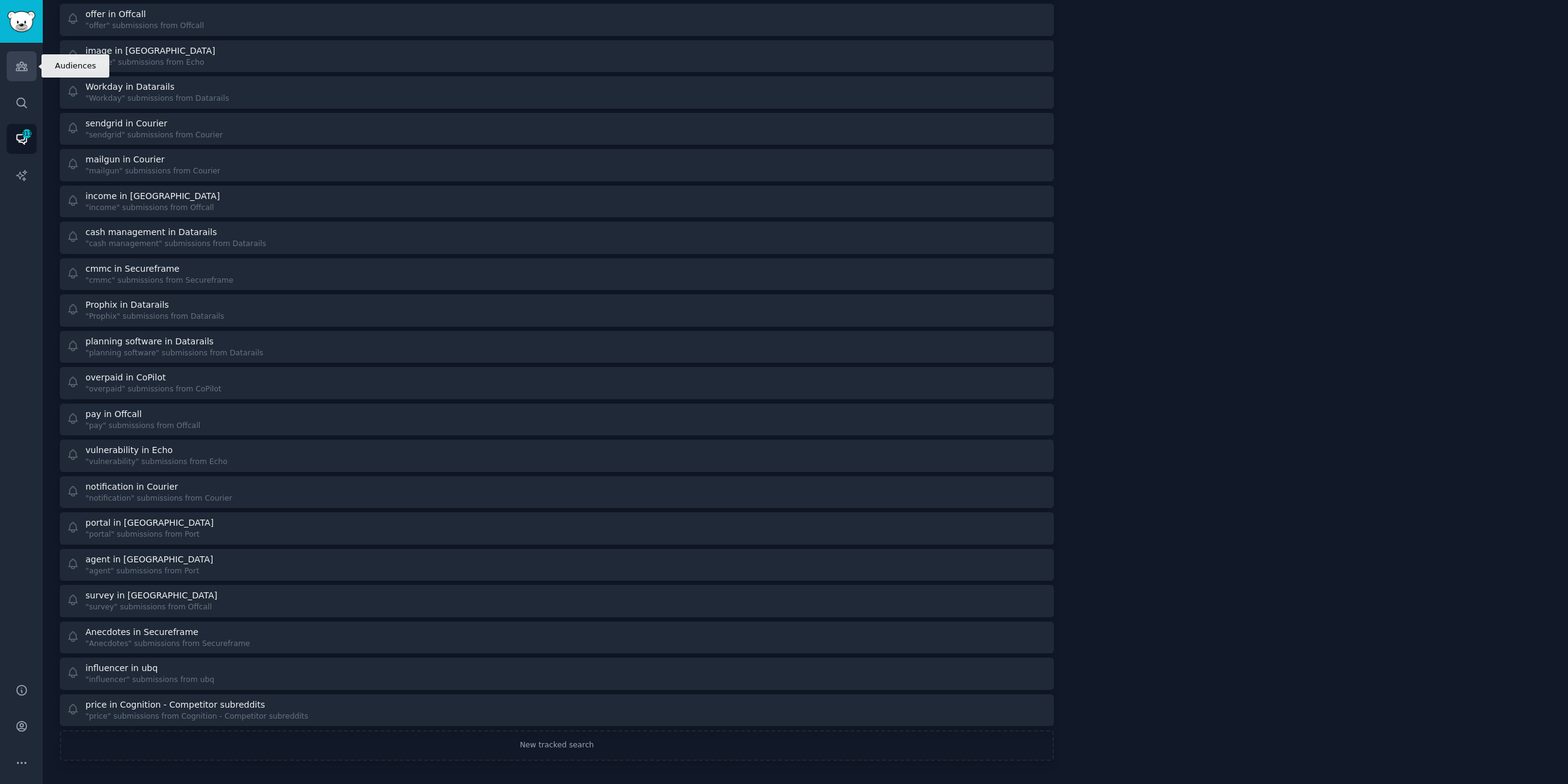
click at [21, 76] on link "Audiences" at bounding box center [21, 66] width 30 height 30
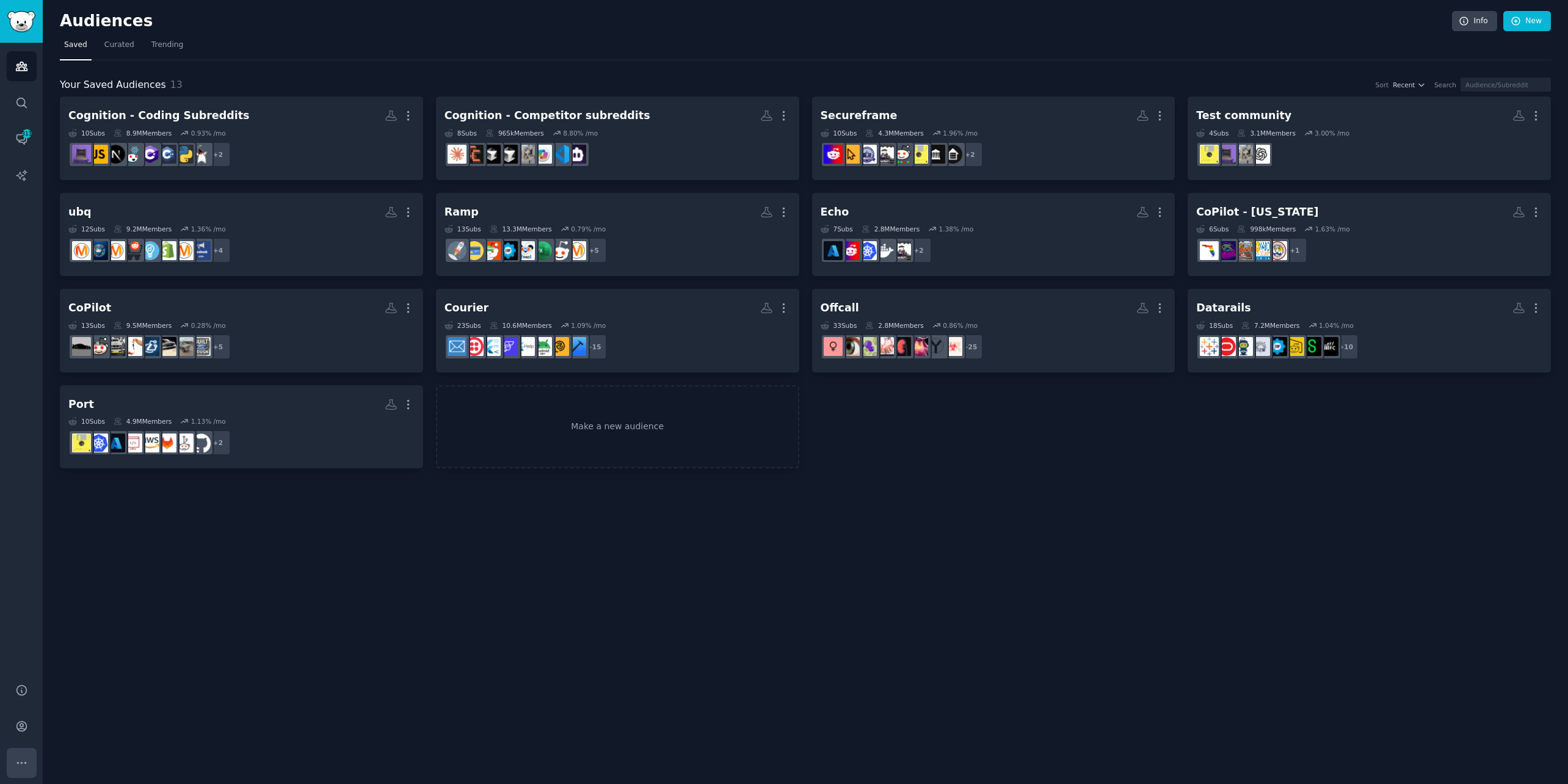
click at [18, 764] on icon "Sidebar" at bounding box center [21, 763] width 13 height 13
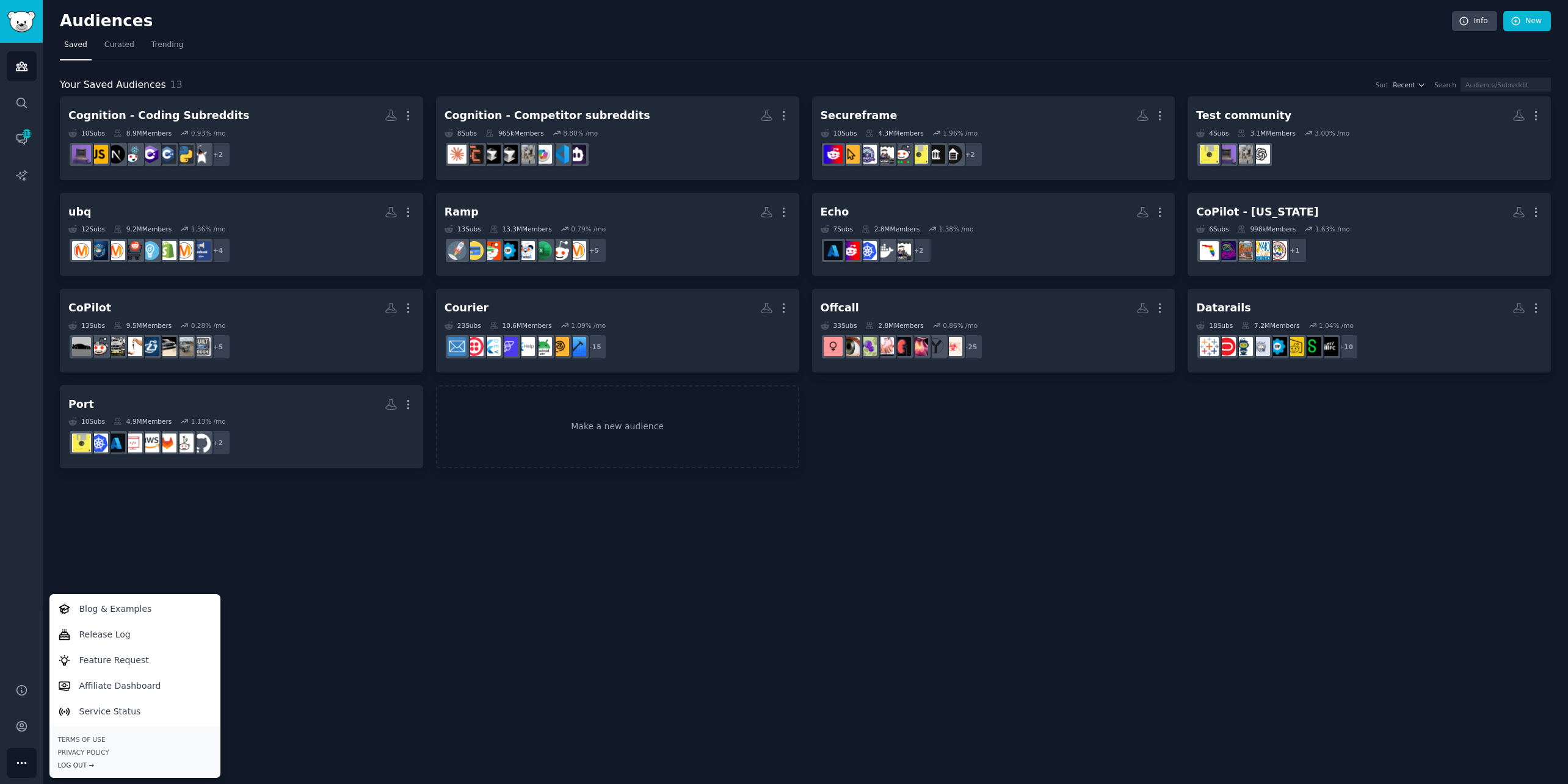
click at [73, 763] on div "Log Out →" at bounding box center [135, 765] width 154 height 9
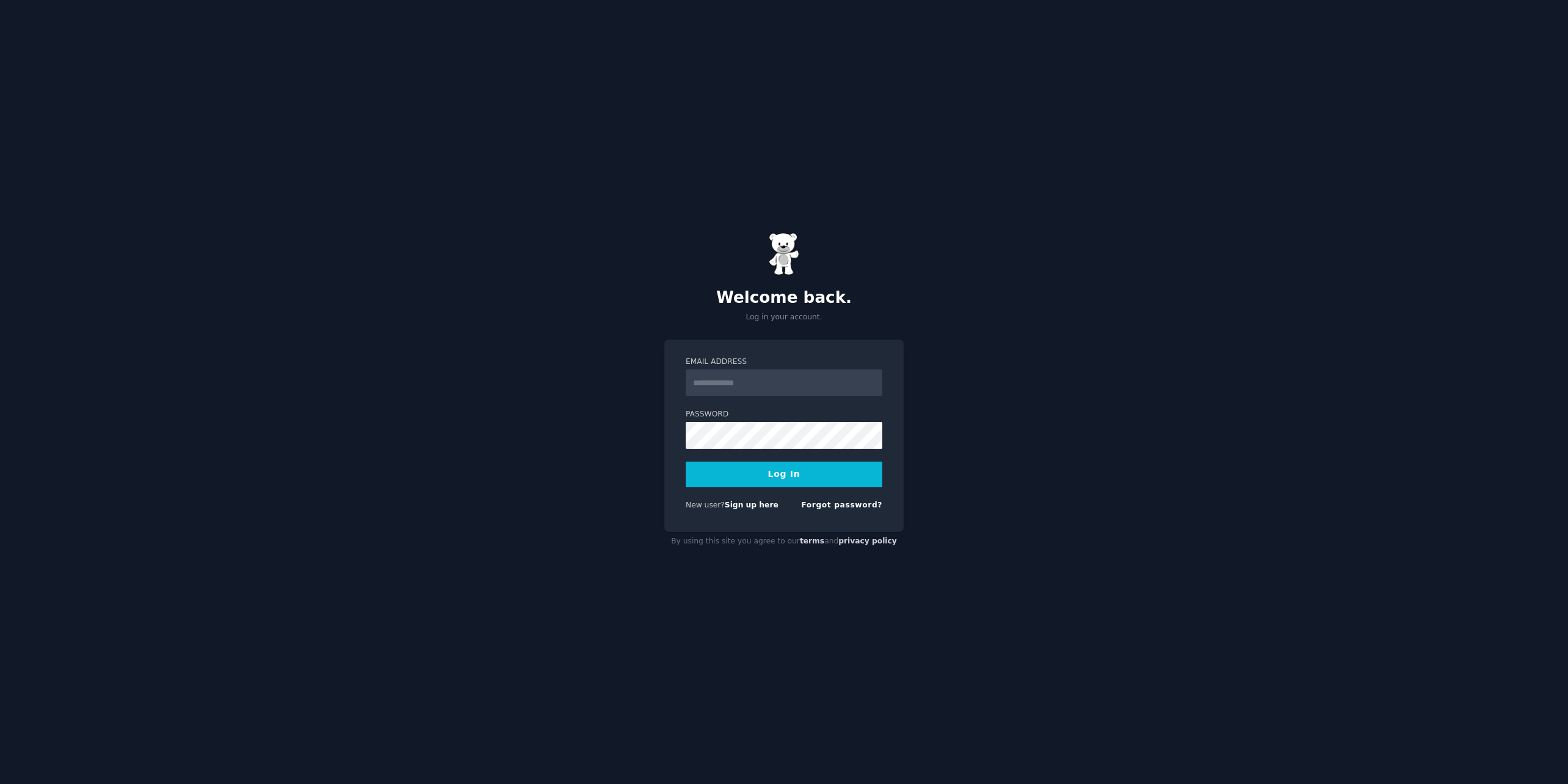
click at [810, 390] on input "Email Address" at bounding box center [784, 383] width 196 height 27
type input "**********"
click at [771, 473] on button "Log In" at bounding box center [784, 474] width 196 height 25
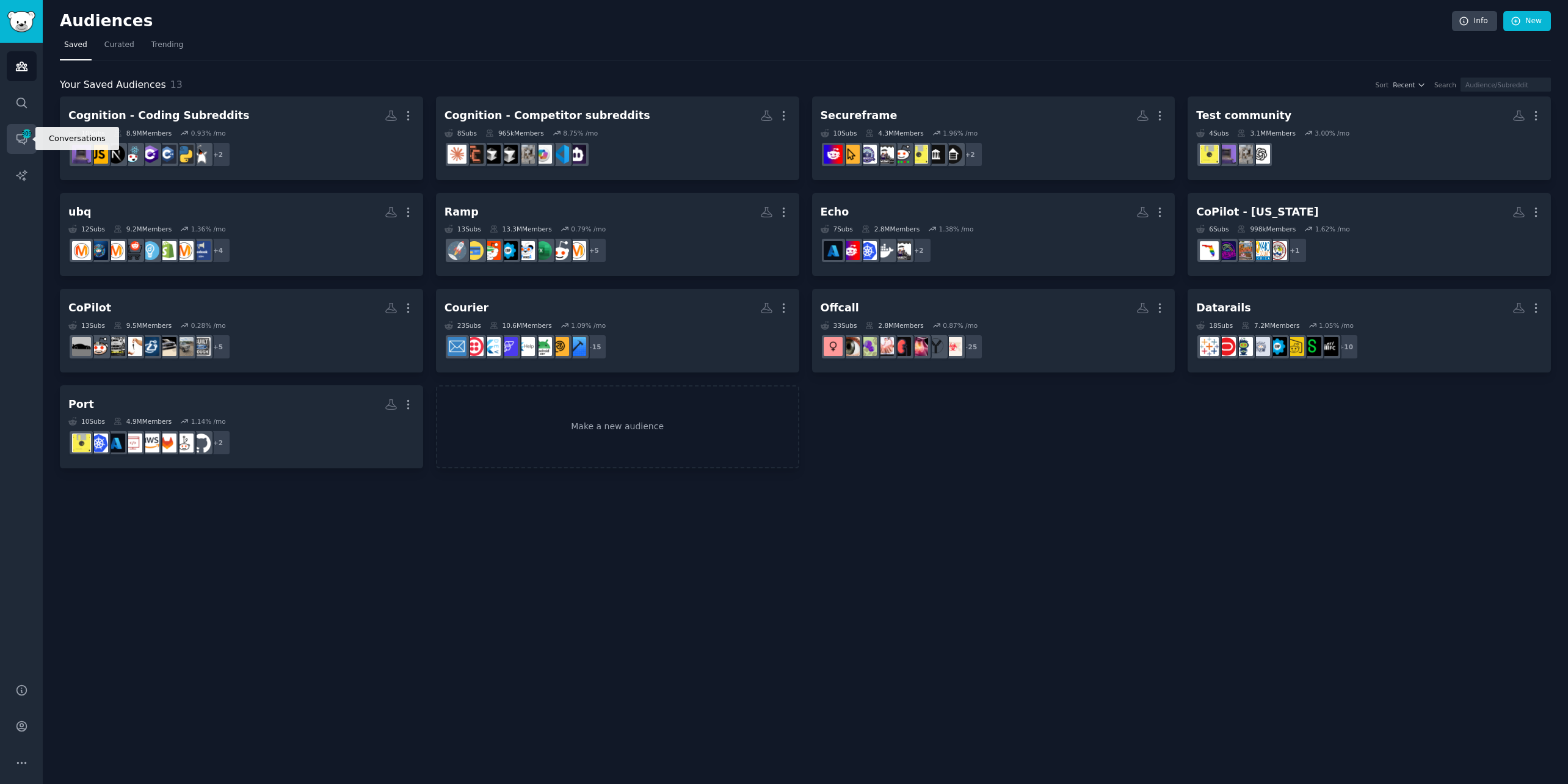
click at [21, 145] on icon "Sidebar" at bounding box center [21, 139] width 13 height 13
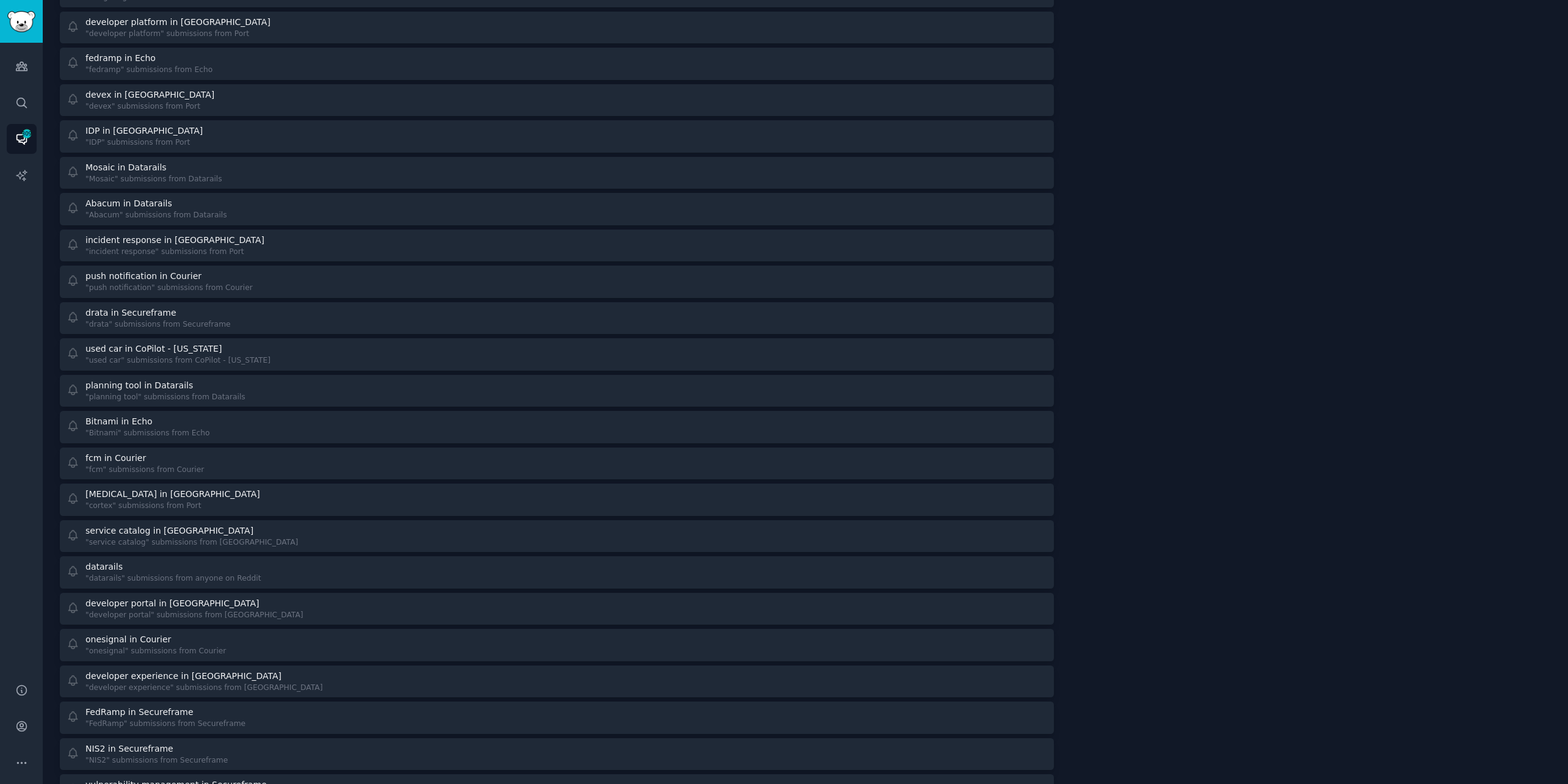
scroll to position [818, 0]
click at [25, 70] on icon "Sidebar" at bounding box center [21, 66] width 11 height 9
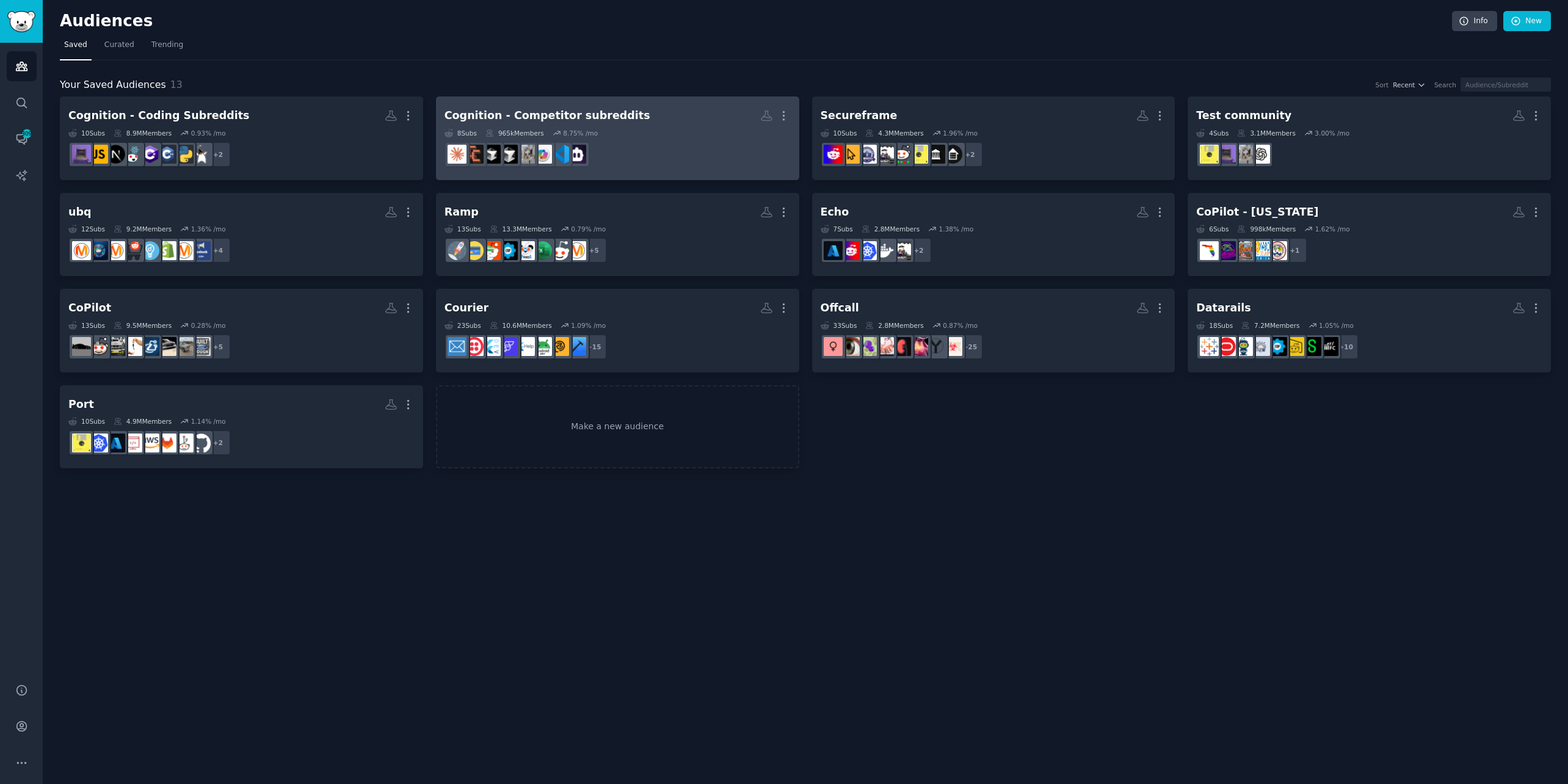
click at [537, 109] on div "Cognition - Competitor subreddits" at bounding box center [547, 115] width 206 height 15
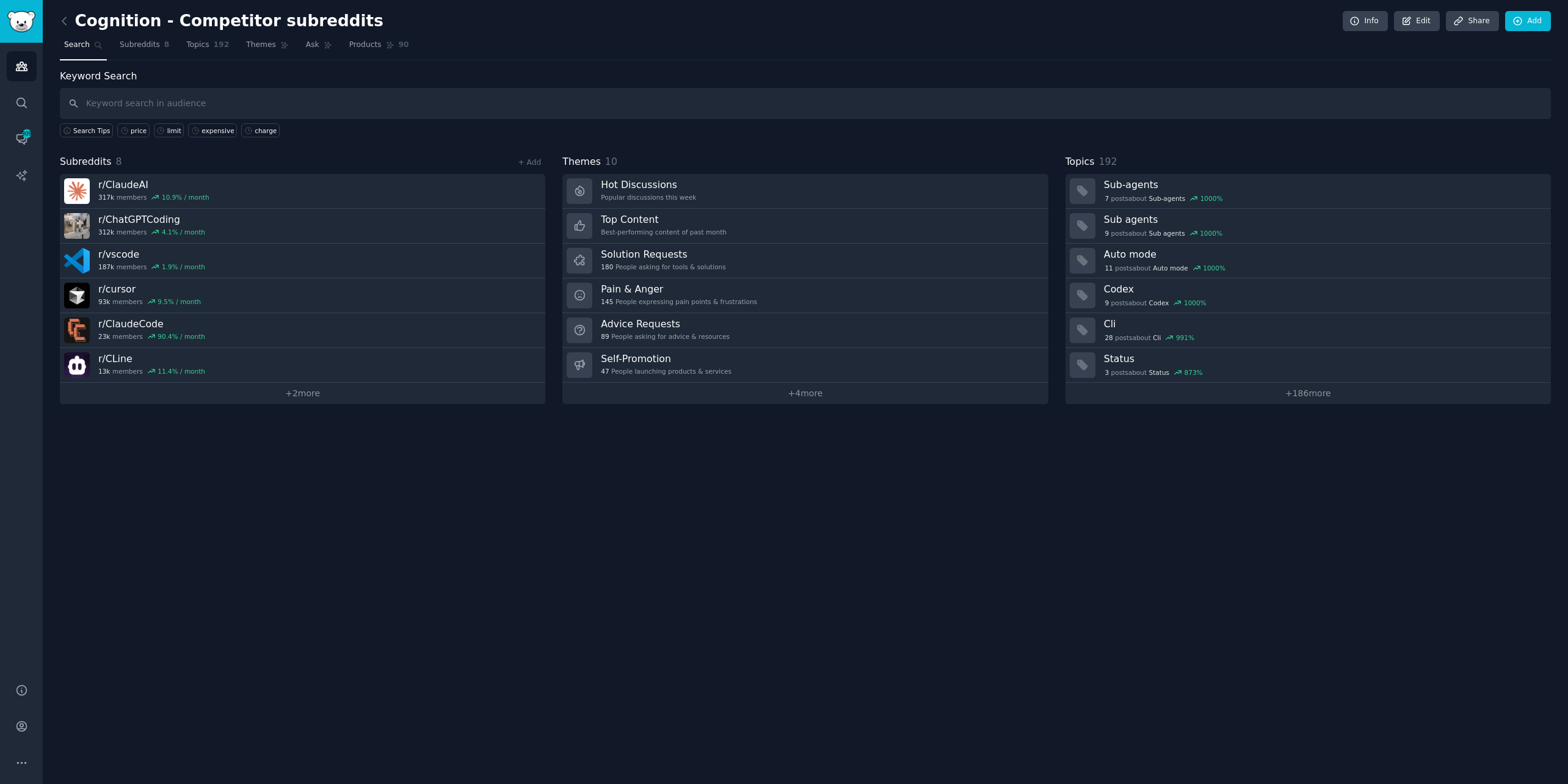
click at [873, 98] on input "text" at bounding box center [805, 103] width 1491 height 31
type input "e"
type input "expensive"
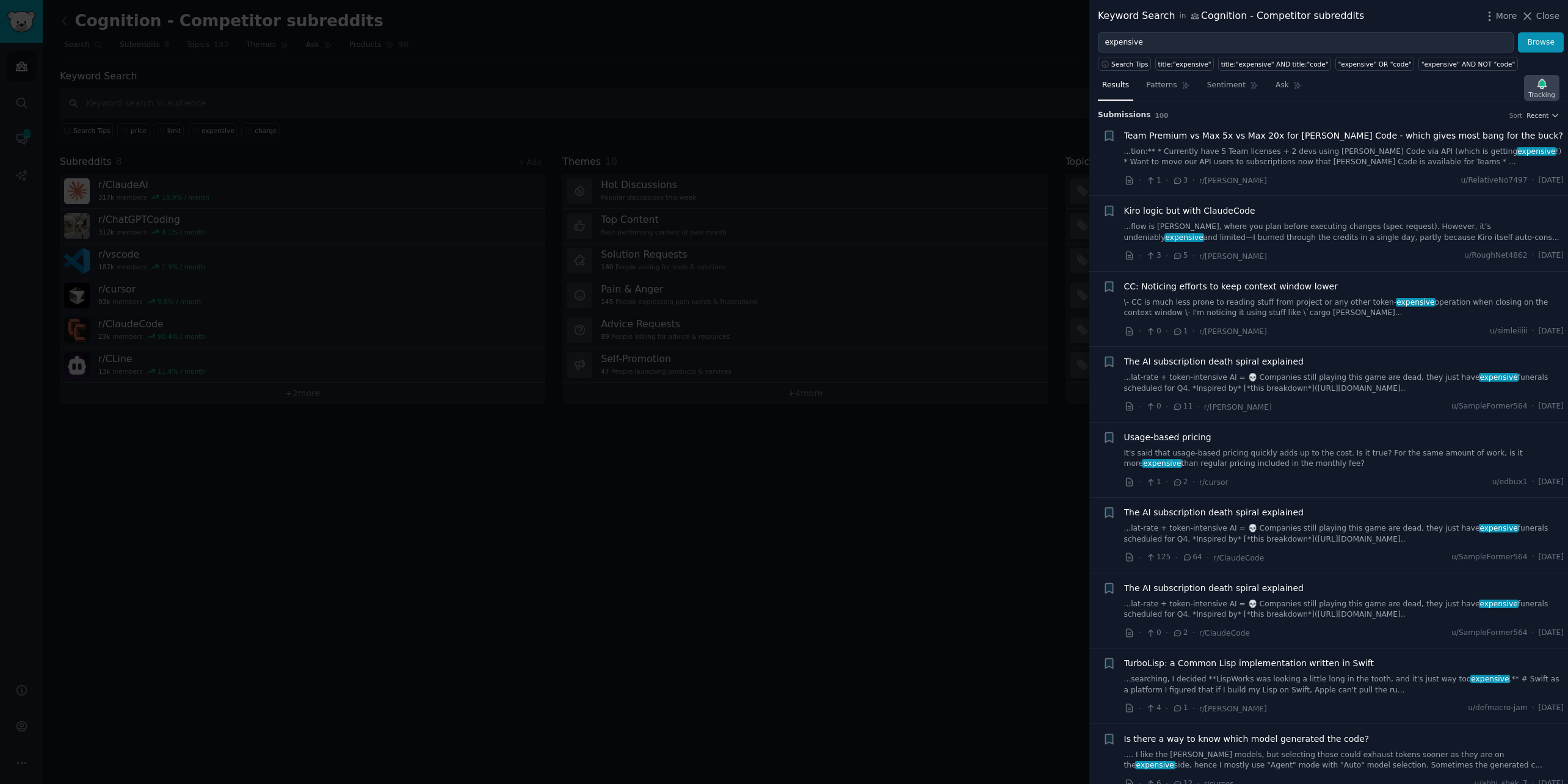
click at [1540, 86] on icon "button" at bounding box center [1541, 83] width 9 height 10
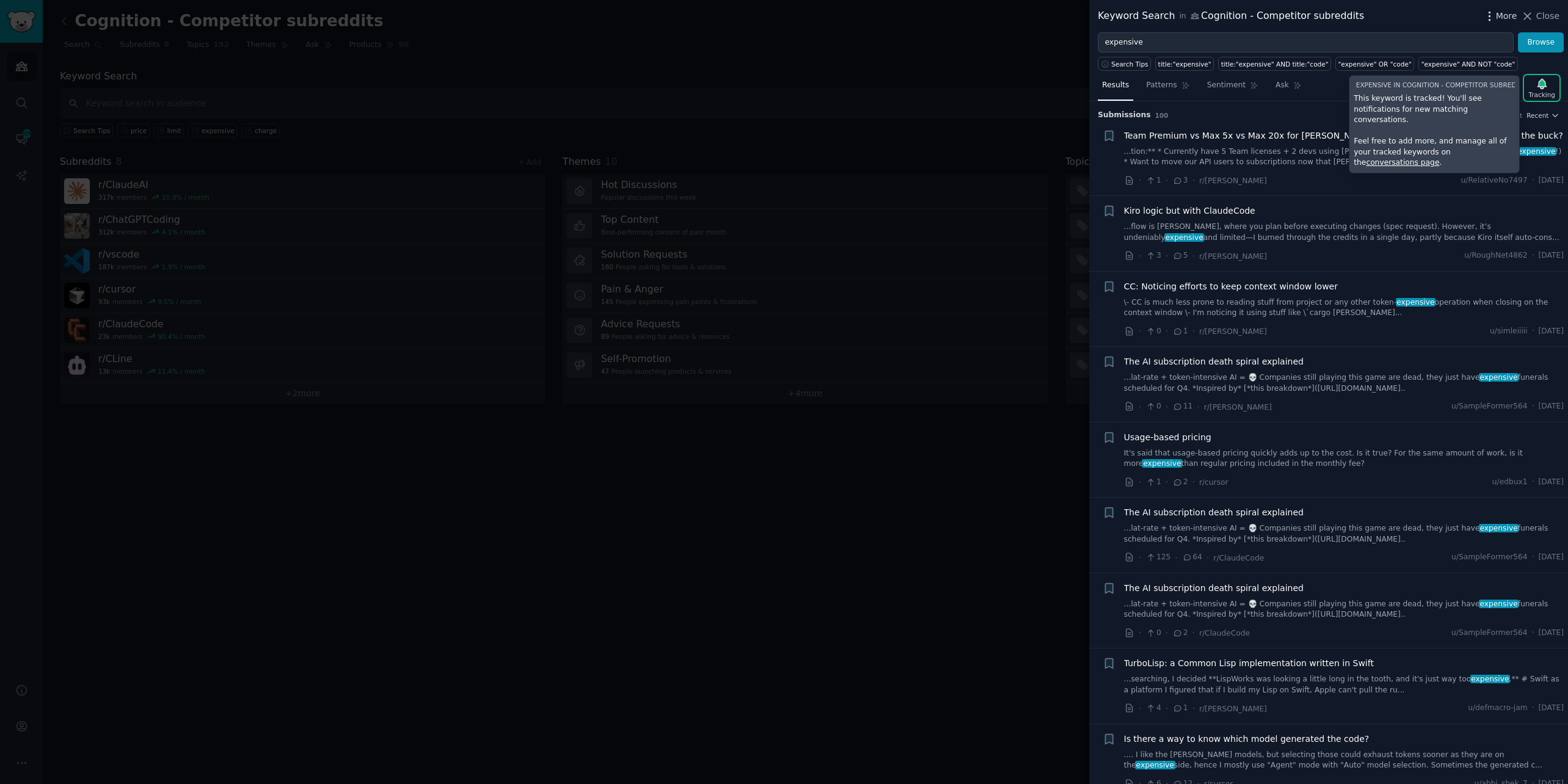
click at [1490, 16] on icon "button" at bounding box center [1489, 15] width 1 height 9
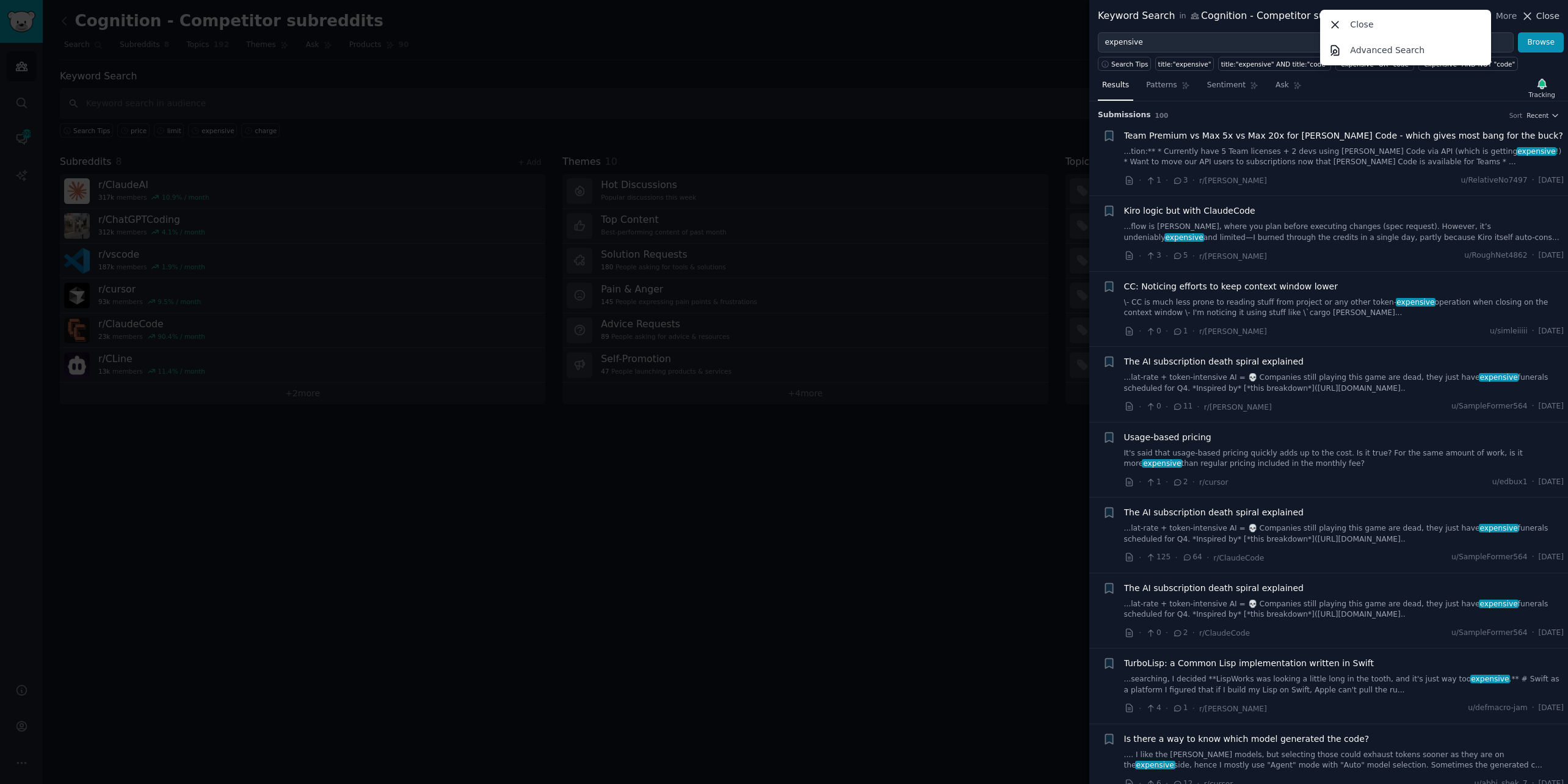
click at [1547, 10] on span "Close" at bounding box center [1547, 16] width 23 height 13
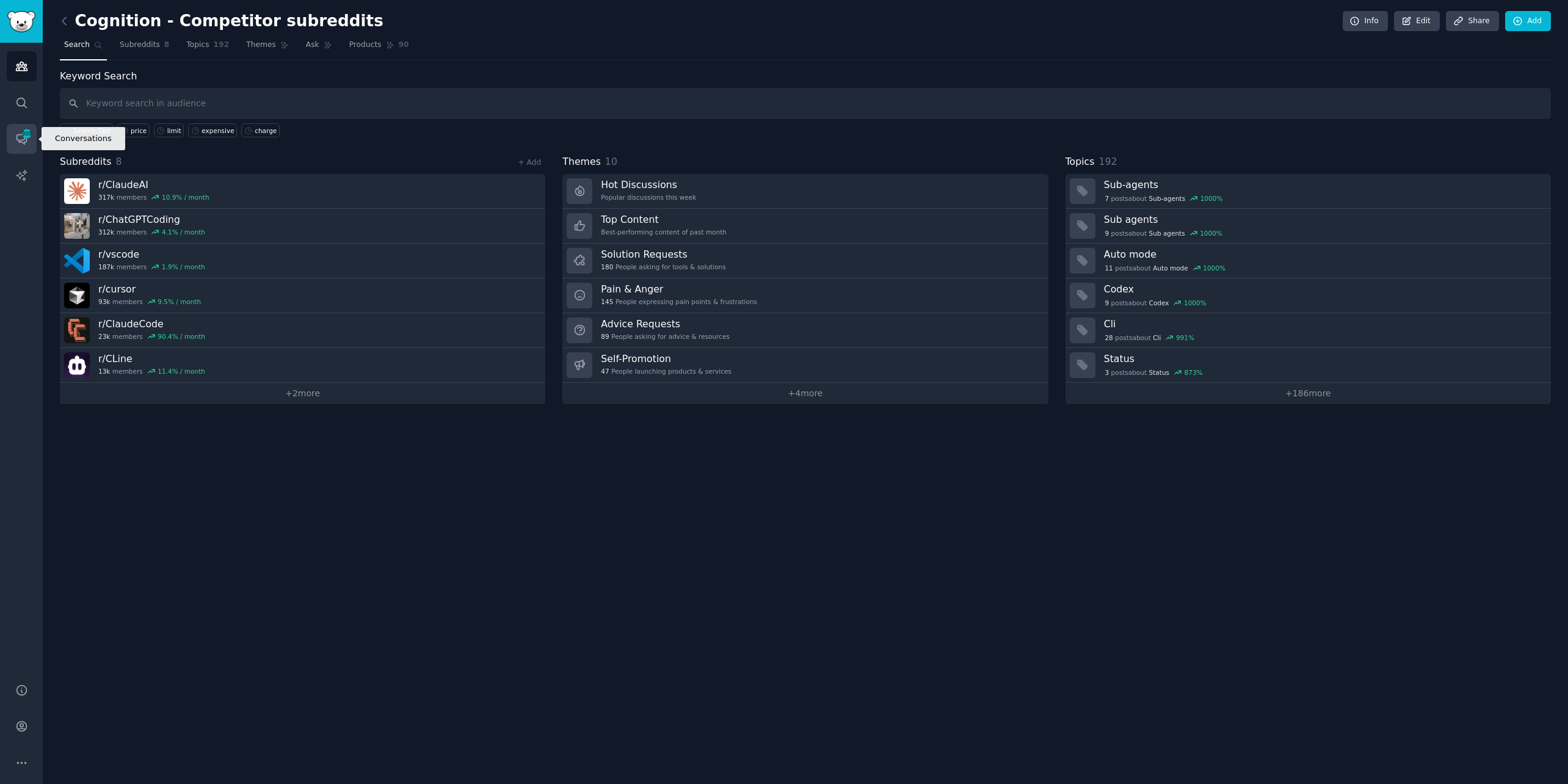
click at [17, 139] on icon "Sidebar" at bounding box center [21, 139] width 13 height 13
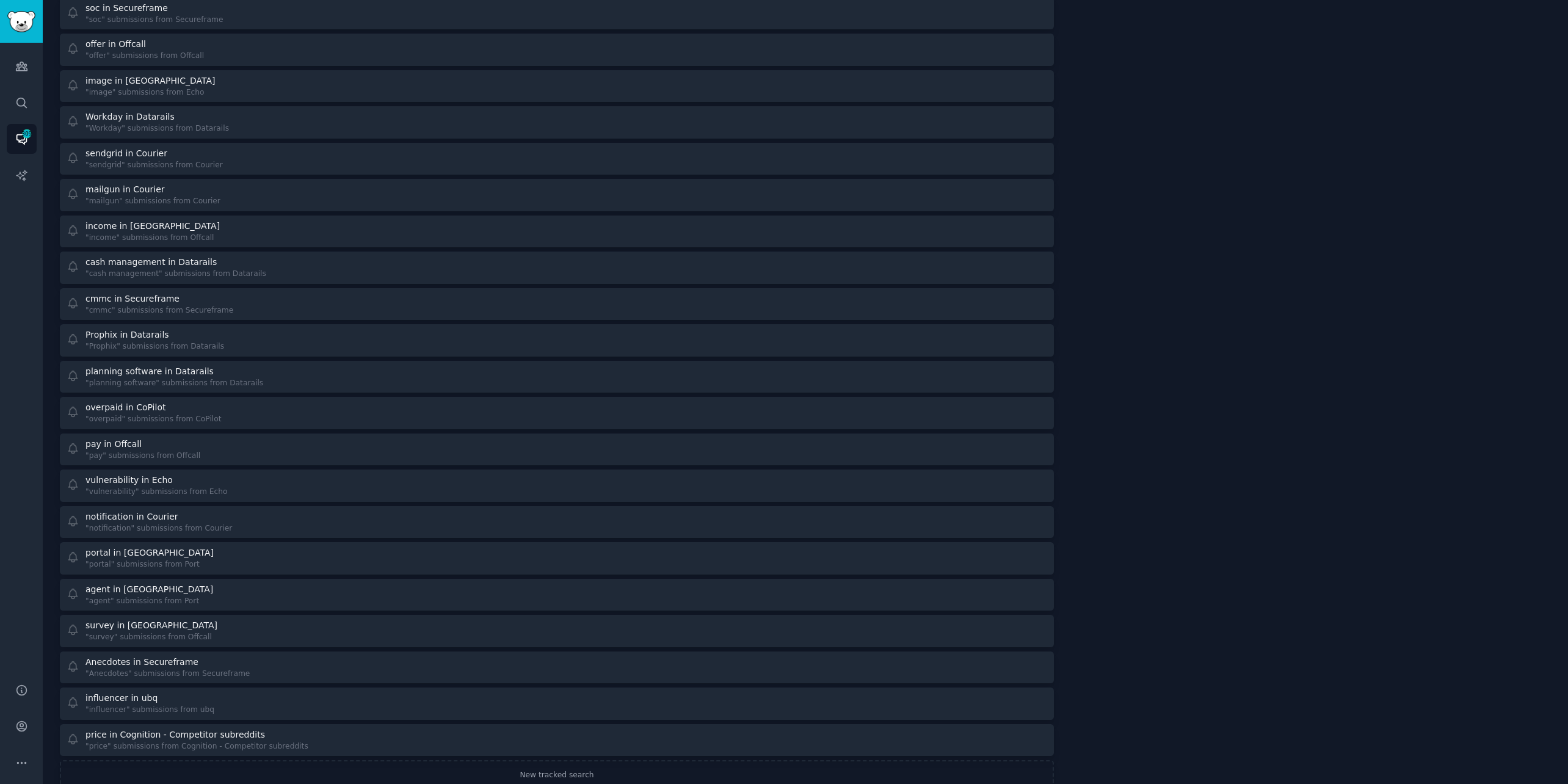
scroll to position [3047, 0]
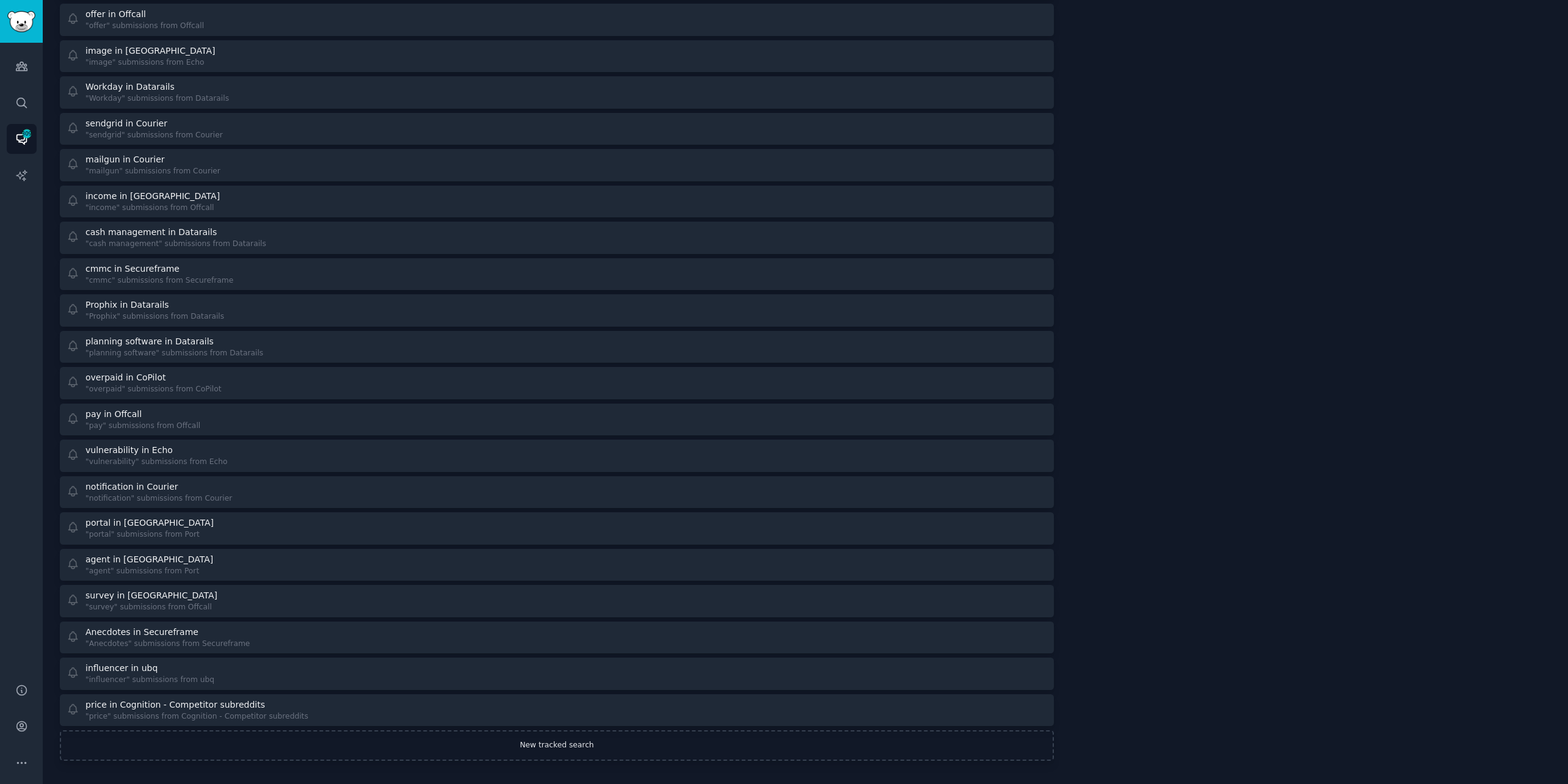
click at [483, 742] on link "New tracked search" at bounding box center [556, 746] width 994 height 31
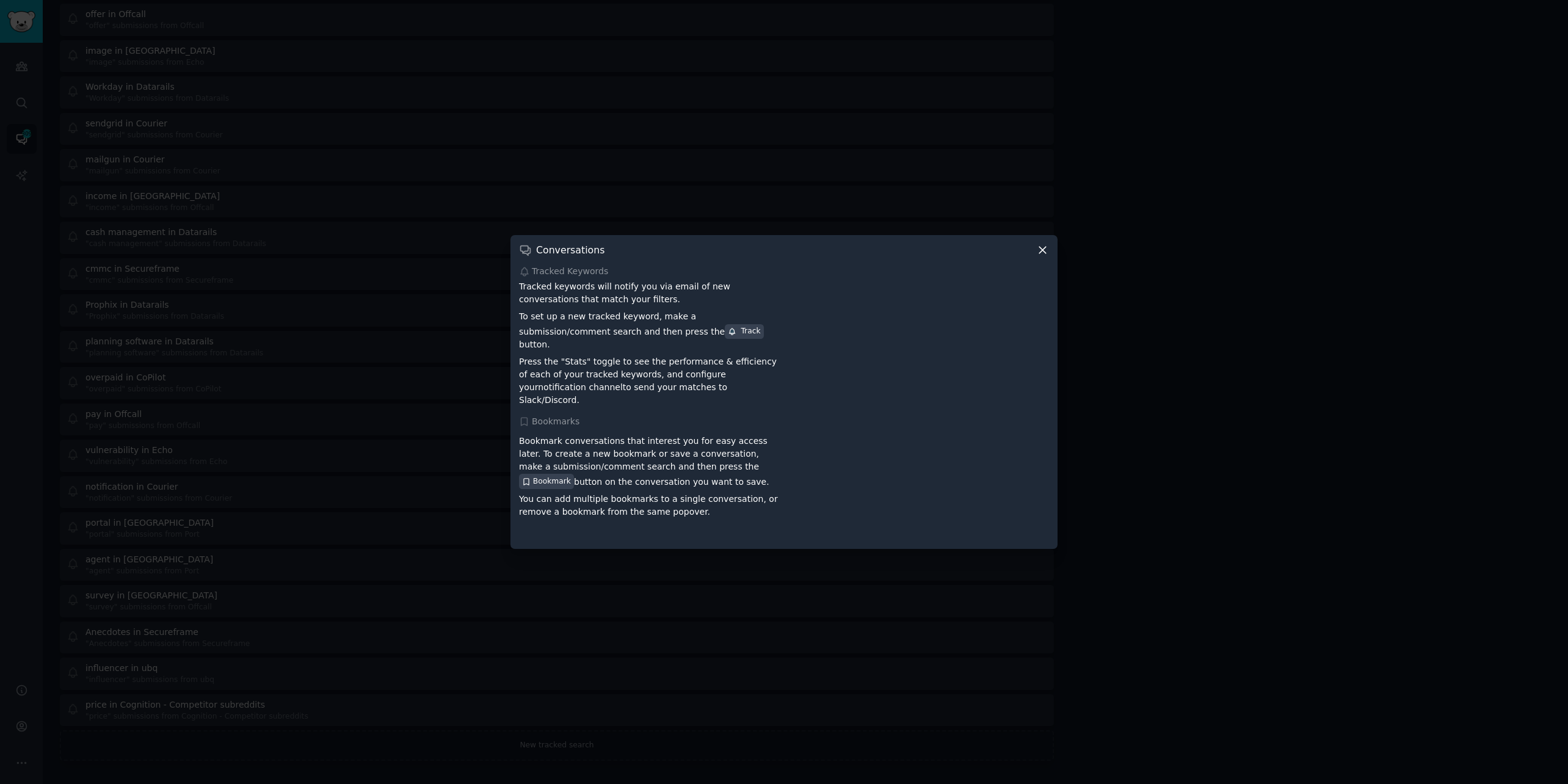
click at [1038, 256] on icon at bounding box center [1042, 249] width 13 height 13
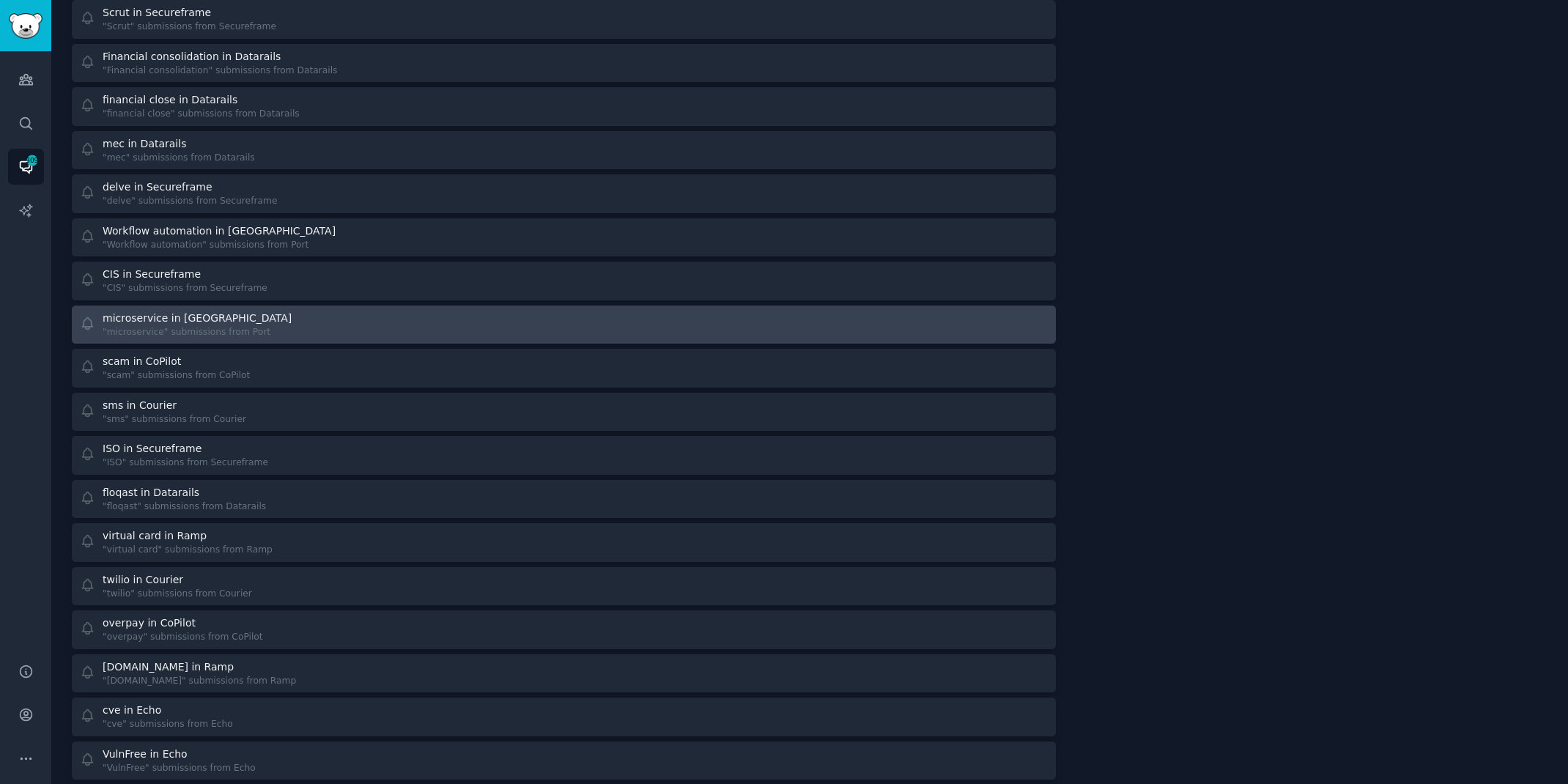
scroll to position [2432, 0]
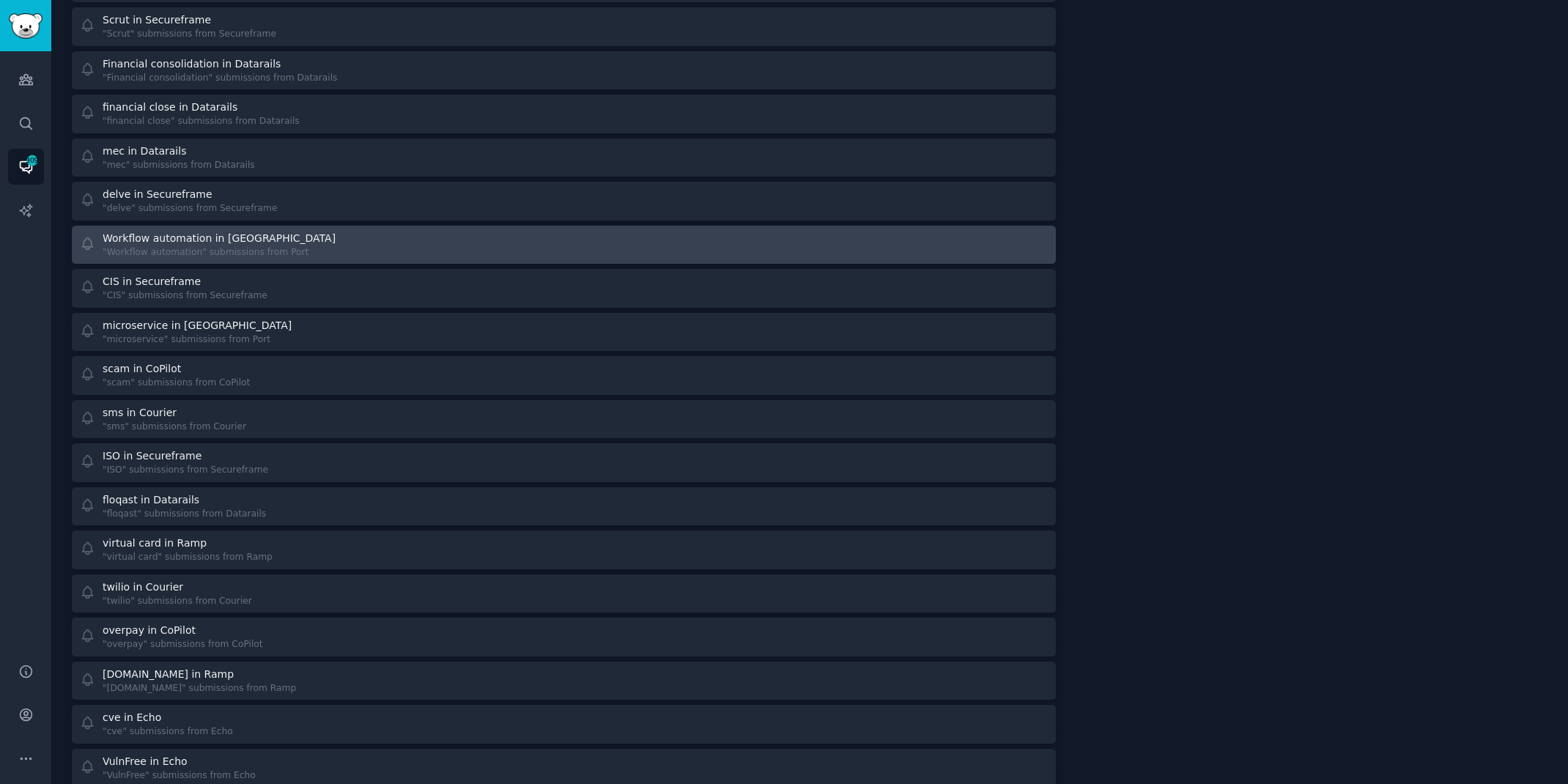
click at [270, 231] on div "Workflow automation in [GEOGRAPHIC_DATA]" at bounding box center [220, 238] width 236 height 15
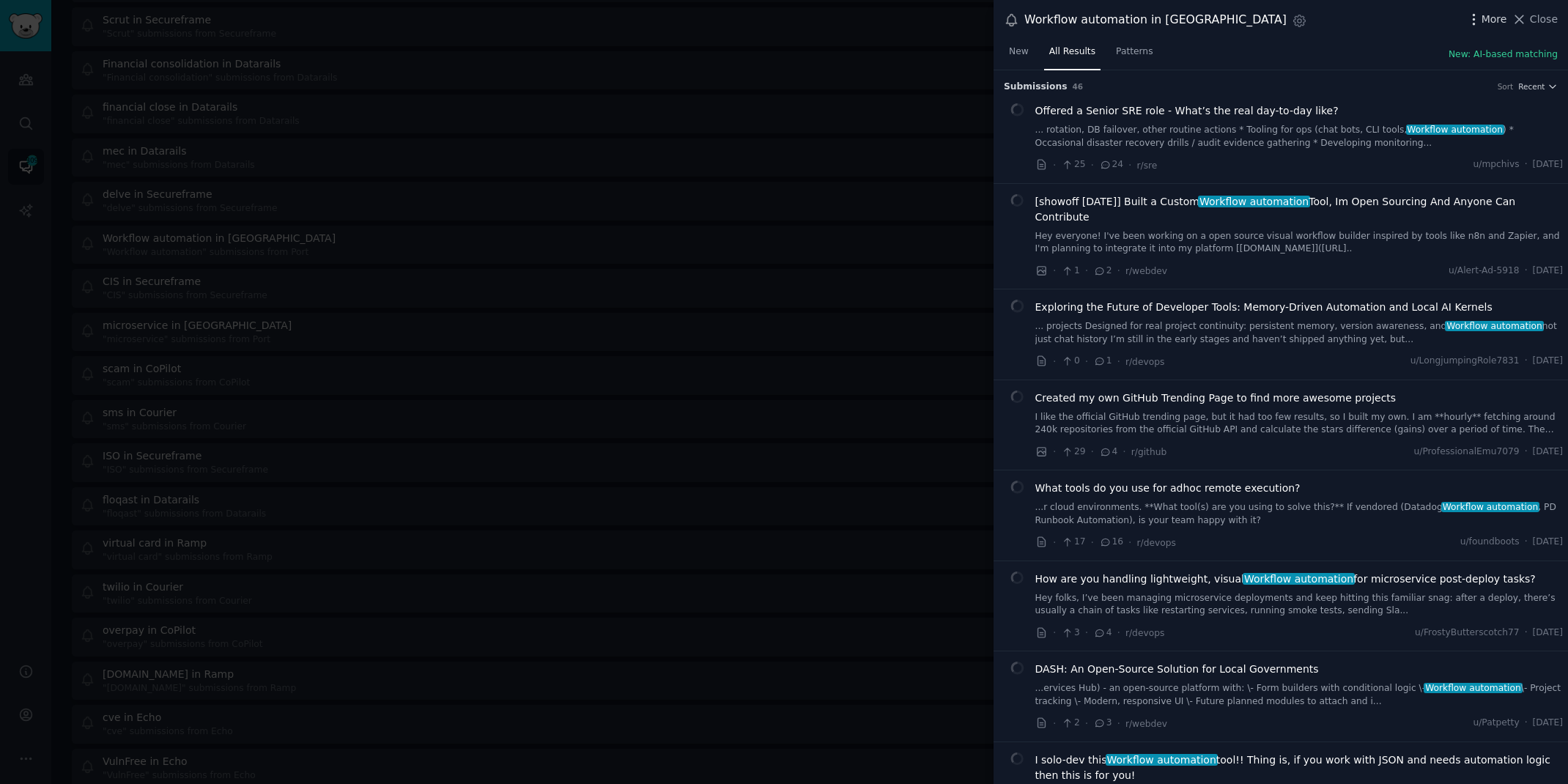
click at [1477, 25] on icon "button" at bounding box center [1473, 19] width 15 height 15
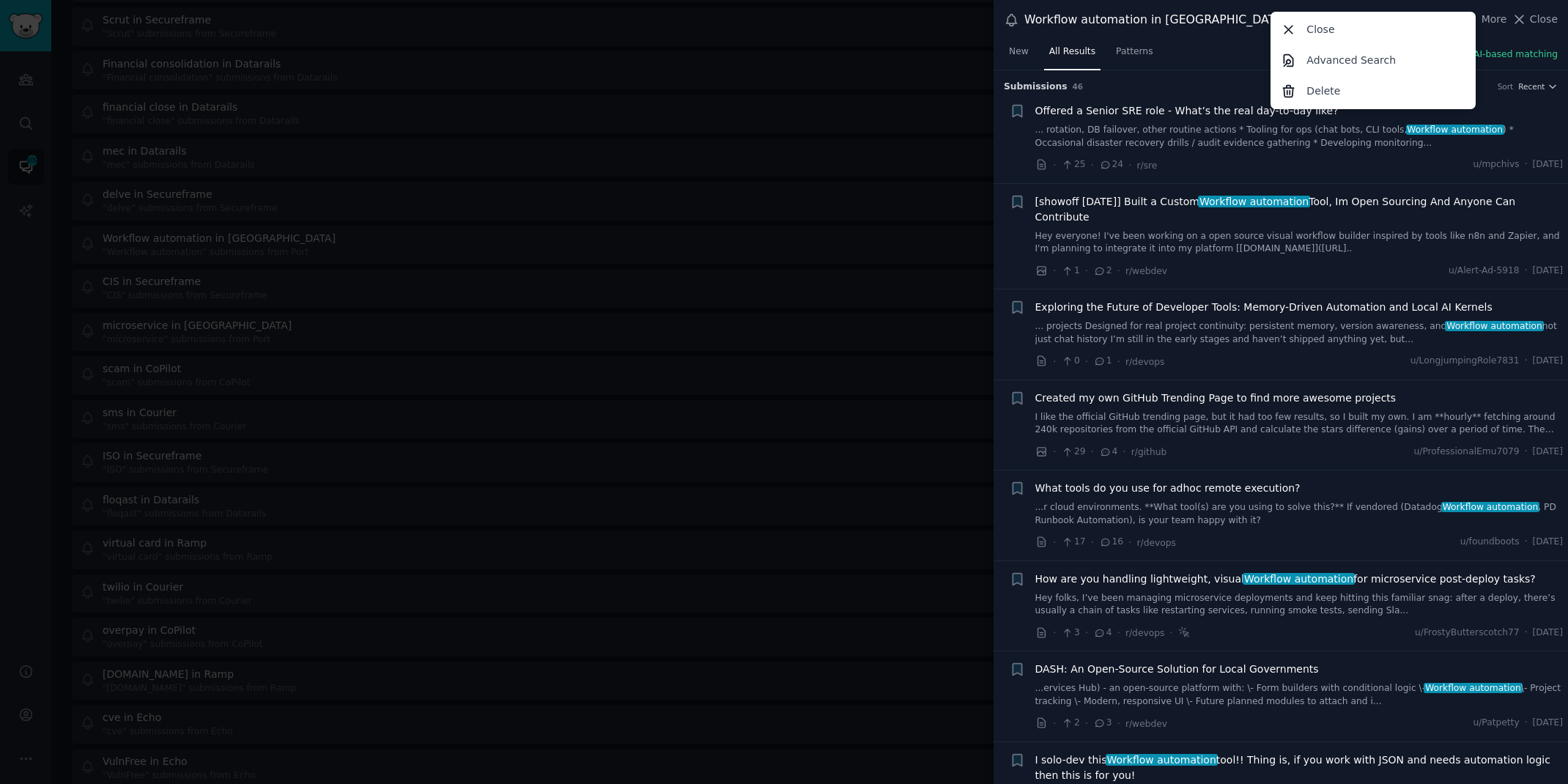
click at [794, 52] on div at bounding box center [784, 392] width 1568 height 784
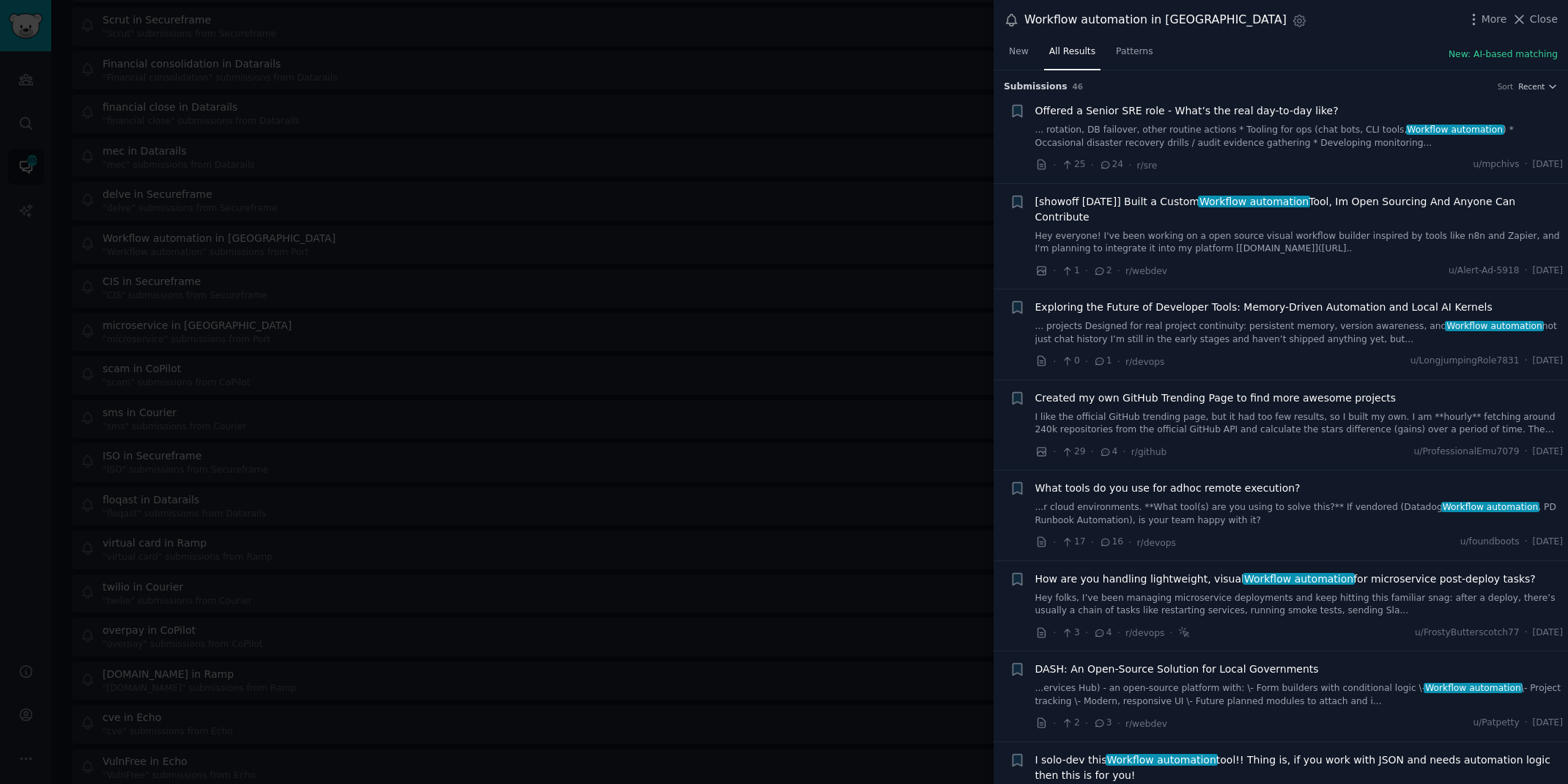
click at [648, 21] on div at bounding box center [784, 392] width 1568 height 784
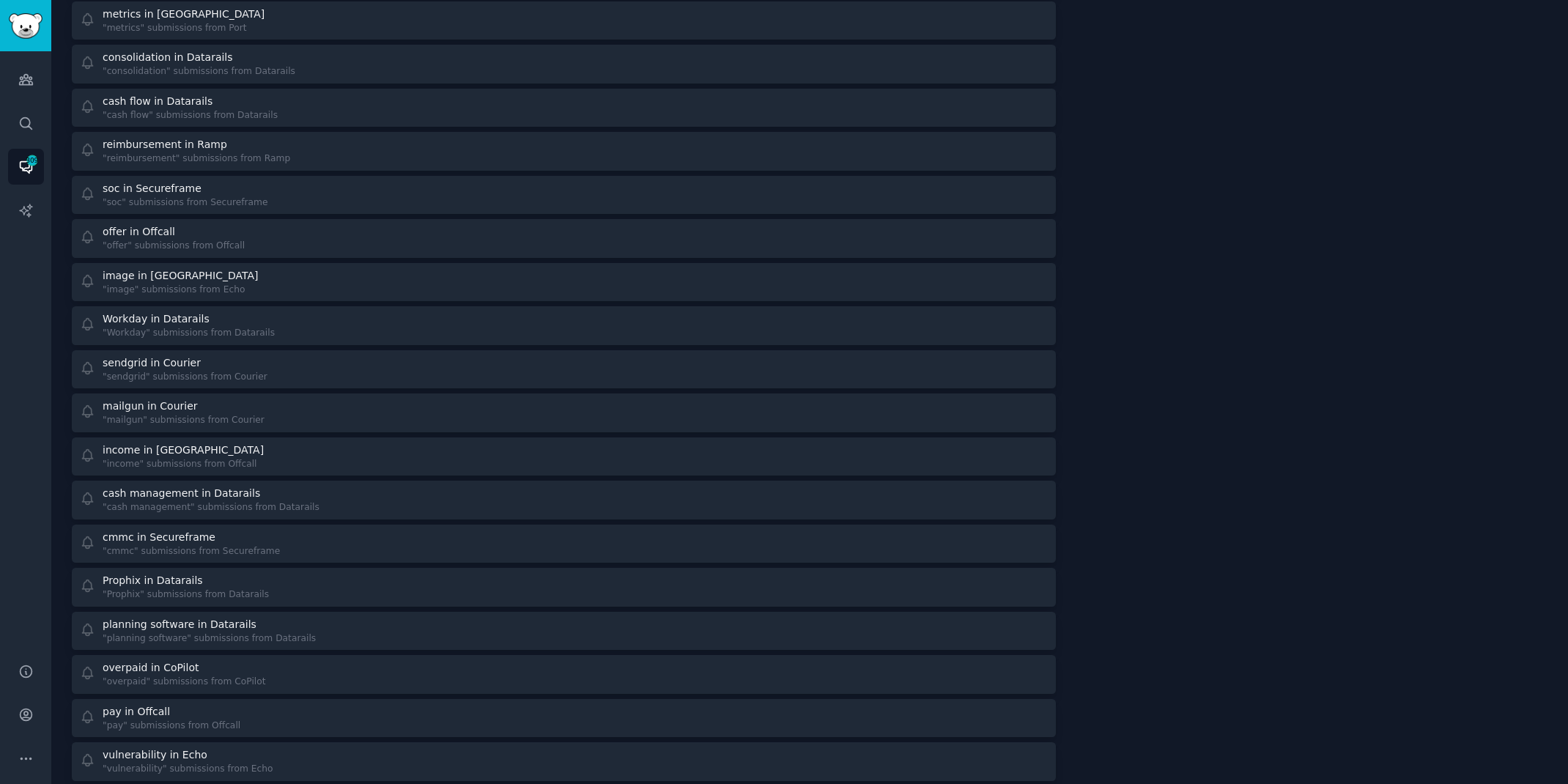
scroll to position [3813, 0]
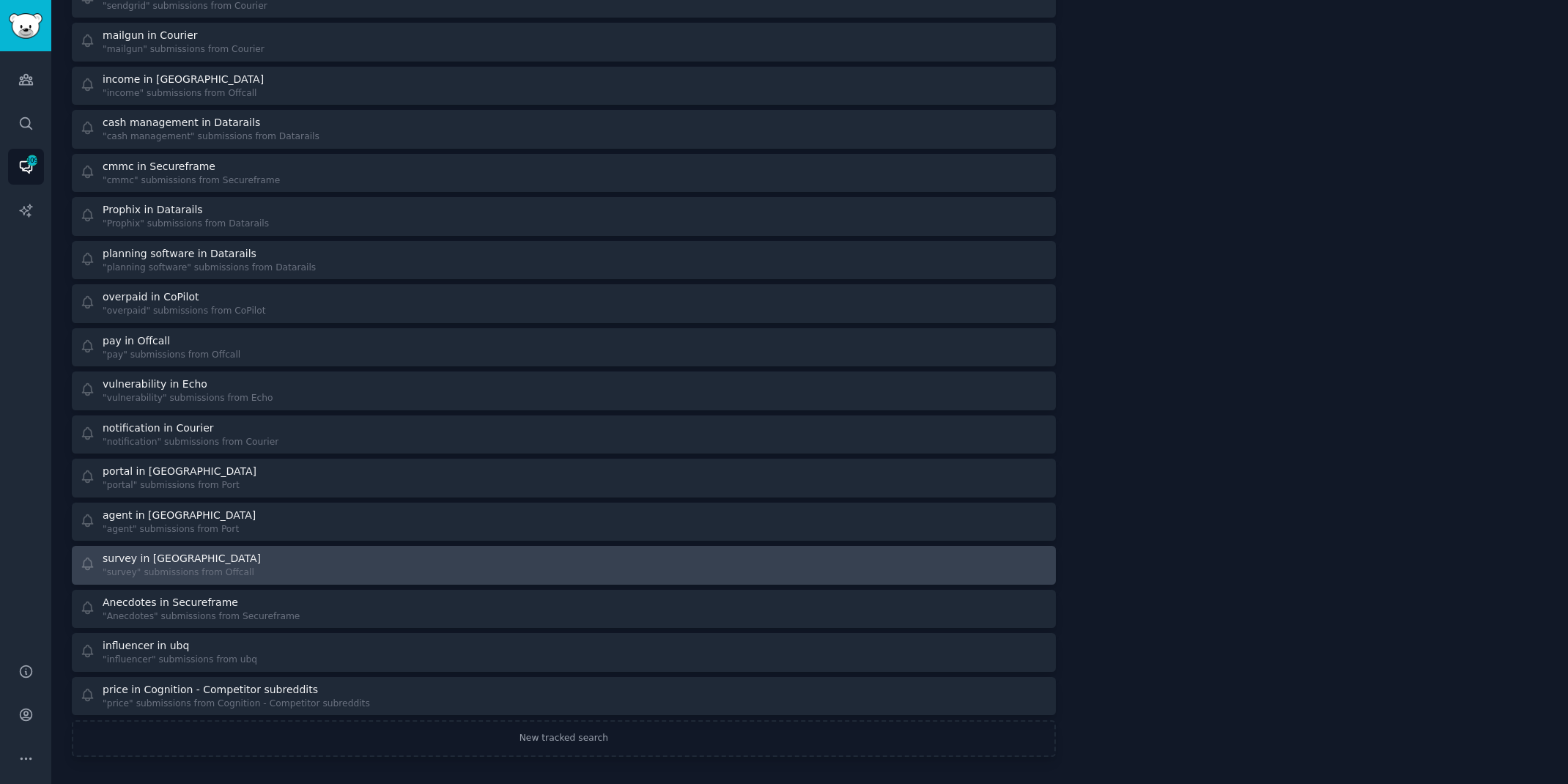
click at [628, 571] on div at bounding box center [810, 566] width 474 height 29
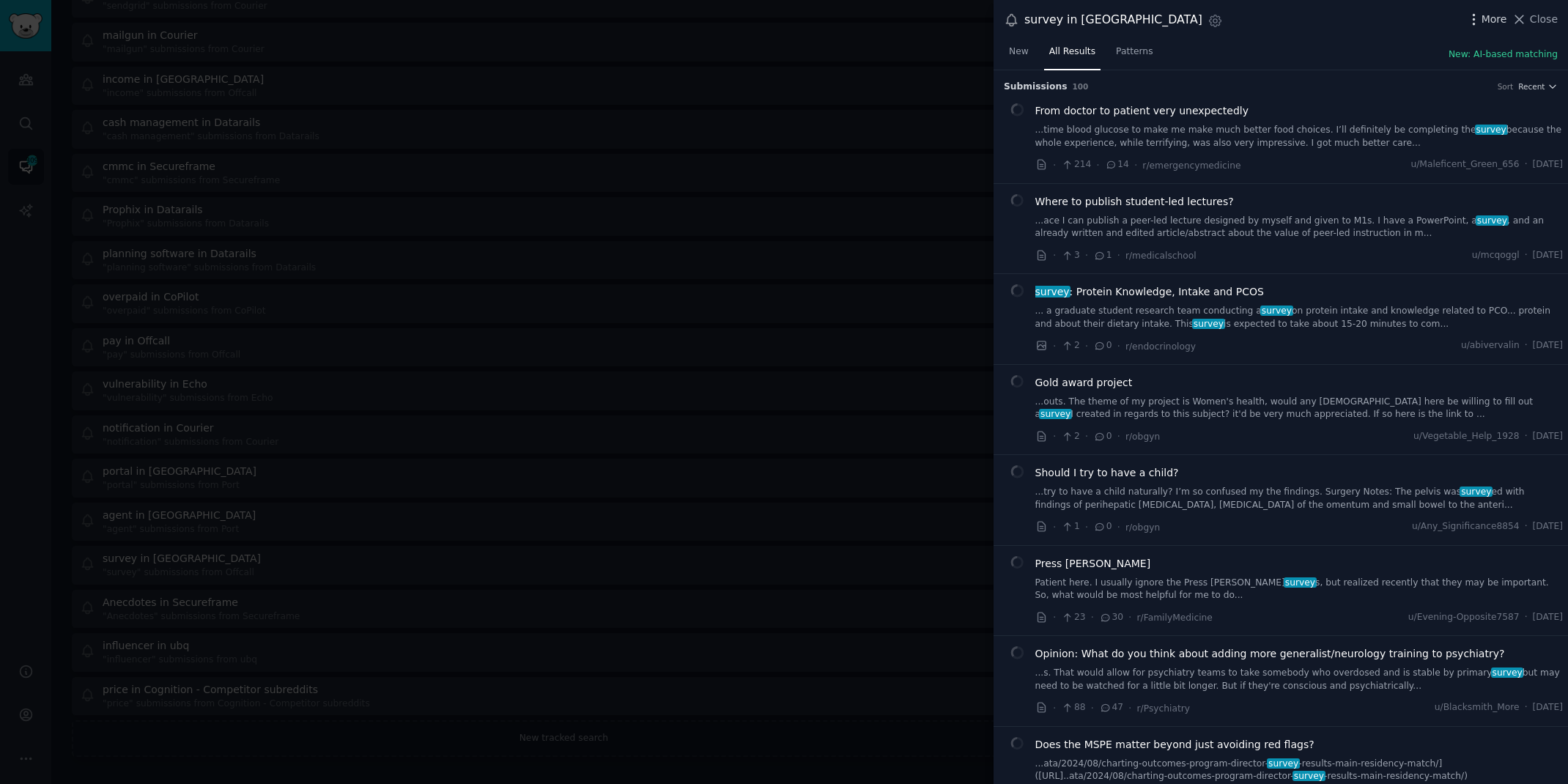
click at [1481, 19] on icon "button" at bounding box center [1473, 19] width 15 height 15
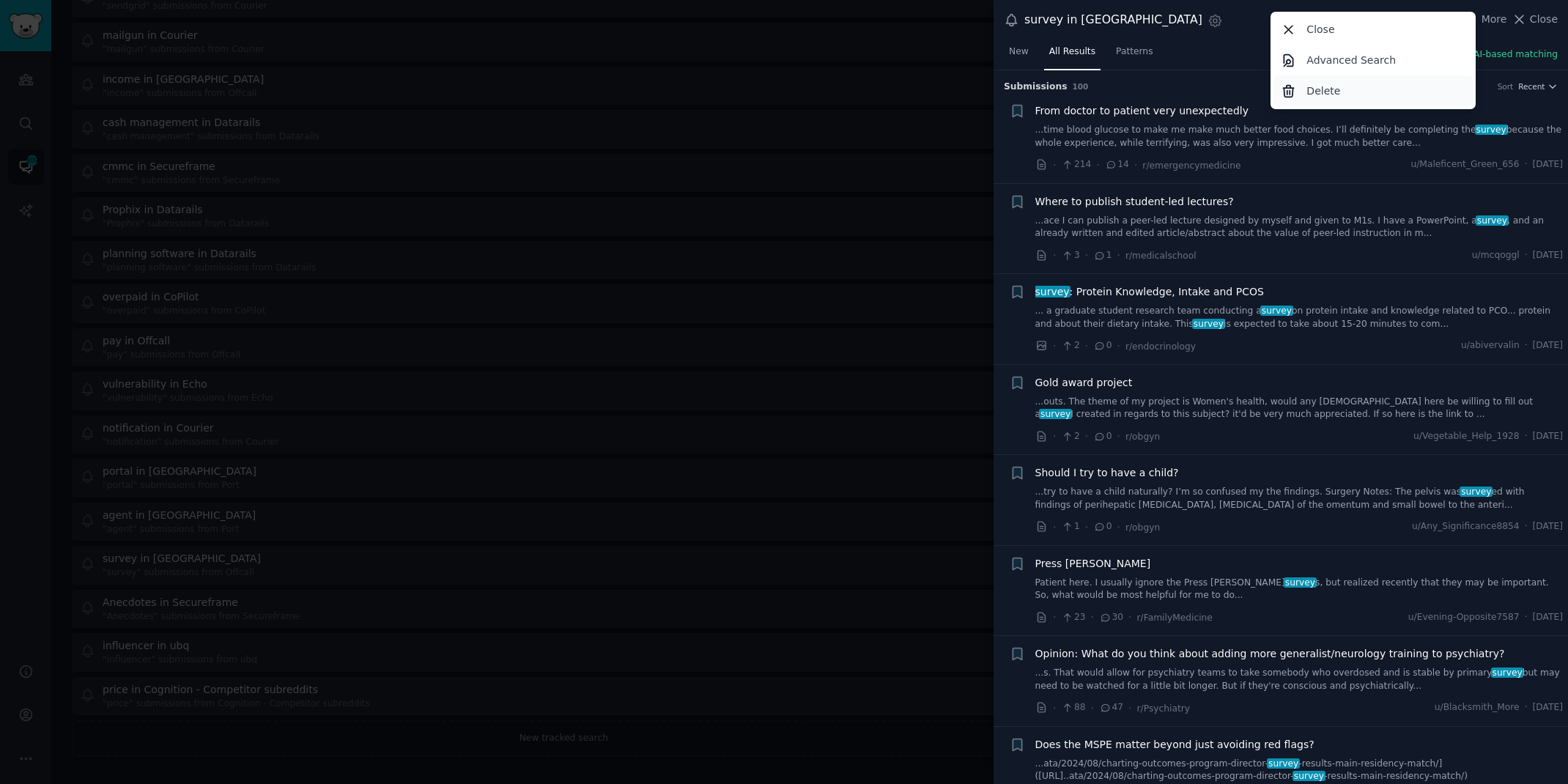
click at [1343, 92] on div "Delete" at bounding box center [1373, 91] width 200 height 31
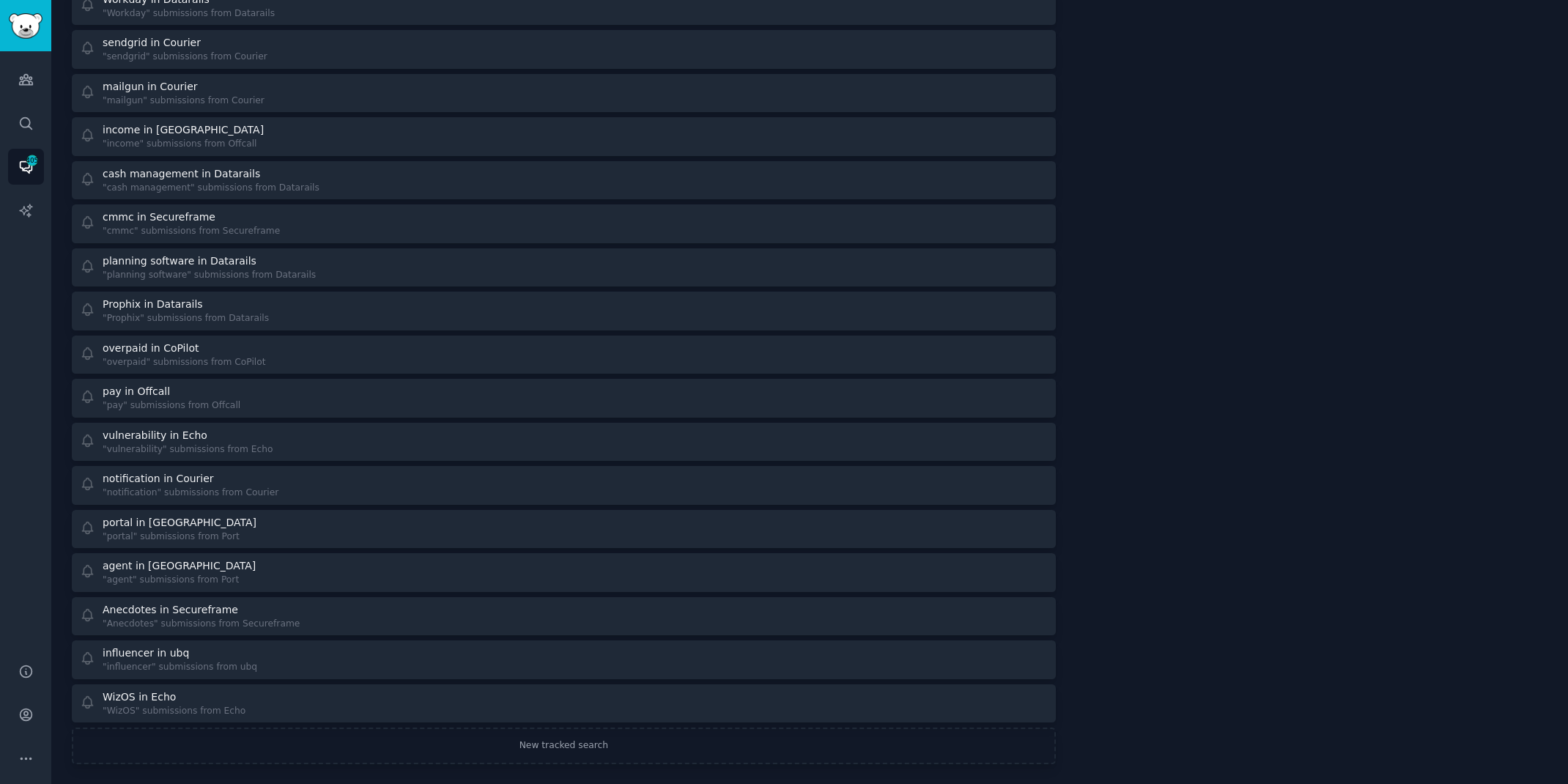
scroll to position [3813, 0]
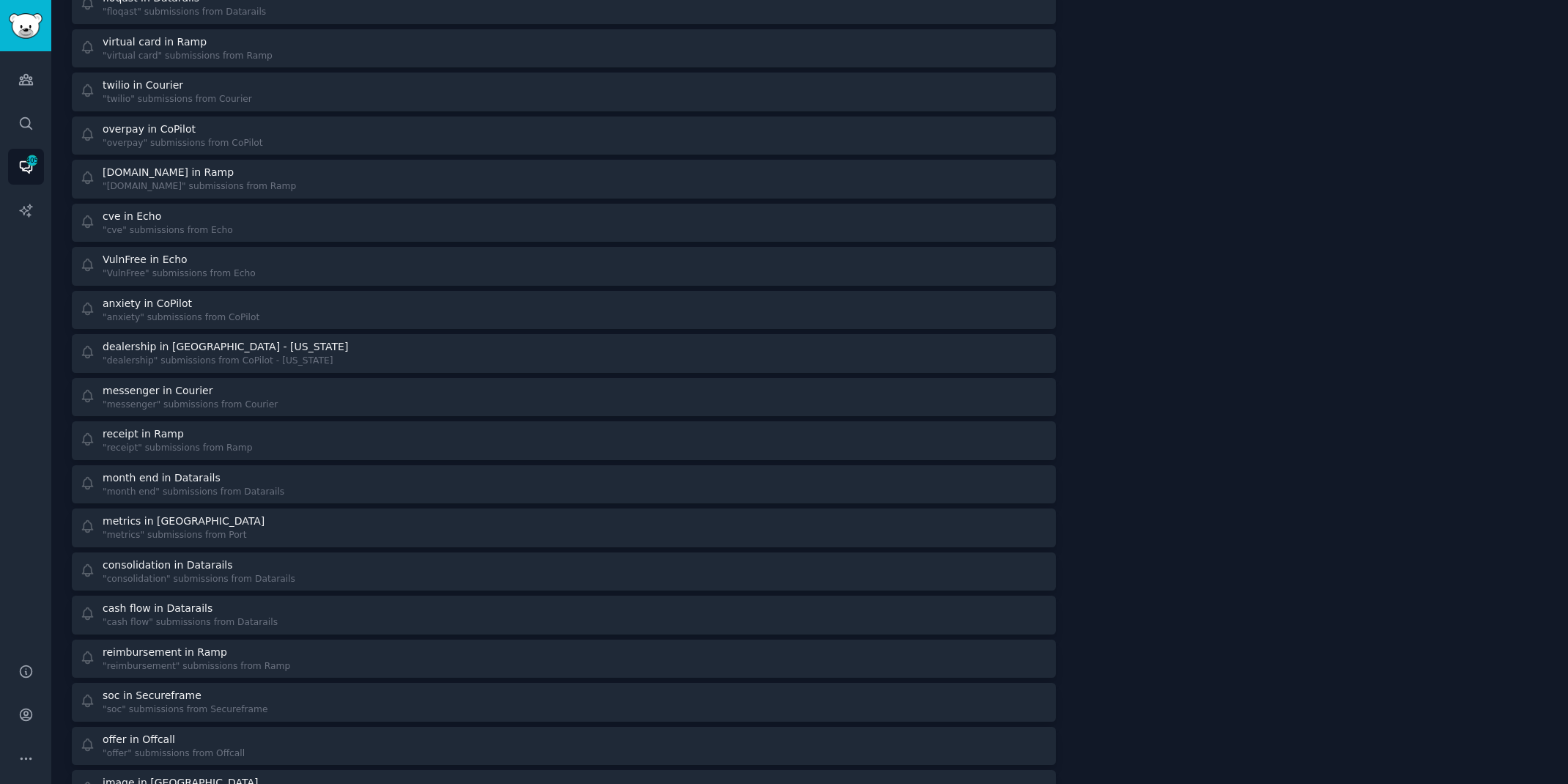
scroll to position [3813, 0]
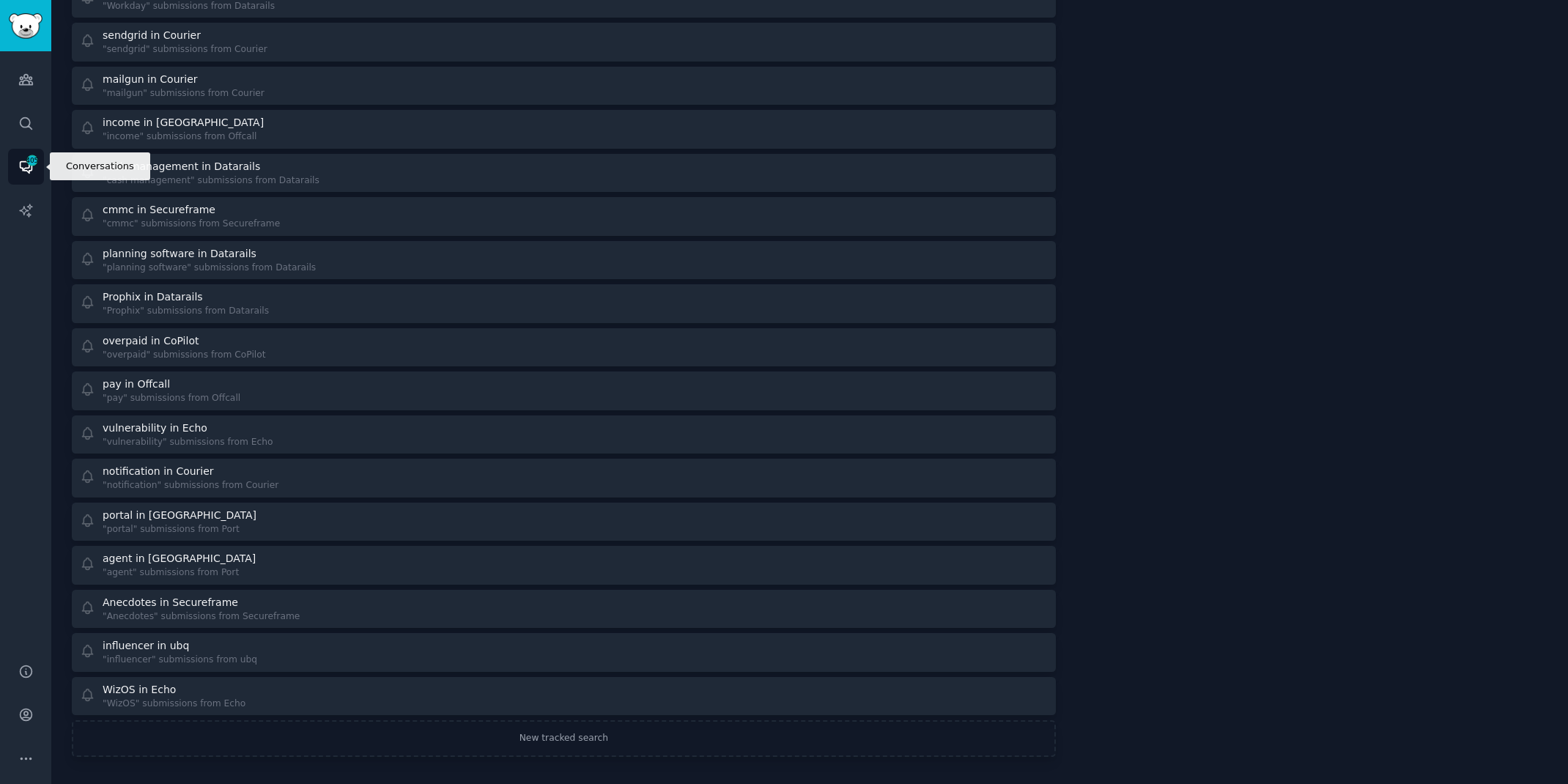
click at [29, 175] on link "Conversations 405" at bounding box center [26, 167] width 36 height 36
click at [22, 87] on link "Audiences" at bounding box center [26, 79] width 36 height 36
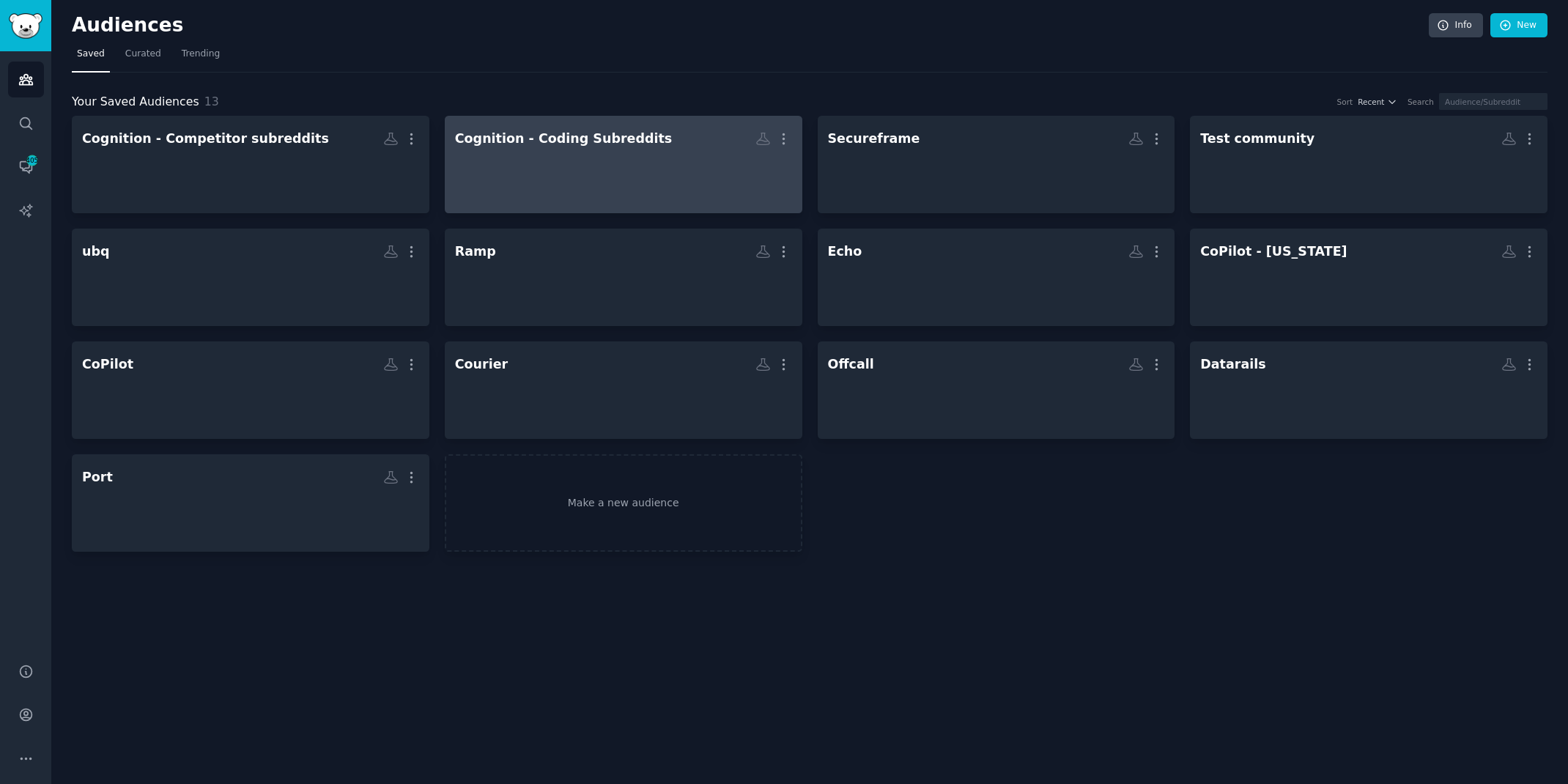
click at [538, 163] on div at bounding box center [623, 178] width 337 height 52
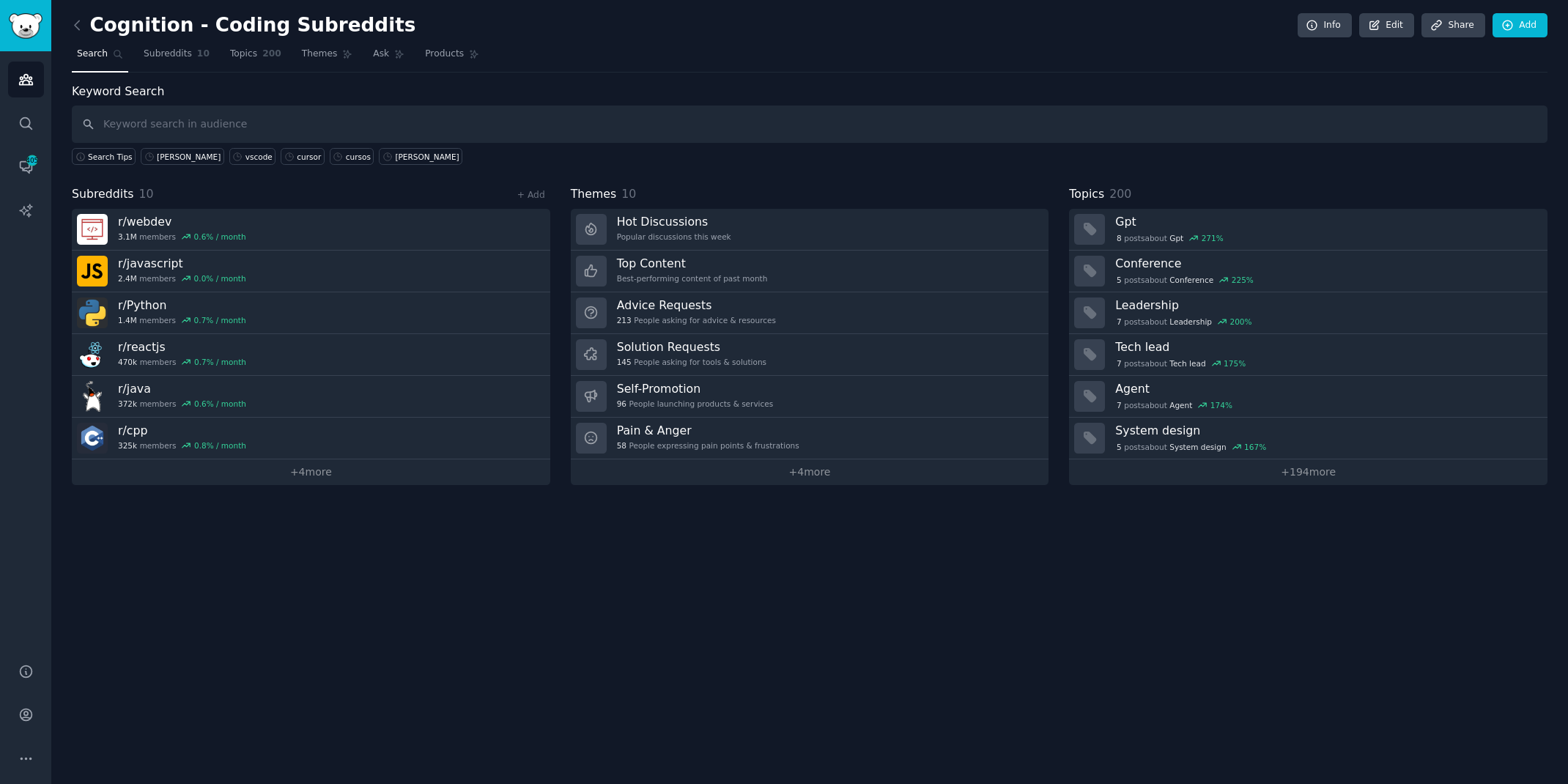
click at [466, 124] on input "text" at bounding box center [809, 124] width 1475 height 37
type input "price"
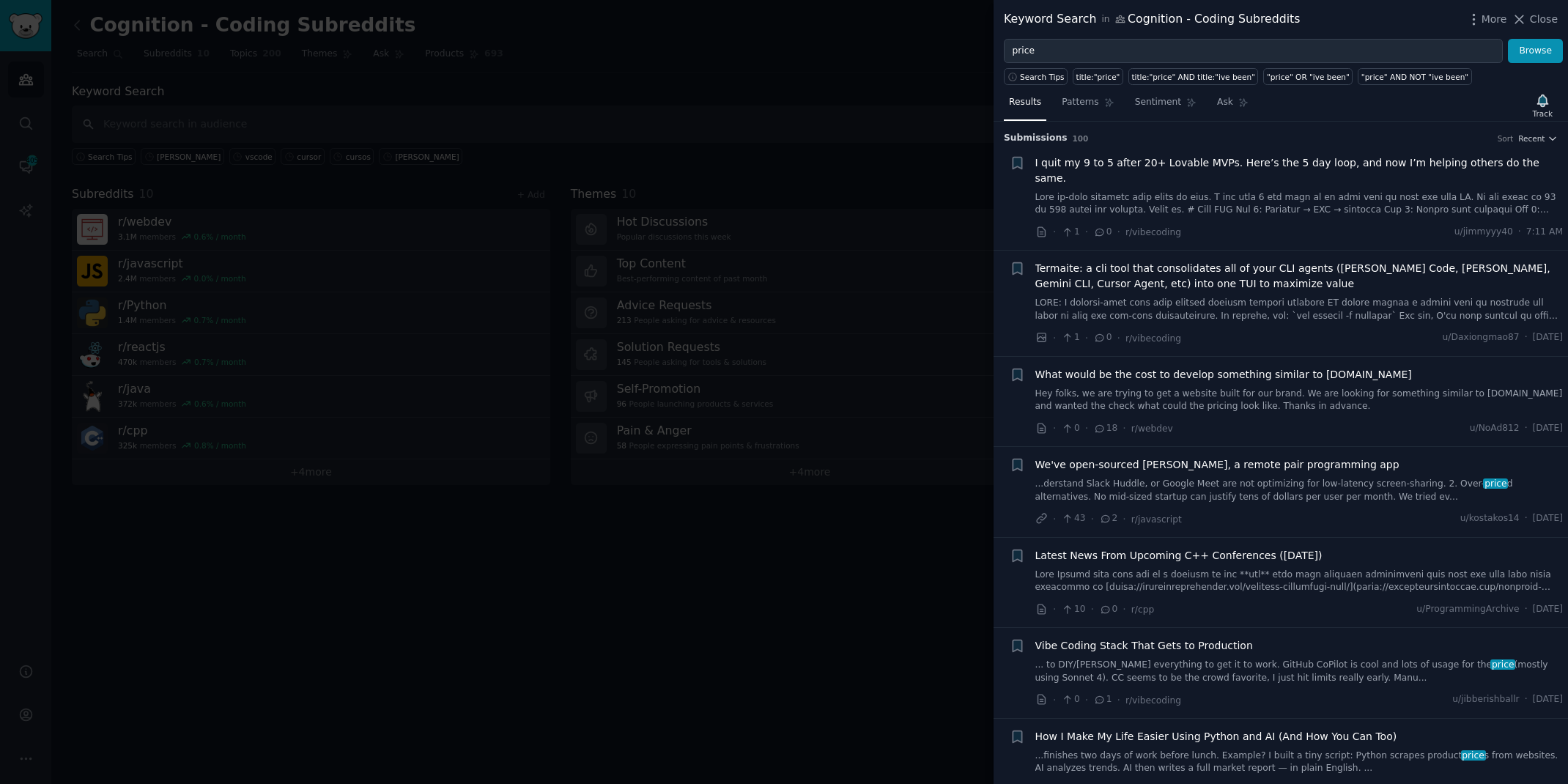
click at [500, 28] on div at bounding box center [784, 392] width 1568 height 784
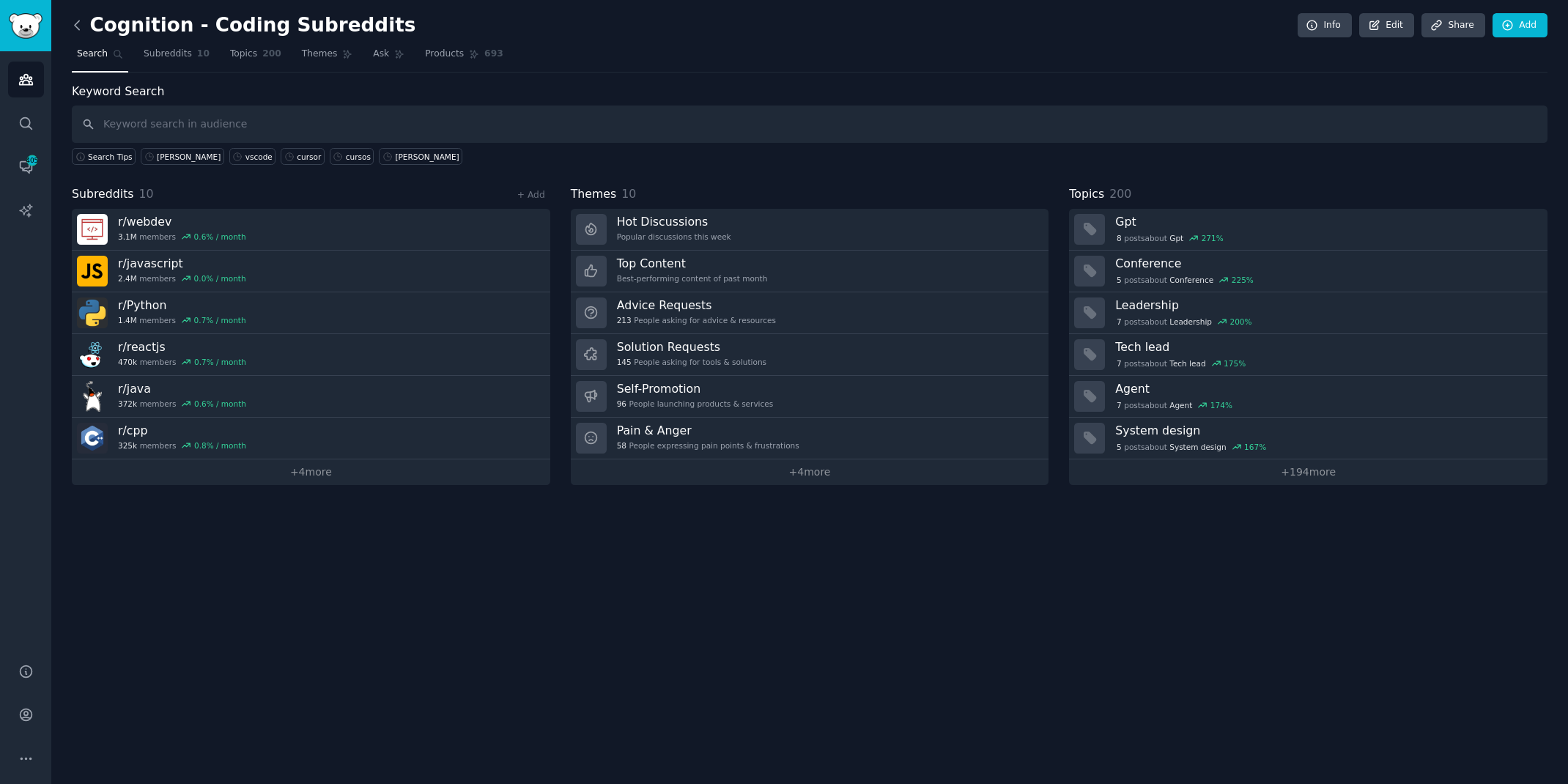
click at [73, 26] on icon at bounding box center [77, 25] width 15 height 15
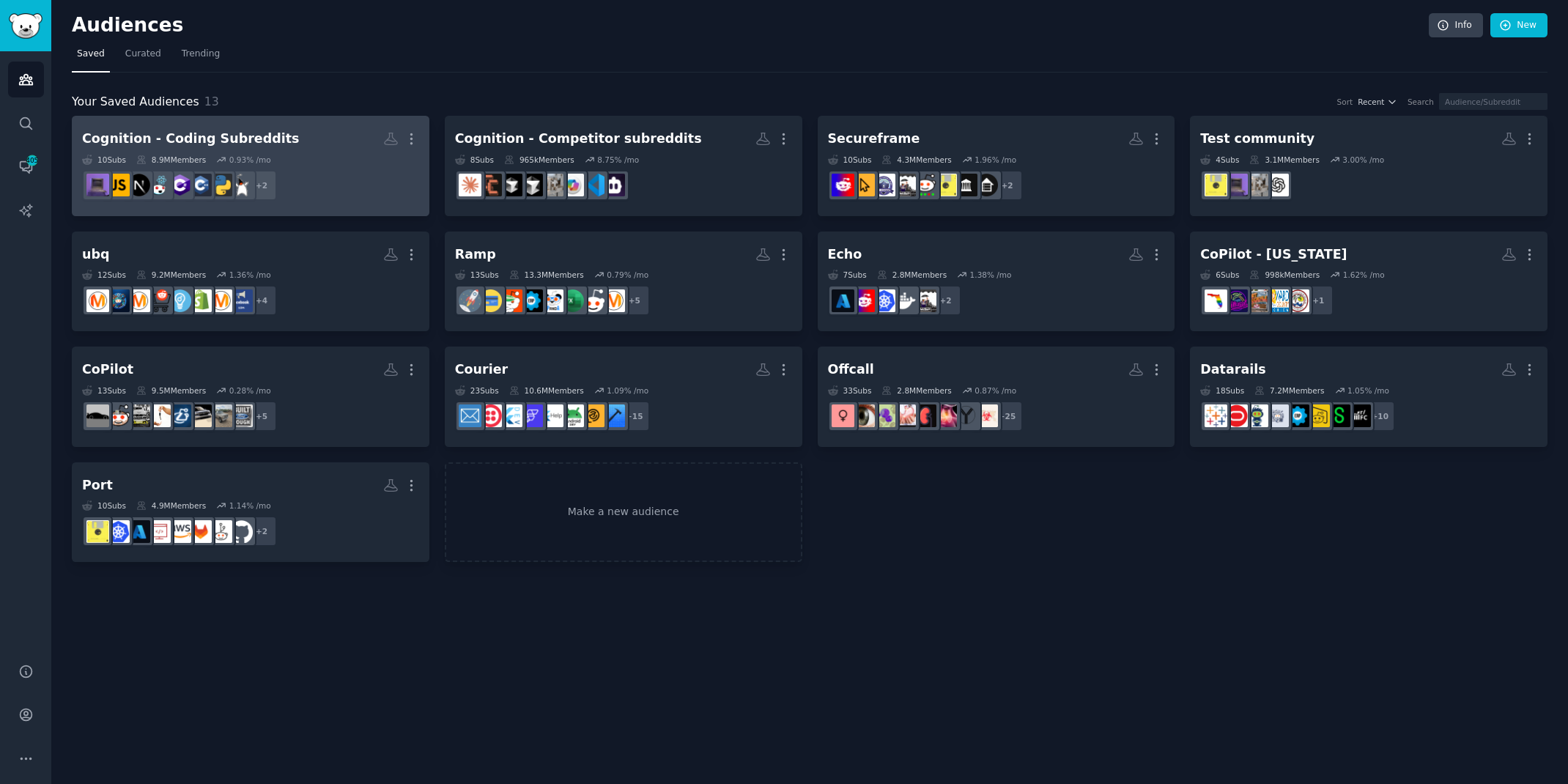
click at [205, 134] on div "Cognition - Coding Subreddits" at bounding box center [191, 138] width 217 height 19
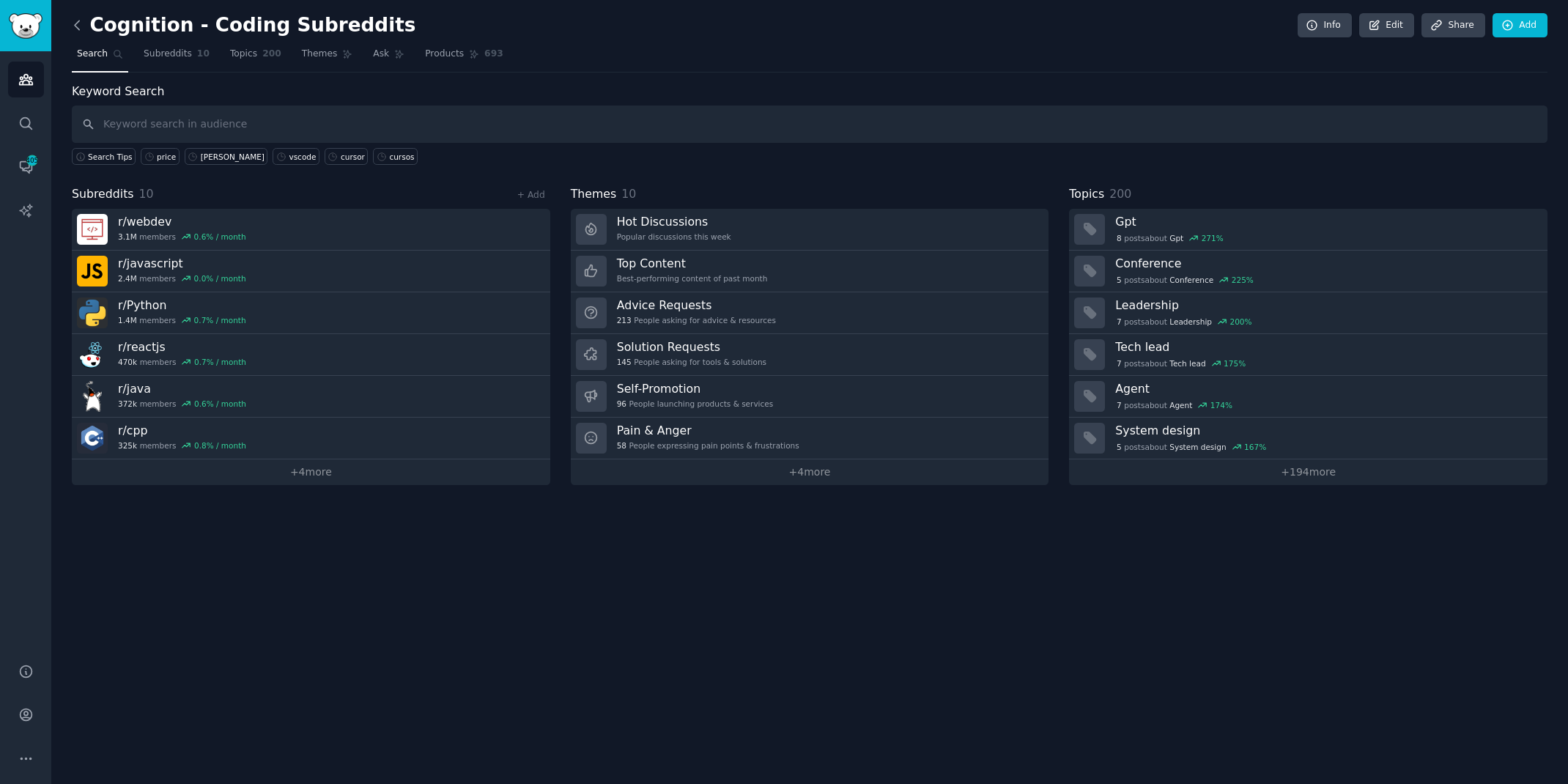
click at [71, 18] on icon at bounding box center [77, 25] width 15 height 15
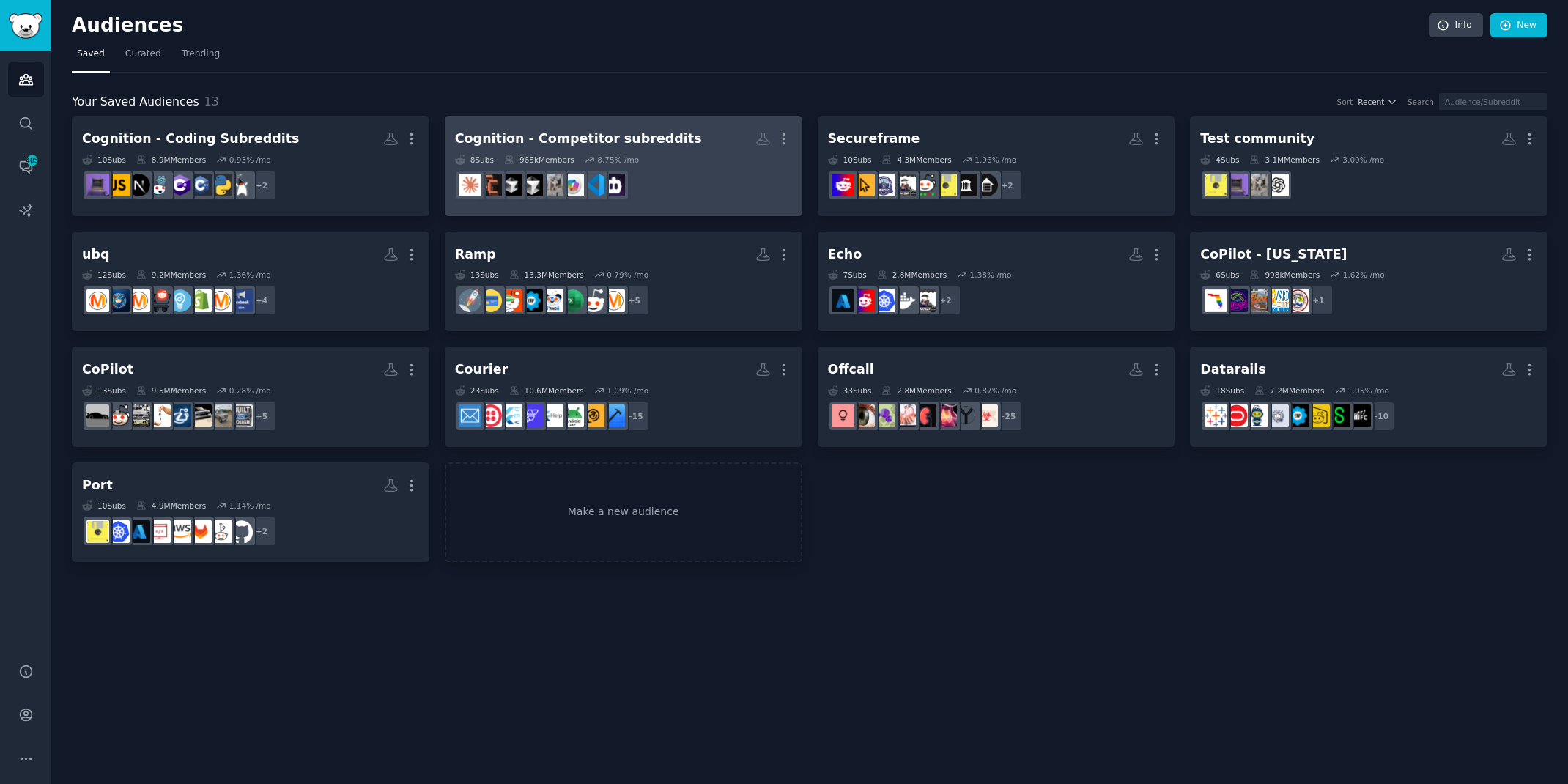
click at [505, 135] on div "Cognition - Competitor subreddits" at bounding box center [578, 138] width 247 height 19
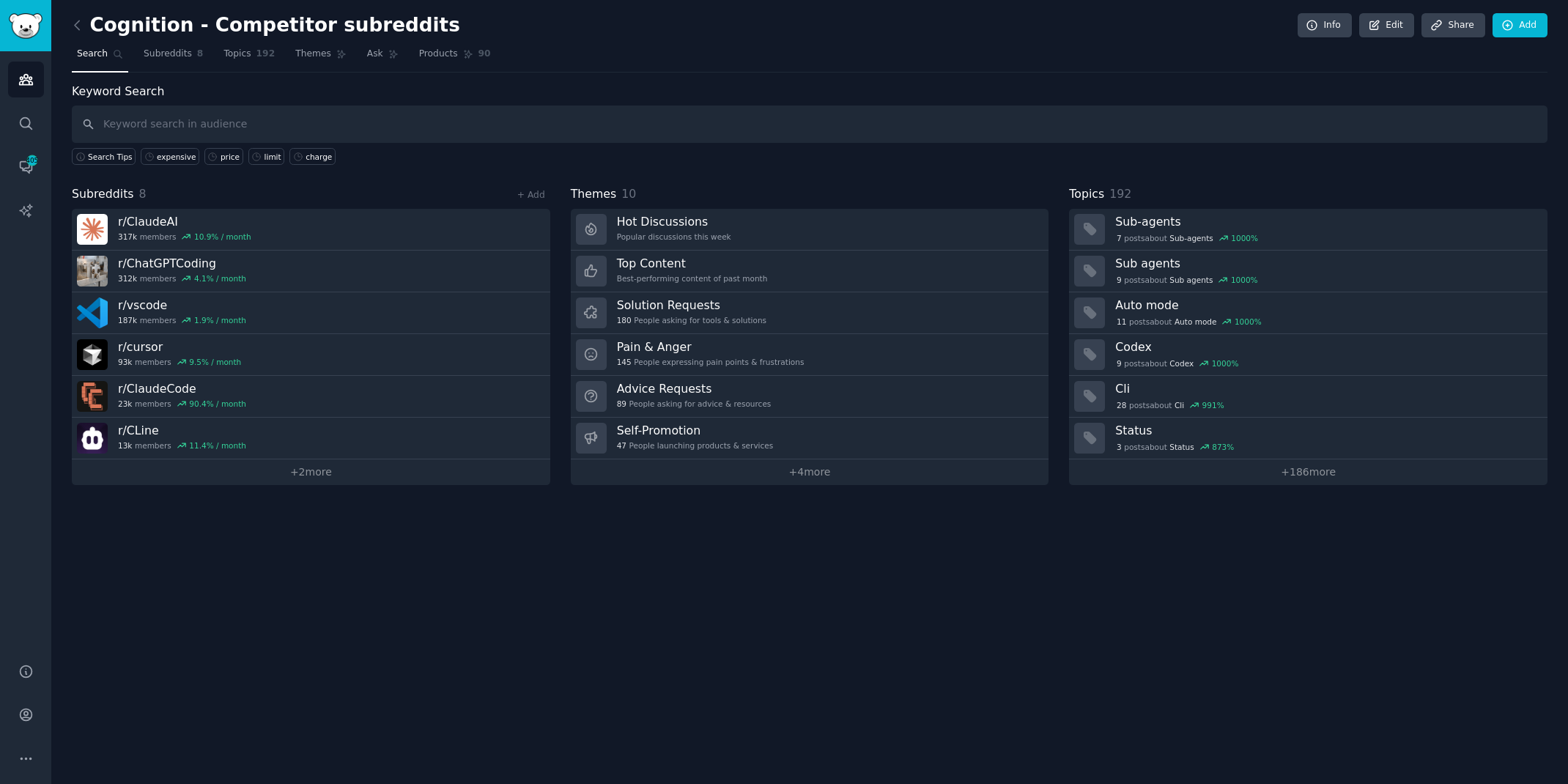
click at [1103, 116] on input "text" at bounding box center [809, 124] width 1475 height 37
type input "price"
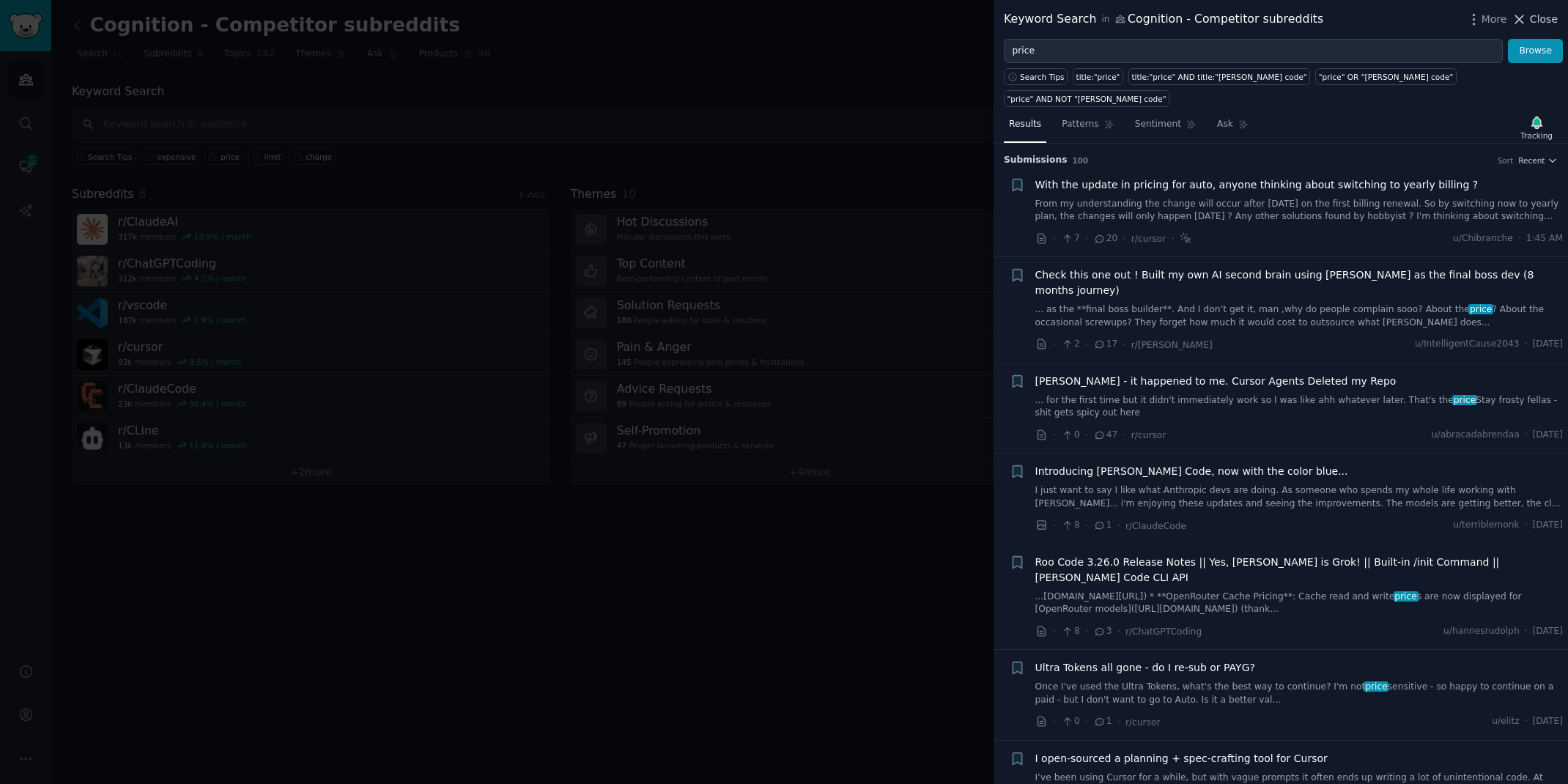
click at [1537, 19] on span "Close" at bounding box center [1544, 19] width 28 height 15
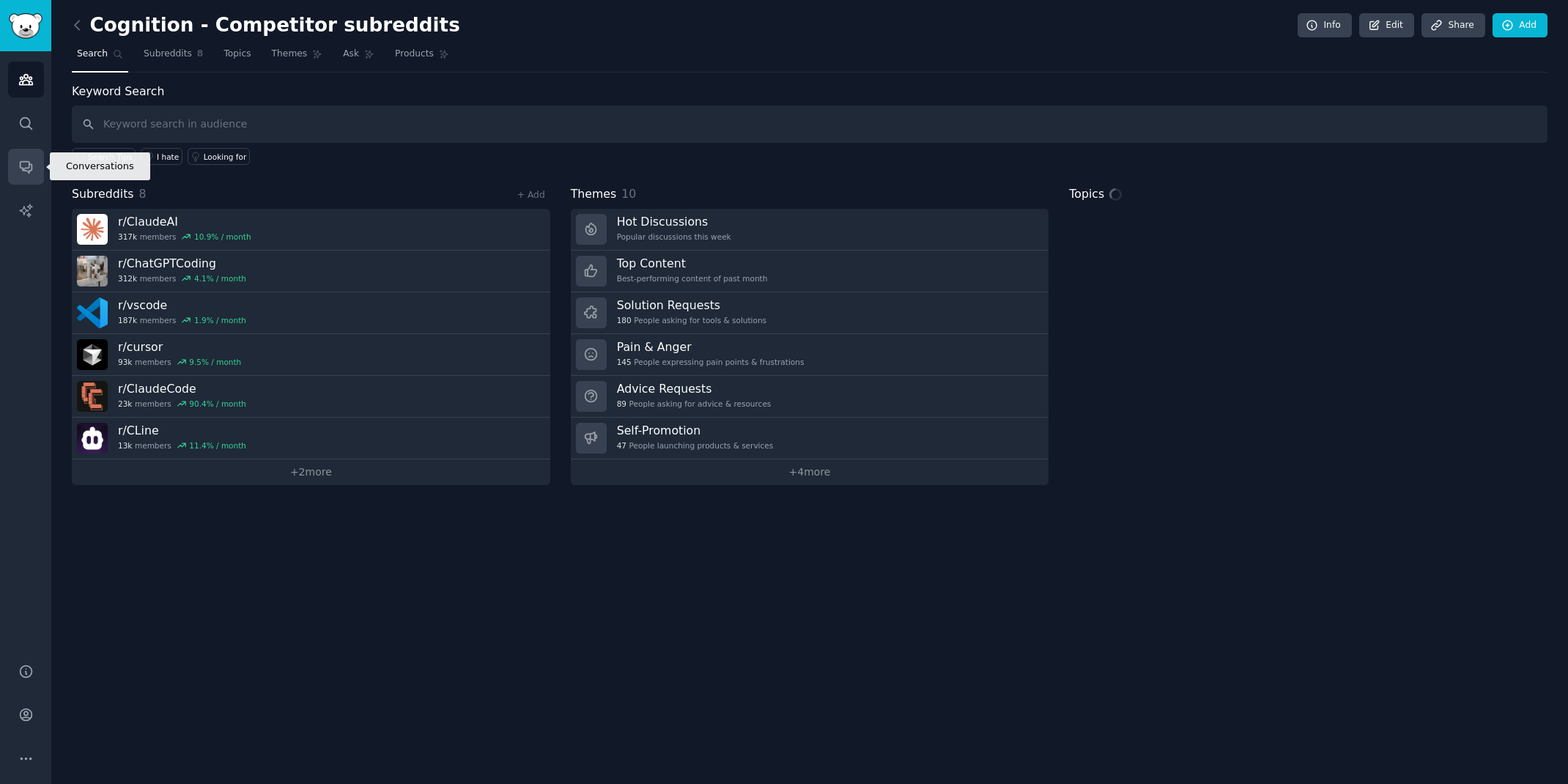
click at [21, 177] on link "Conversations" at bounding box center [26, 167] width 36 height 36
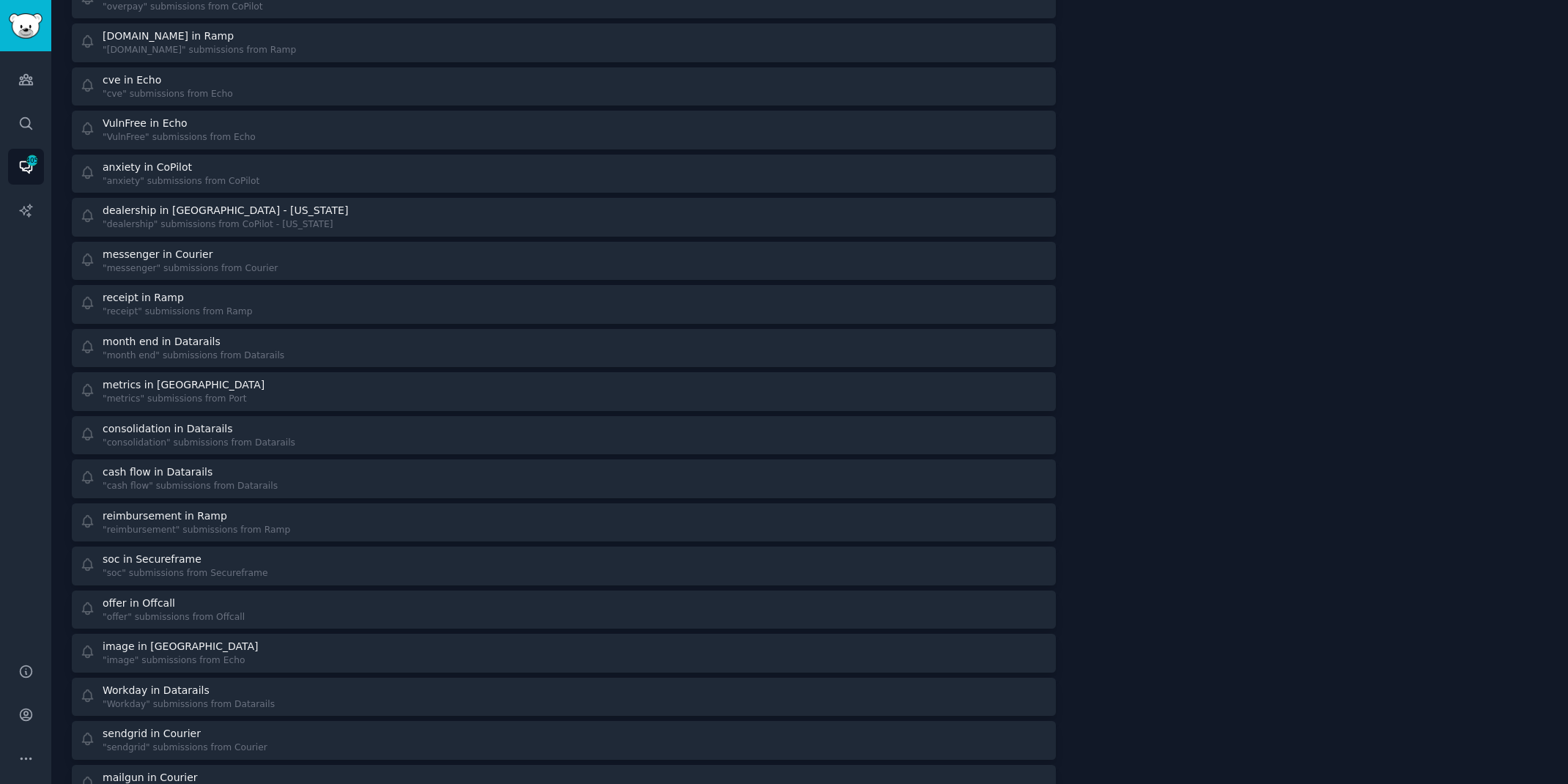
scroll to position [3813, 0]
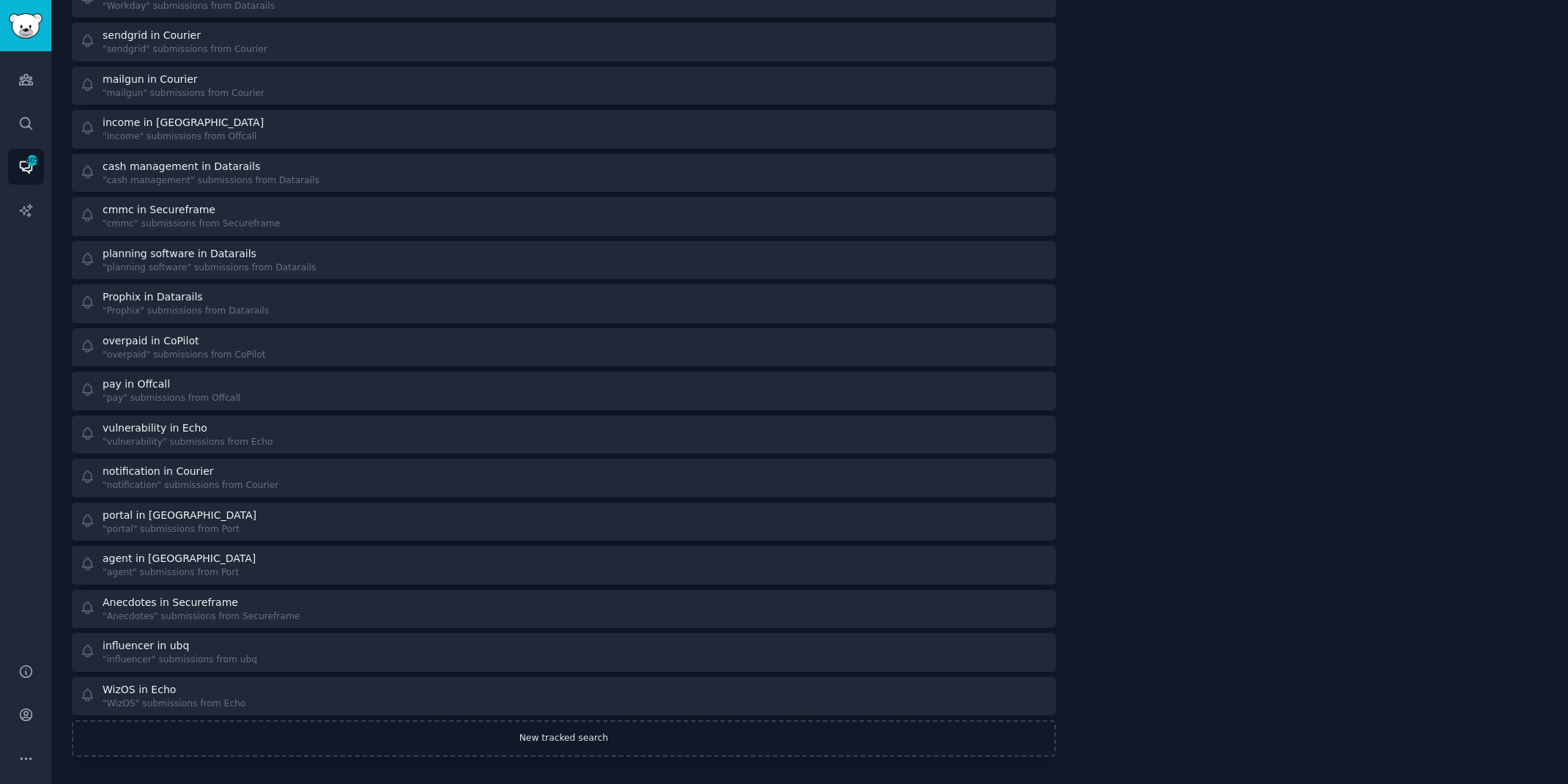
click at [492, 743] on link "New tracked search" at bounding box center [563, 739] width 984 height 37
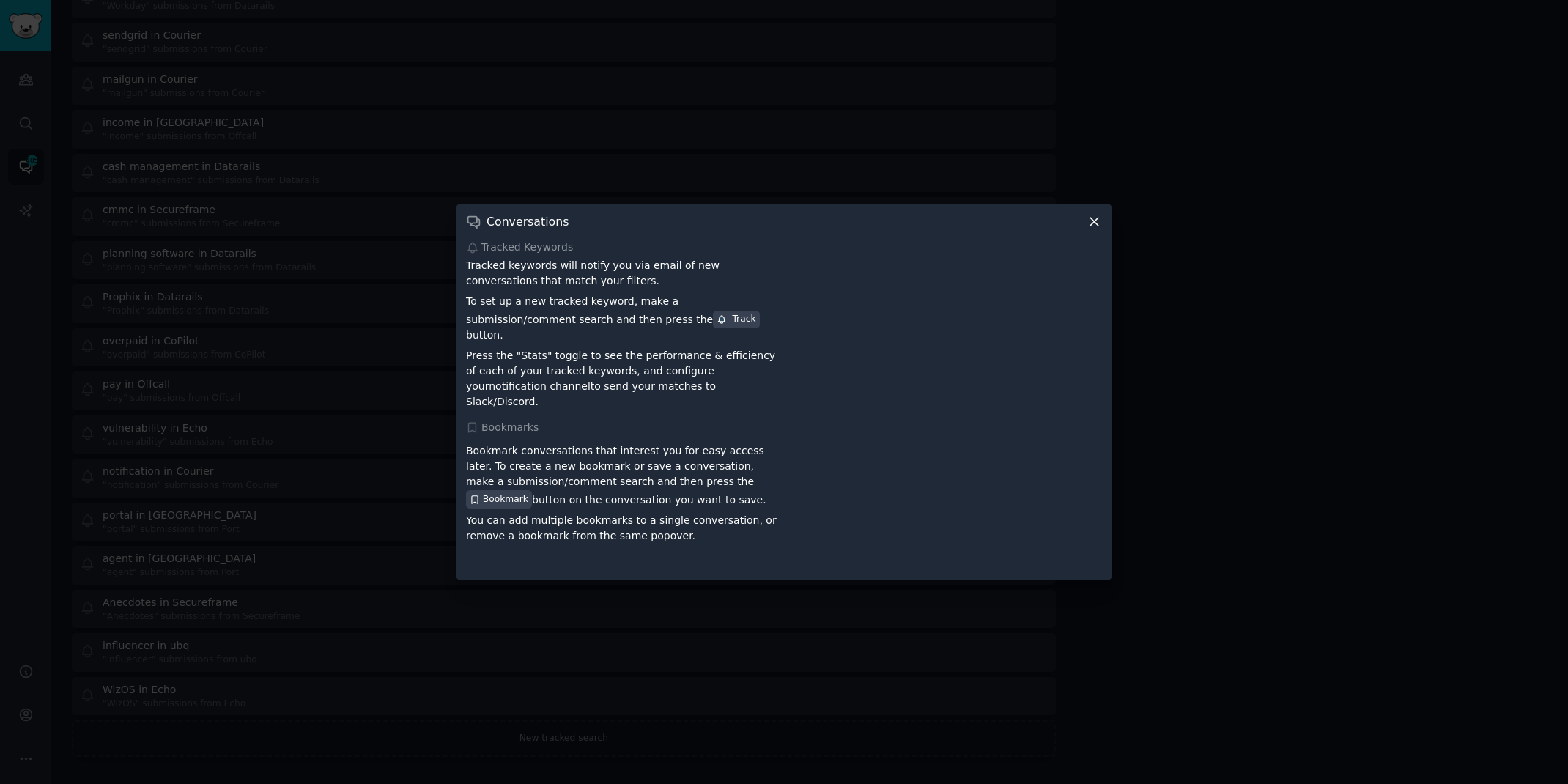
click at [1095, 226] on icon at bounding box center [1094, 222] width 8 height 8
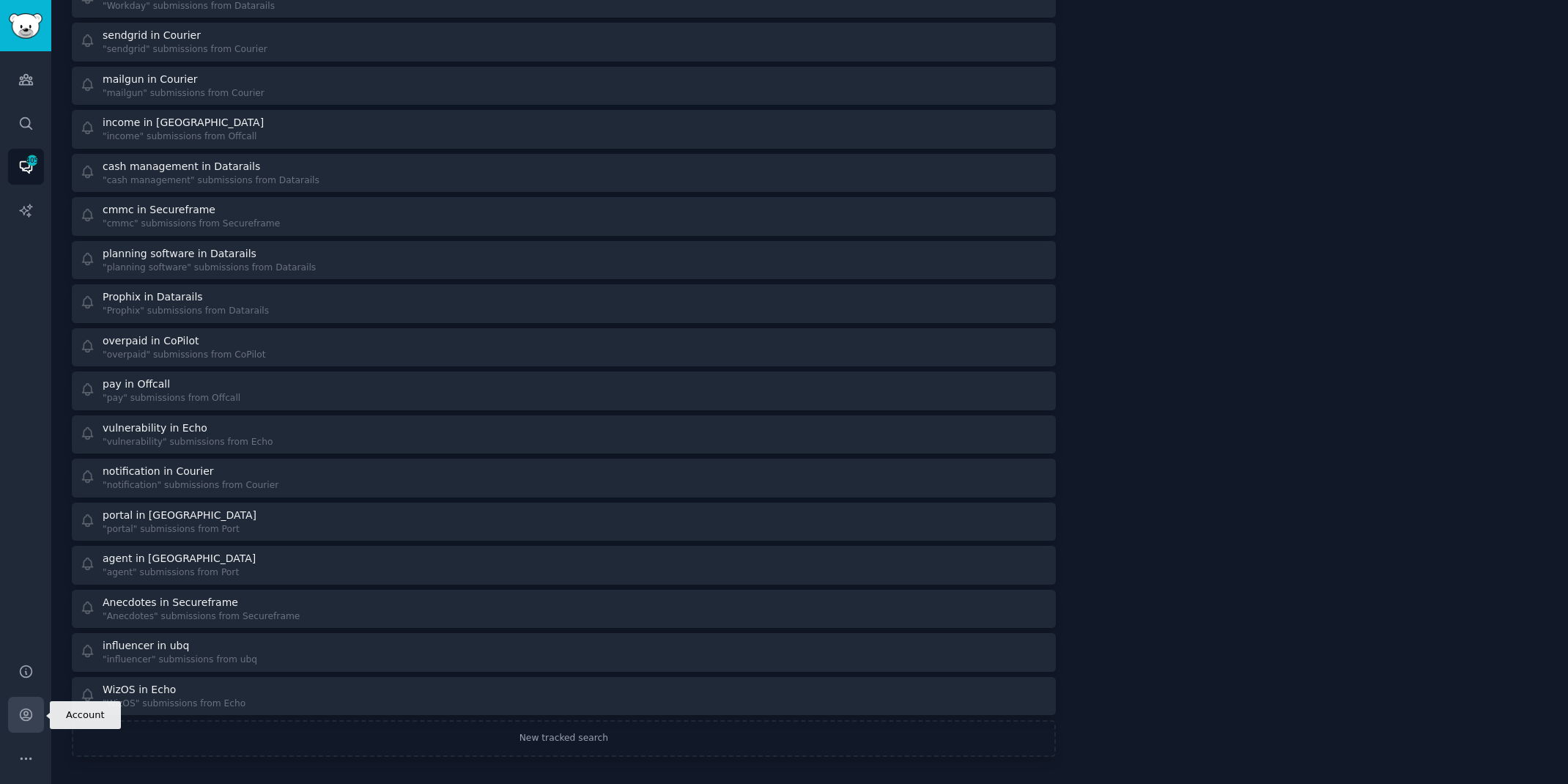
click at [29, 709] on icon "Sidebar" at bounding box center [26, 715] width 15 height 15
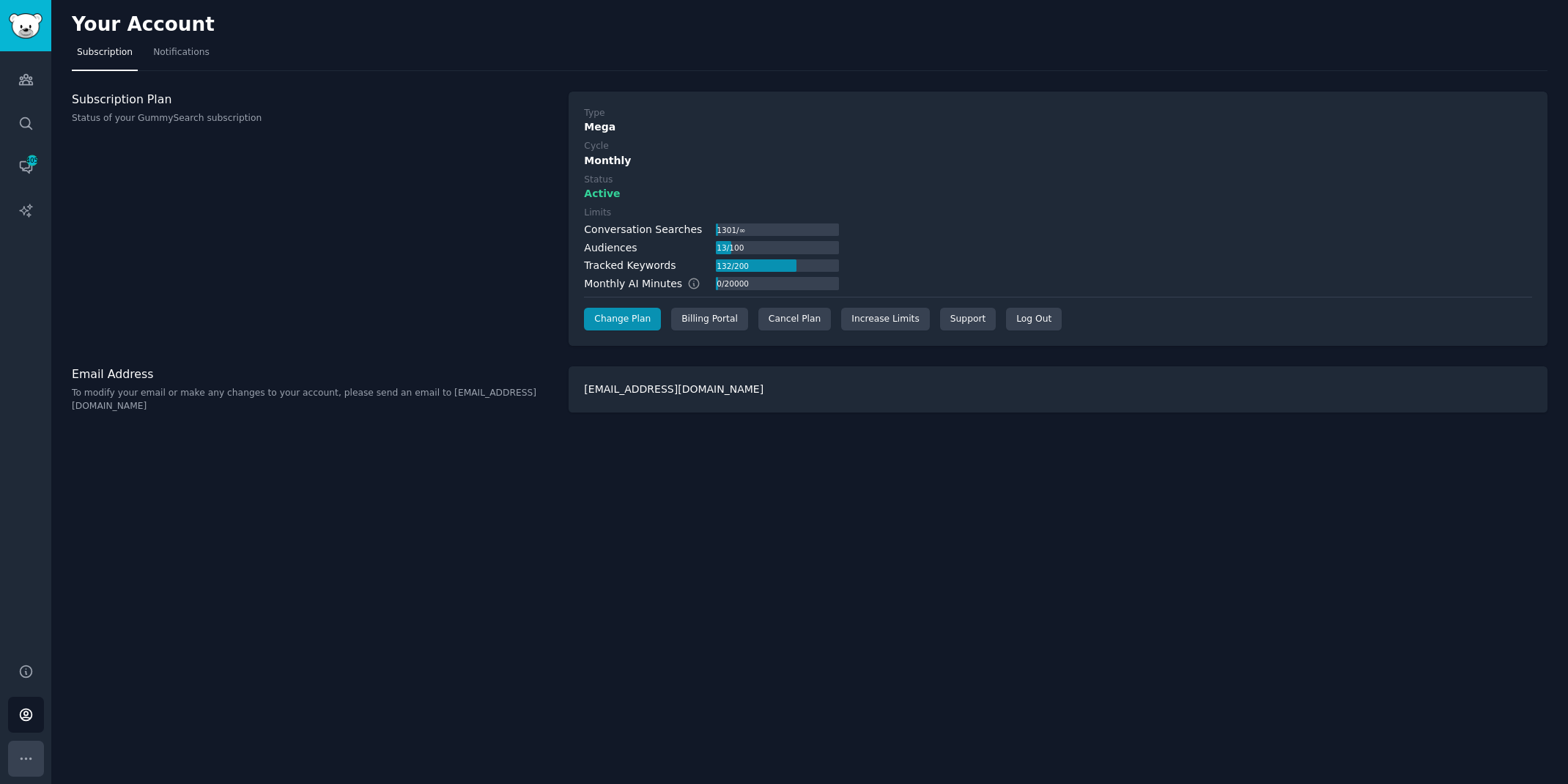
click at [28, 764] on icon "Sidebar" at bounding box center [26, 758] width 15 height 15
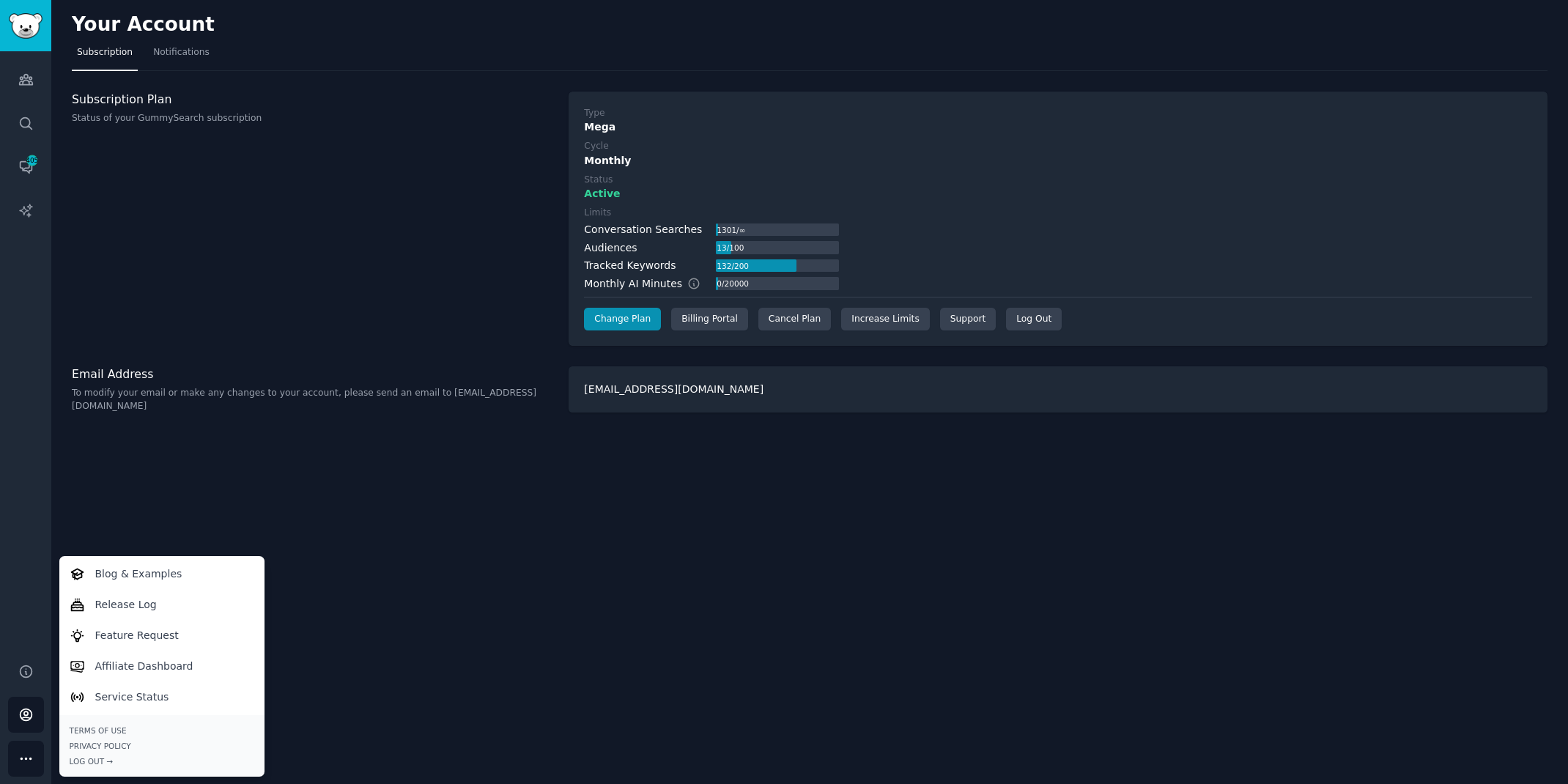
click at [23, 441] on div "Audiences Search Conversations 405 AI Reports" at bounding box center [26, 349] width 51 height 595
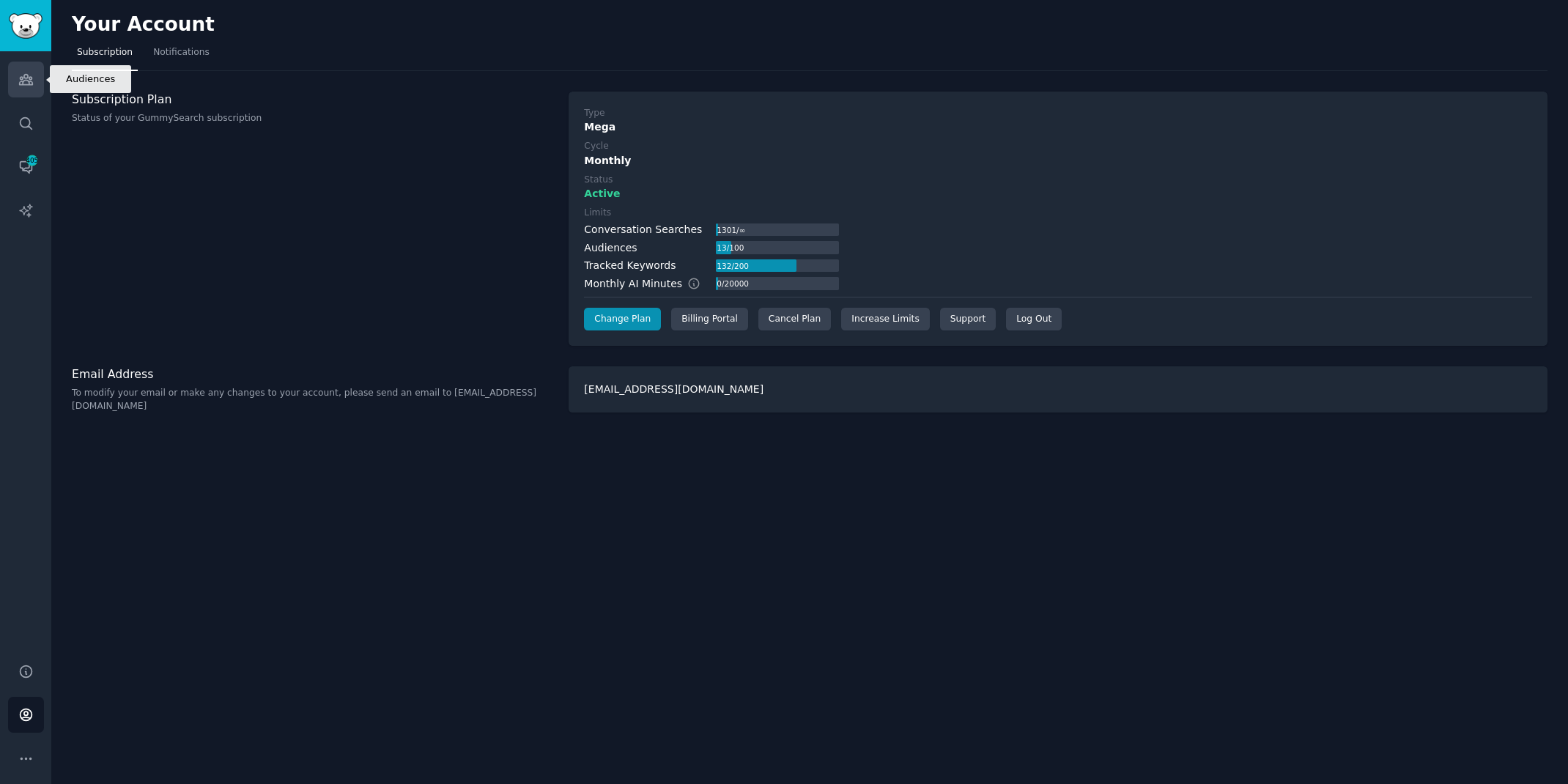
click at [28, 78] on icon "Sidebar" at bounding box center [26, 80] width 13 height 10
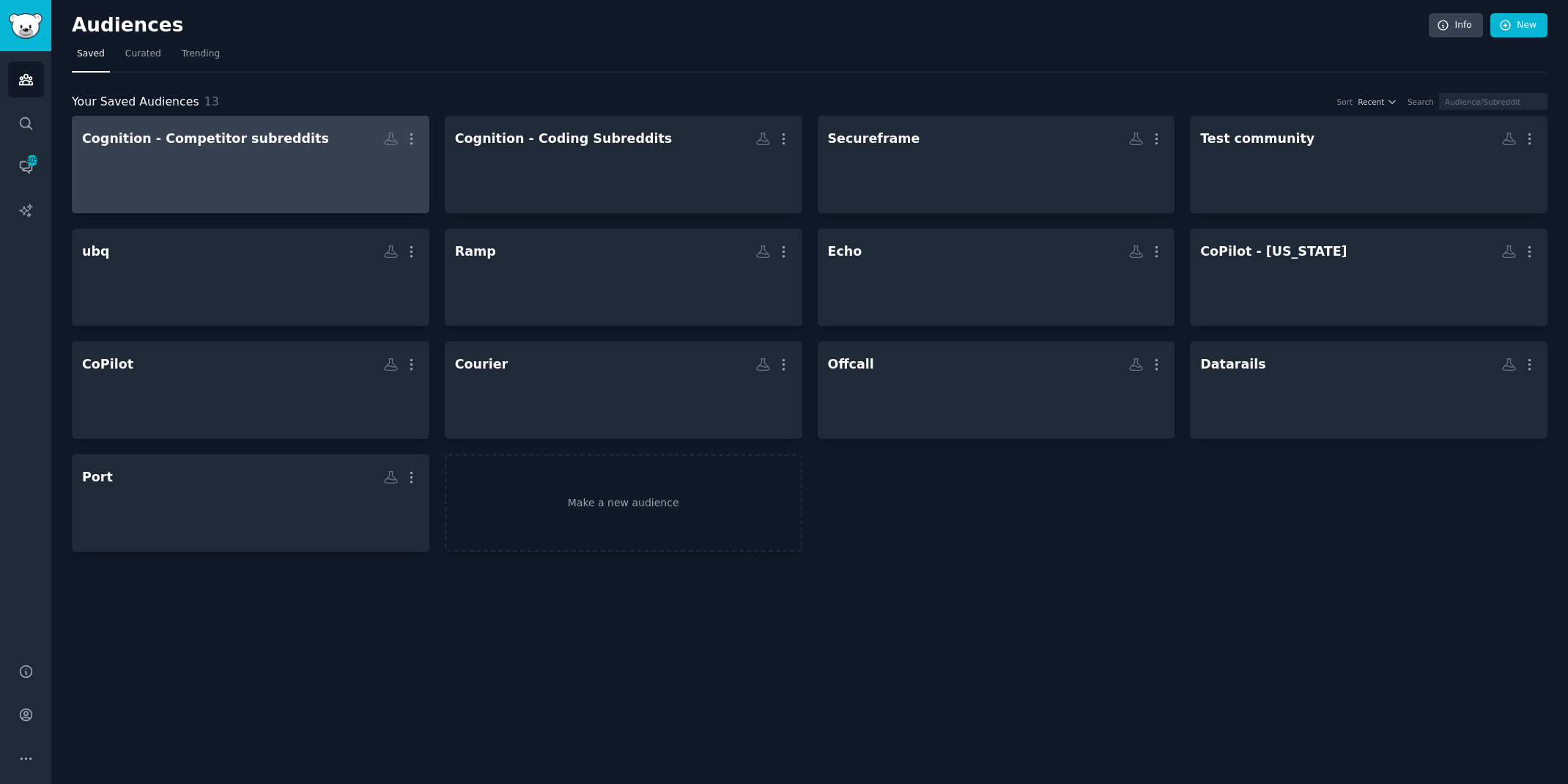
click at [221, 141] on div "Cognition - Competitor subreddits" at bounding box center [205, 138] width 247 height 19
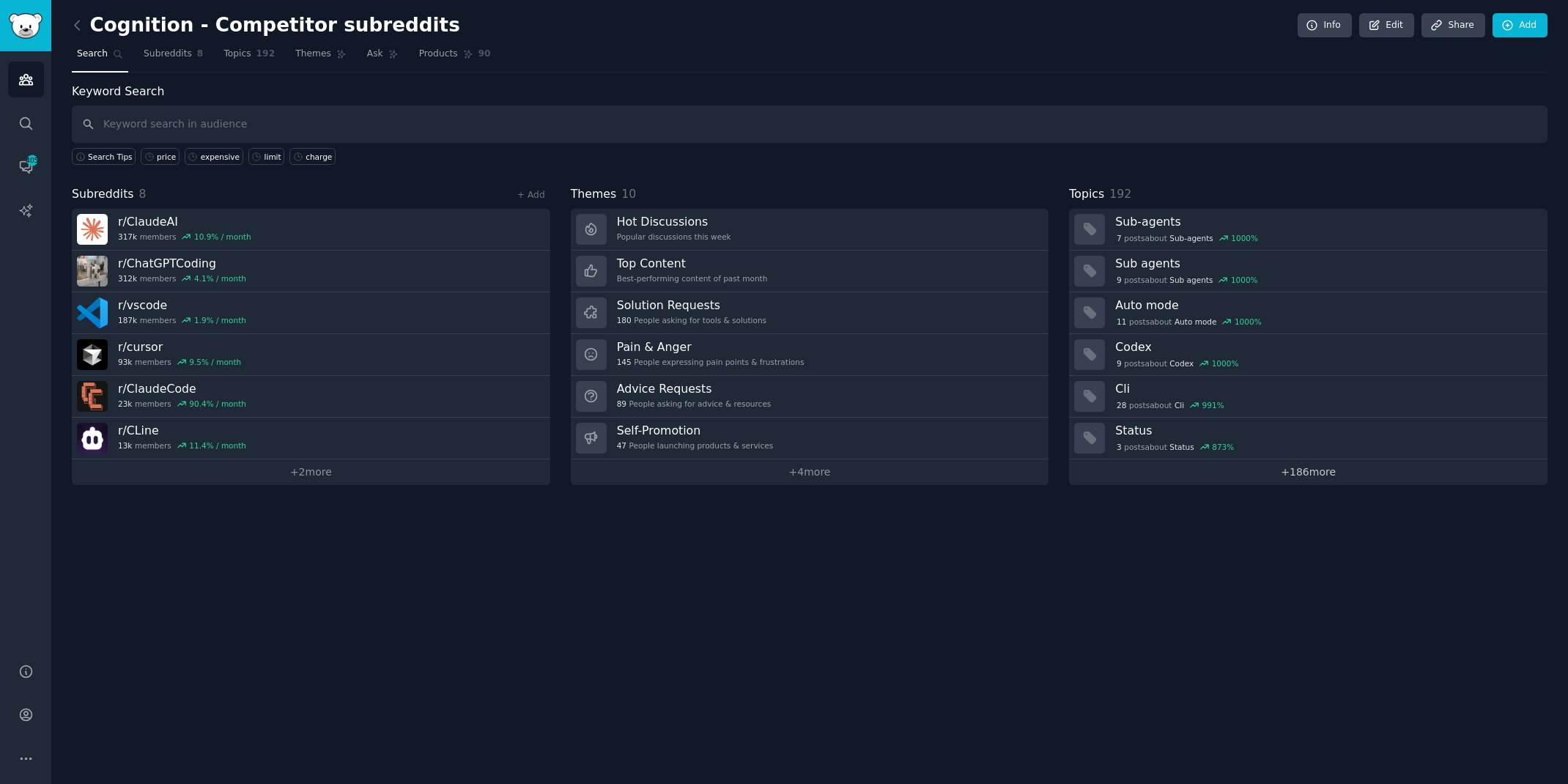
click at [1113, 460] on link "+ 186 more" at bounding box center [1308, 472] width 479 height 26
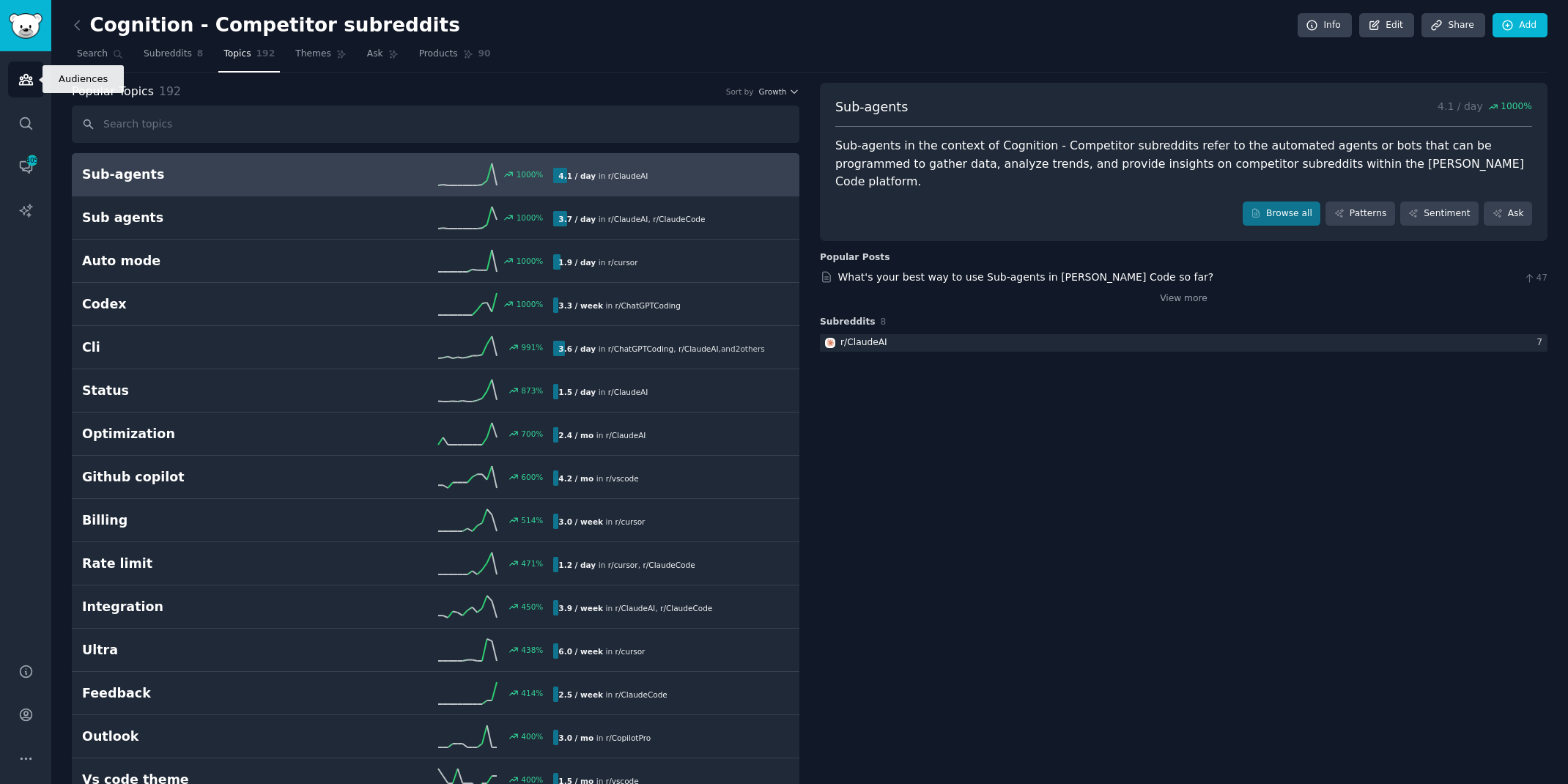
click at [17, 83] on link "Audiences" at bounding box center [26, 79] width 36 height 36
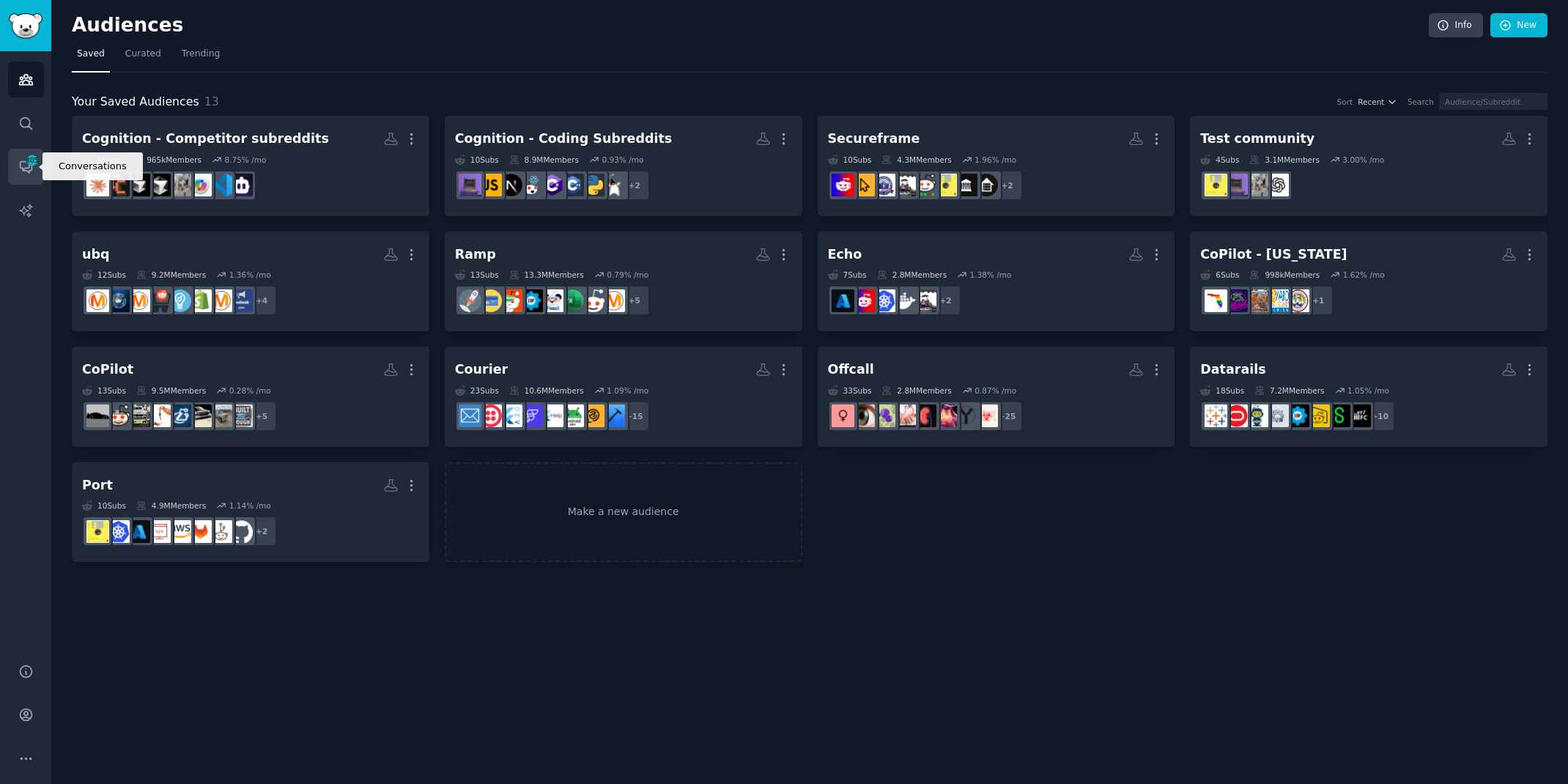
click at [32, 166] on icon "Sidebar" at bounding box center [32, 160] width 13 height 13
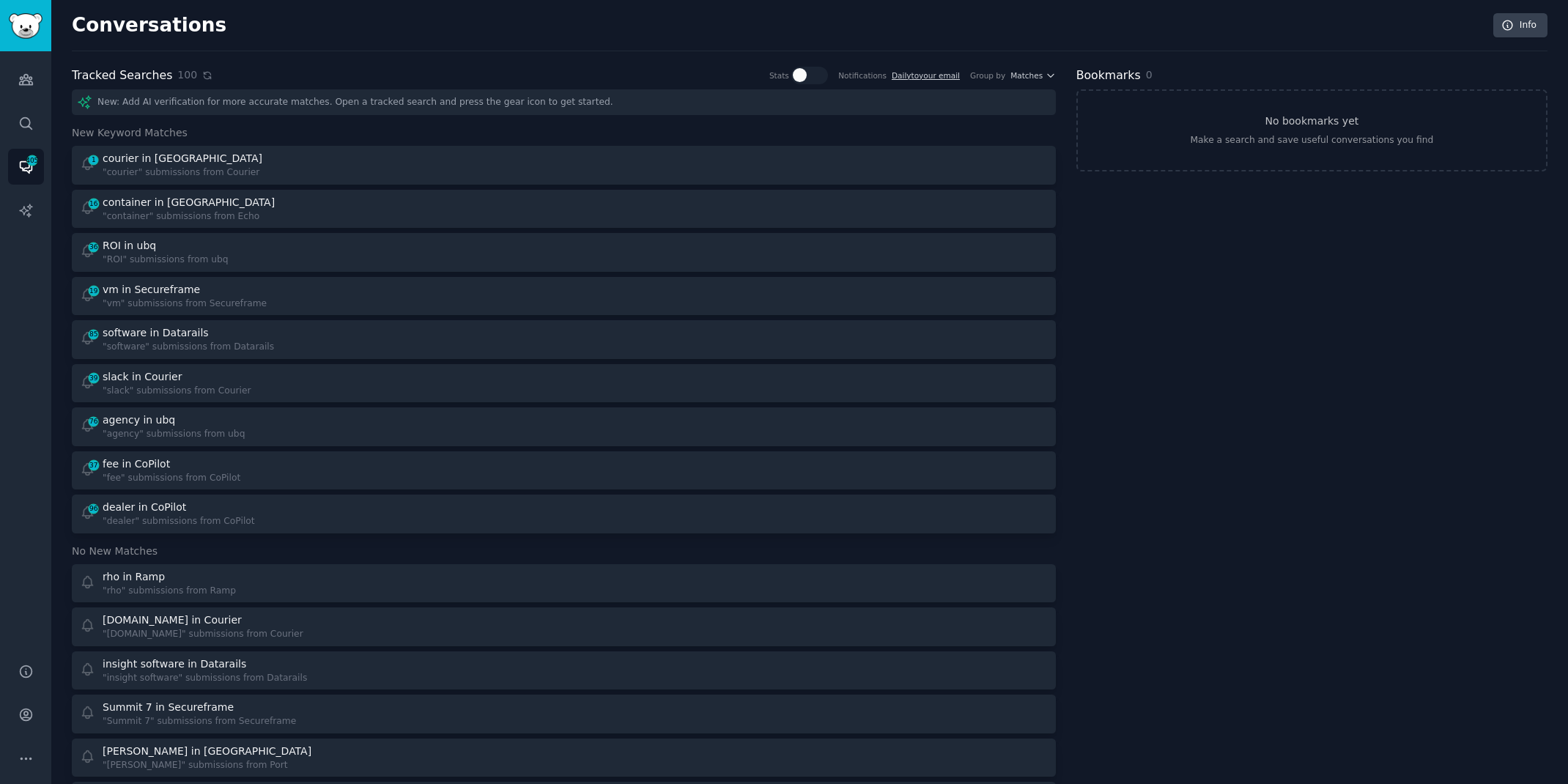
click at [204, 78] on icon at bounding box center [207, 75] width 6 height 6
